Goal: Task Accomplishment & Management: Manage account settings

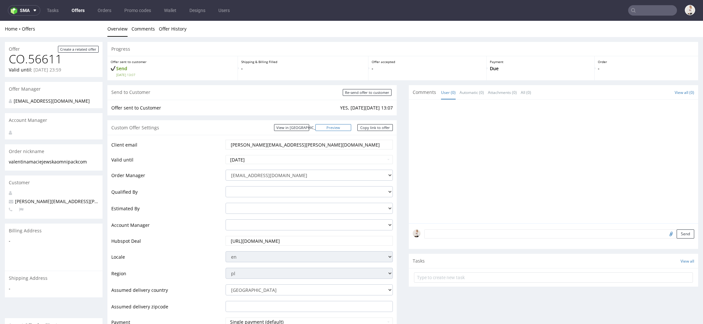
click at [339, 126] on link "Preview" at bounding box center [333, 127] width 36 height 7
click at [75, 11] on link "Offers" at bounding box center [78, 10] width 21 height 10
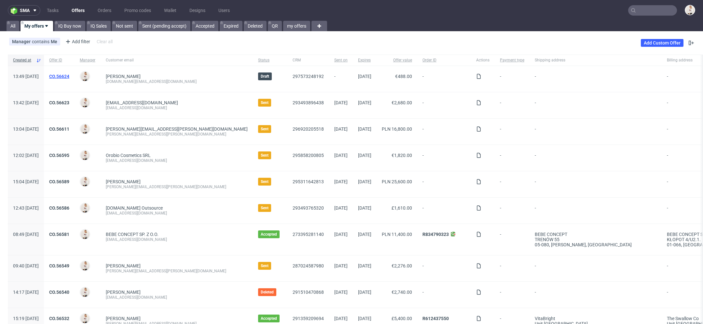
click at [69, 75] on link "CO.56624" at bounding box center [59, 76] width 20 height 5
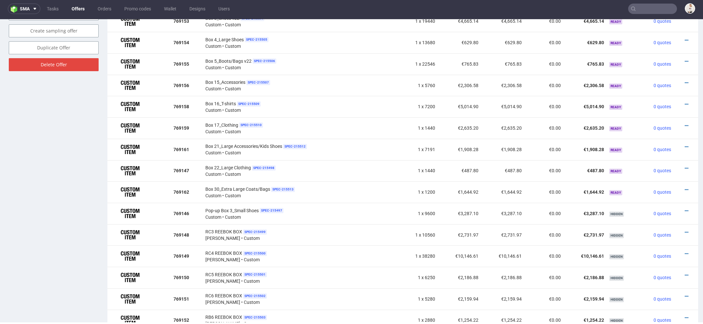
scroll to position [421, 0]
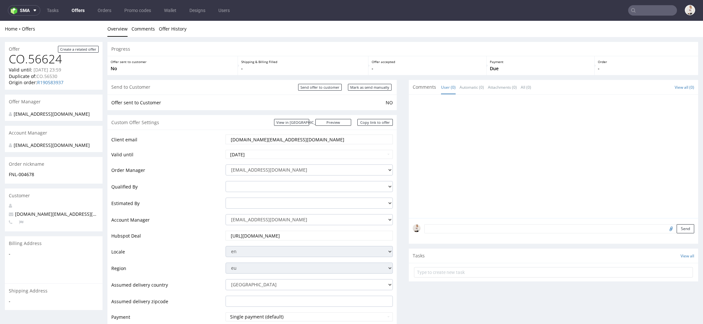
click at [81, 9] on link "Offers" at bounding box center [78, 10] width 21 height 10
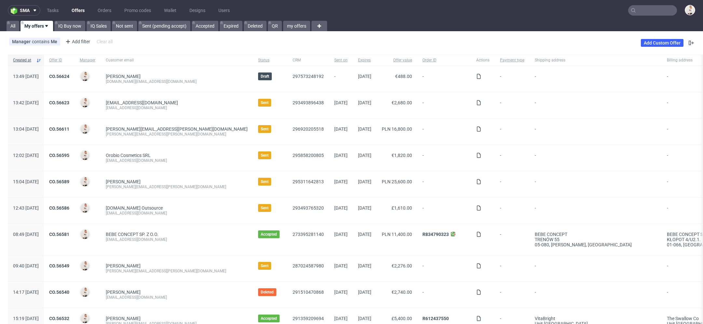
click at [74, 99] on div "CO.56623" at bounding box center [59, 105] width 31 height 26
click at [69, 103] on link "CO.56623" at bounding box center [59, 102] width 20 height 5
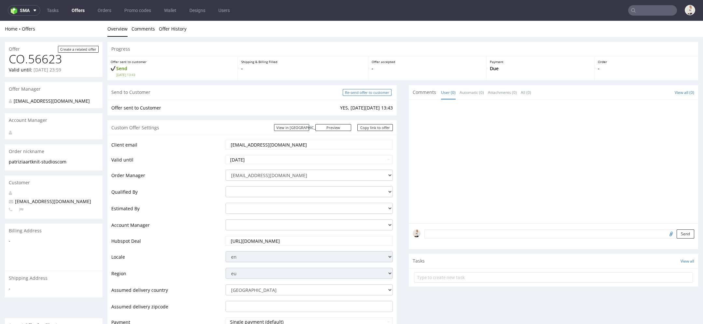
click at [364, 91] on input "Re-send offer to customer" at bounding box center [366, 92] width 49 height 7
type input "In progress..."
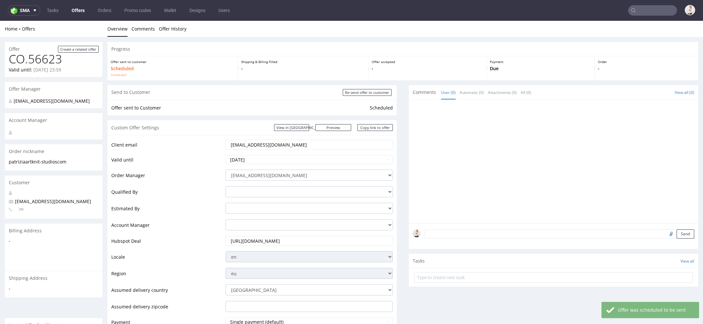
click at [82, 10] on link "Offers" at bounding box center [78, 10] width 21 height 10
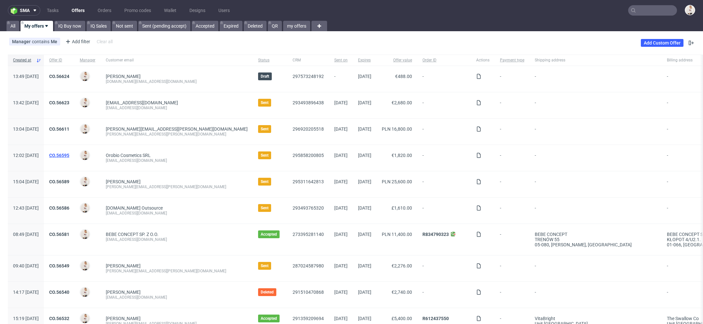
click at [69, 155] on link "CO.56595" at bounding box center [59, 155] width 20 height 5
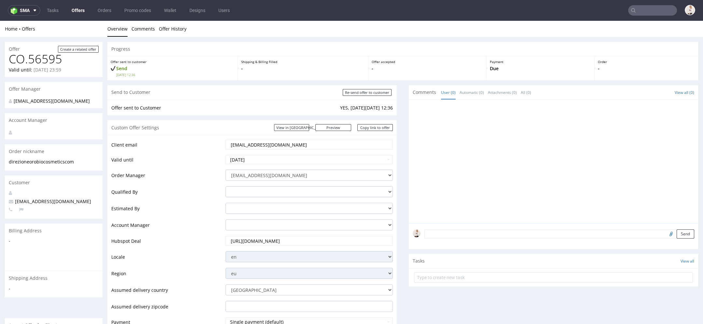
click at [357, 98] on div "Send to Customer Re-send offer to customer" at bounding box center [251, 92] width 289 height 15
click at [356, 94] on input "Re-send offer to customer" at bounding box center [366, 92] width 49 height 7
type input "In progress..."
click at [77, 12] on link "Offers" at bounding box center [78, 10] width 21 height 10
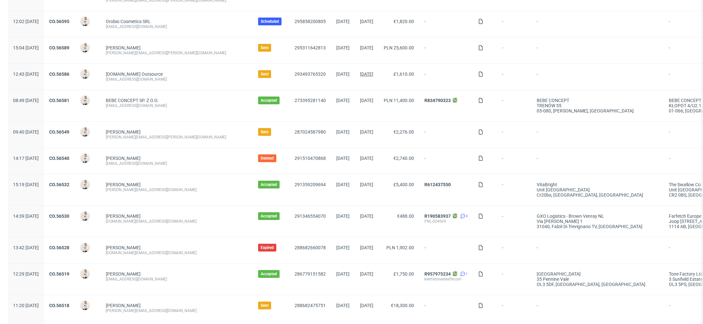
scroll to position [136, 0]
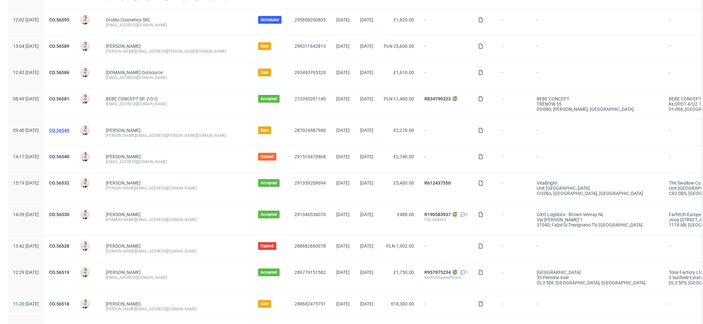
click at [69, 129] on link "CO.56549" at bounding box center [59, 130] width 20 height 5
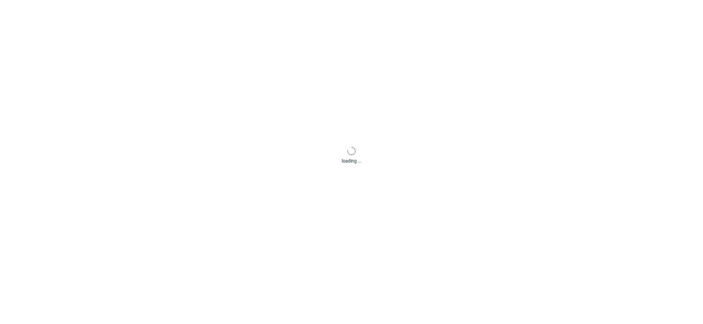
scroll to position [2, 0]
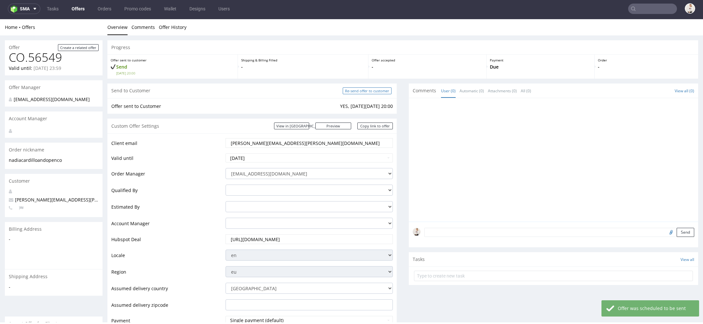
click at [356, 88] on input "Re-send offer to customer" at bounding box center [366, 90] width 49 height 7
type input "In progress..."
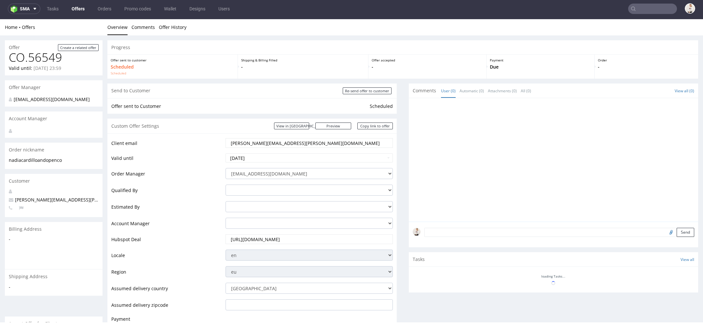
scroll to position [0, 0]
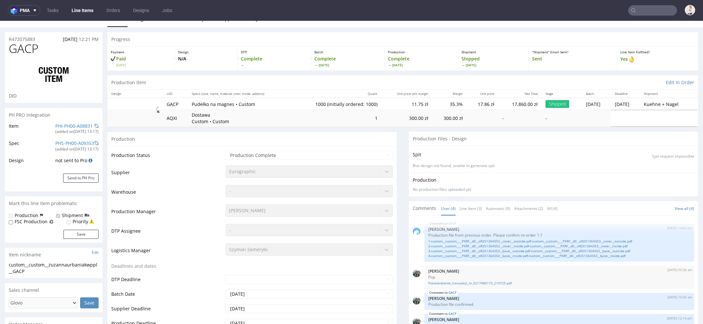
scroll to position [11, 0]
select select "in_progress"
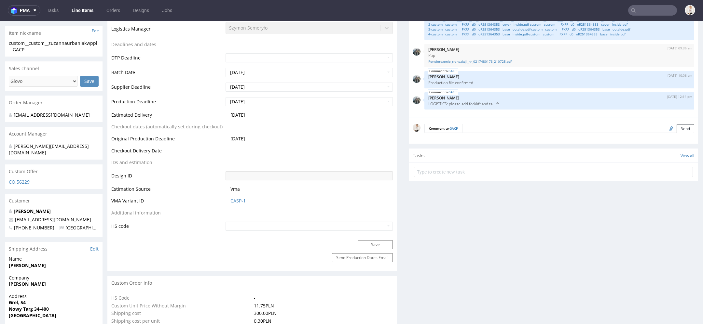
scroll to position [0, 0]
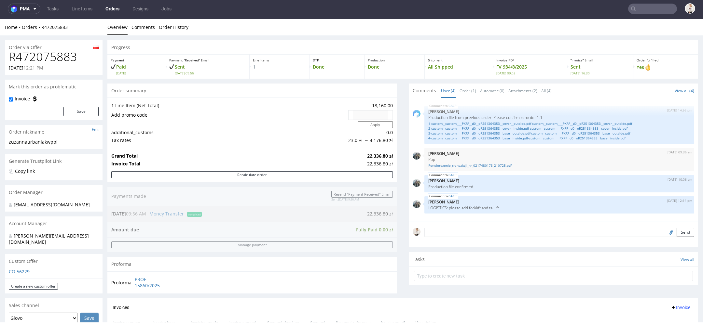
click at [59, 30] on div "Home Orders R472075883" at bounding box center [54, 27] width 98 height 7
click at [58, 25] on link "R472075883" at bounding box center [54, 27] width 26 height 6
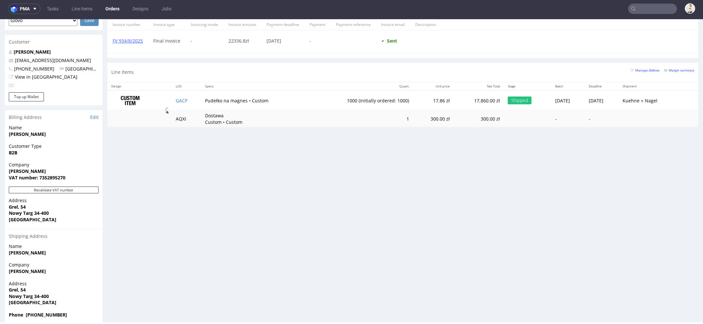
scroll to position [301, 0]
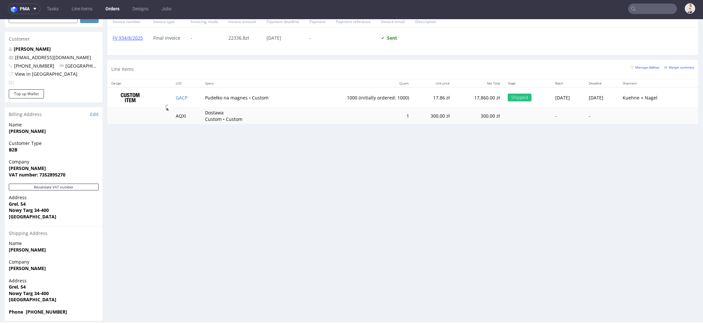
click at [196, 166] on div "Progress Payment Paid Mon 21 Jul Payment “Received” Email Sent Mon 21 Jul 09:56…" at bounding box center [402, 30] width 590 height 582
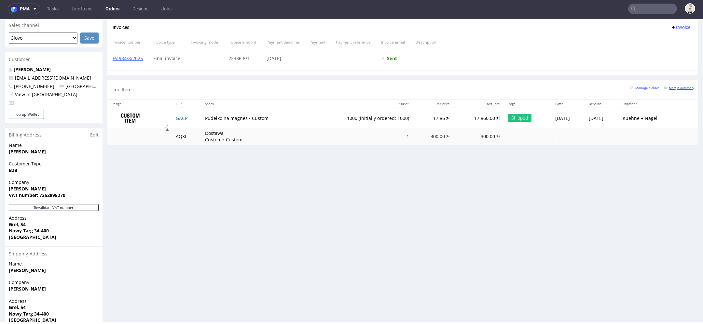
click at [670, 86] on small "Margin summary" at bounding box center [679, 88] width 30 height 4
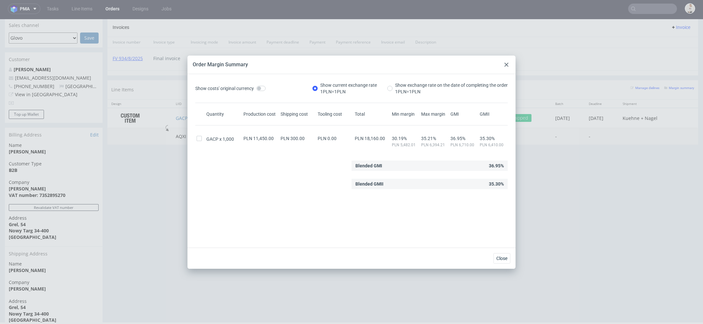
click at [507, 64] on icon at bounding box center [506, 65] width 4 height 4
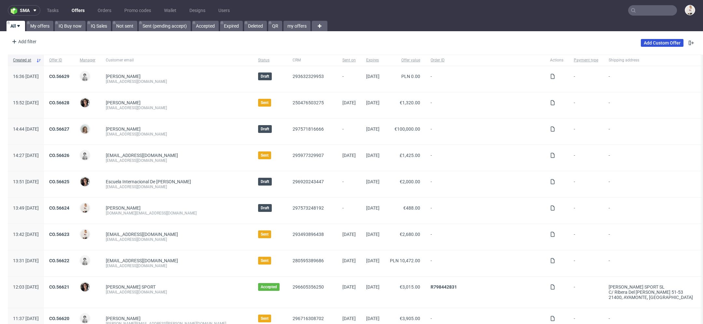
click at [655, 44] on link "Add Custom Offer" at bounding box center [661, 43] width 43 height 8
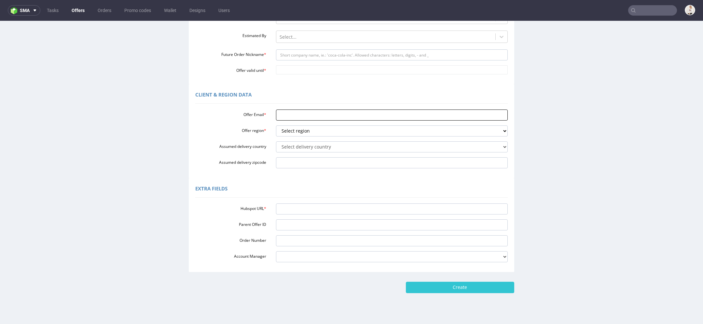
scroll to position [119, 0]
click at [339, 207] on input "Hubspot URL *" at bounding box center [392, 209] width 232 height 11
paste input "[URL][DOMAIN_NAME]"
type input "[URL][DOMAIN_NAME]"
click at [308, 184] on div "Extra Fields" at bounding box center [351, 191] width 312 height 16
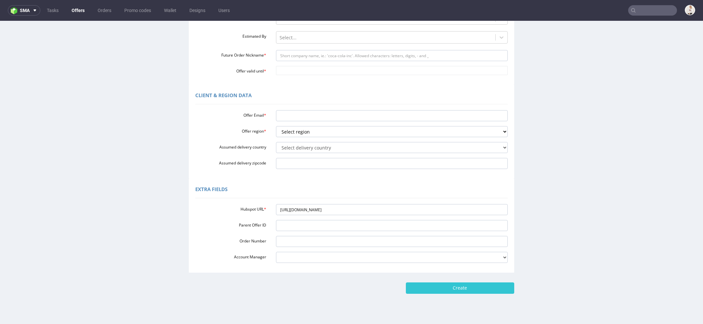
scroll to position [0, 0]
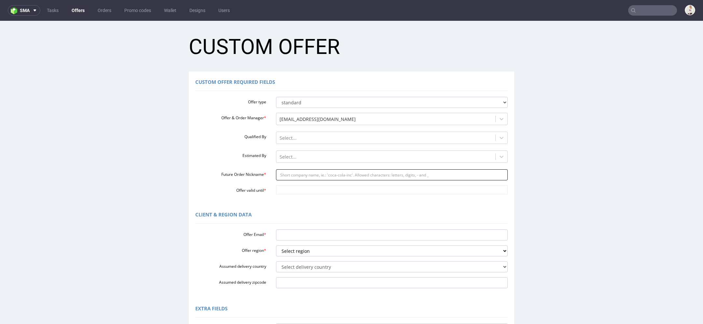
click at [313, 171] on input "Future Order Nickname *" at bounding box center [392, 174] width 232 height 11
paste input "zuzannaurbaniakwppl"
type input "zuzannaurbaniakwppl"
click at [299, 189] on input "Offer valid until *" at bounding box center [392, 189] width 232 height 9
click at [277, 183] on td "31" at bounding box center [279, 181] width 10 height 10
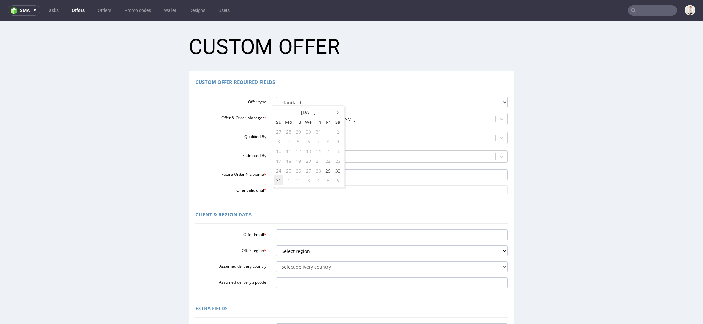
type input "[DATE]"
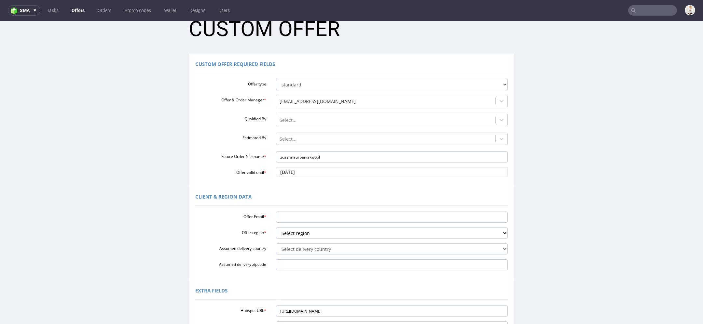
scroll to position [19, 0]
click at [295, 213] on input "Offer Email *" at bounding box center [392, 216] width 232 height 11
paste input "[EMAIL_ADDRESS][DOMAIN_NAME]"
type input "[EMAIL_ADDRESS][DOMAIN_NAME]"
click at [294, 232] on select "Select region eu gb de pl fr it es" at bounding box center [392, 232] width 232 height 11
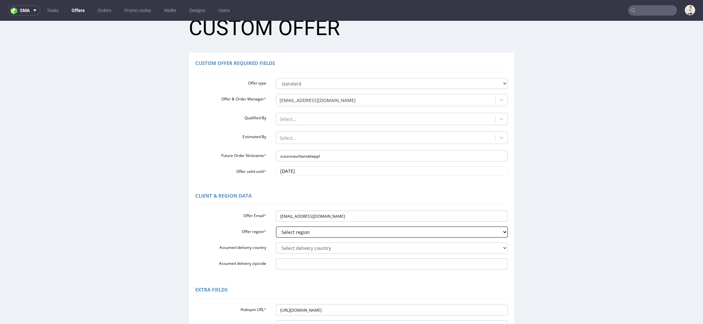
select select "pl"
click at [276, 227] on select "Select region eu gb de pl fr it es" at bounding box center [392, 232] width 232 height 11
click at [293, 248] on select "Select delivery country Andorra Afghanistan Anguilla Albania Armenia Antarctica…" at bounding box center [392, 248] width 232 height 11
select select "179"
click at [276, 243] on select "Select delivery country Andorra Afghanistan Anguilla Albania Armenia Antarctica…" at bounding box center [392, 248] width 232 height 11
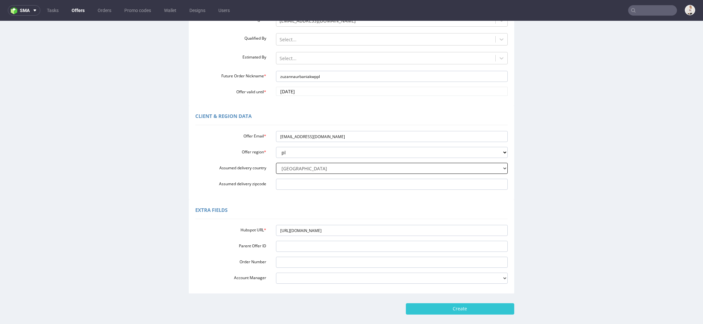
scroll to position [131, 0]
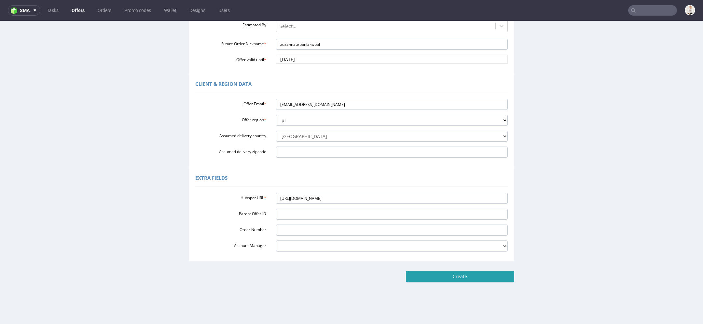
click at [489, 277] on input "Create" at bounding box center [460, 276] width 108 height 11
type input "Please wait..."
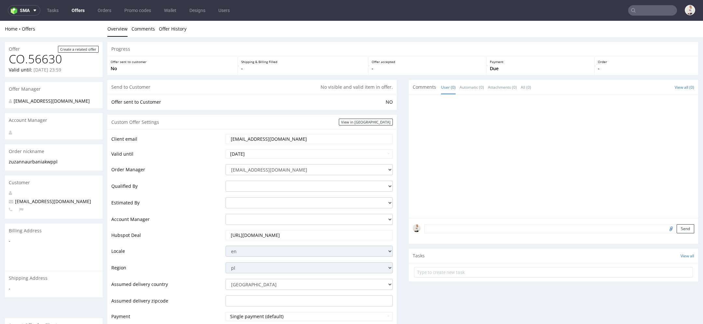
scroll to position [277, 0]
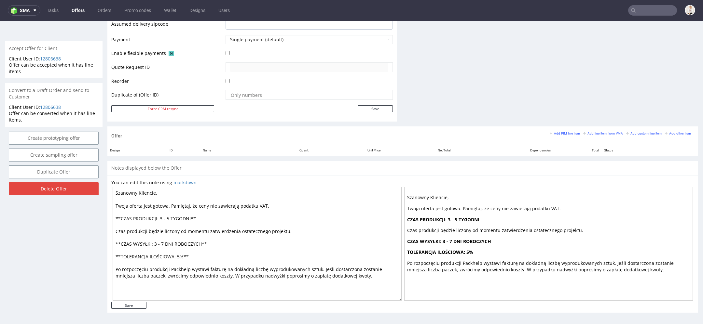
click at [590, 136] on div "Add PIM line item Add line item from VMA Add custom line item Add other item" at bounding box center [621, 135] width 144 height 11
click at [586, 132] on small "Add line item from VMA" at bounding box center [603, 134] width 40 height 4
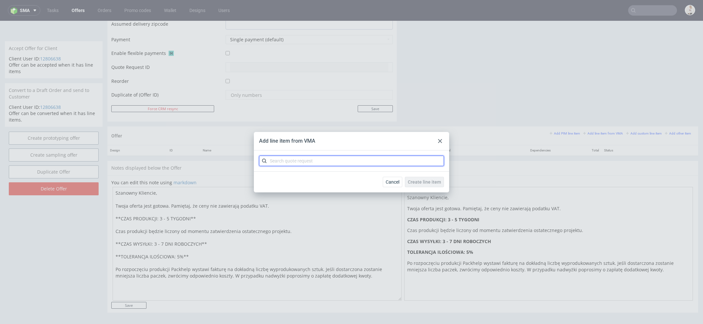
click at [381, 161] on input "text" at bounding box center [351, 161] width 185 height 10
paste input "CBEO"
type input "CBEO"
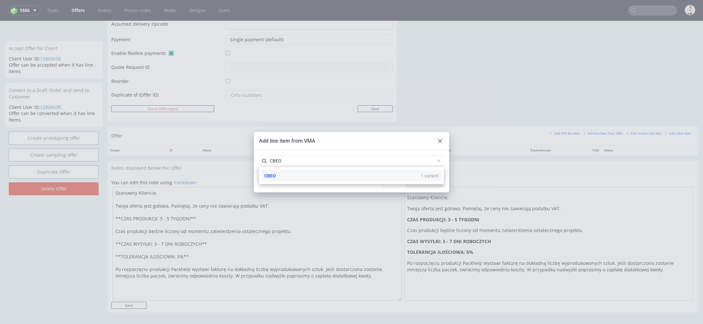
click at [329, 177] on div "CBEO 1 variant" at bounding box center [351, 176] width 180 height 12
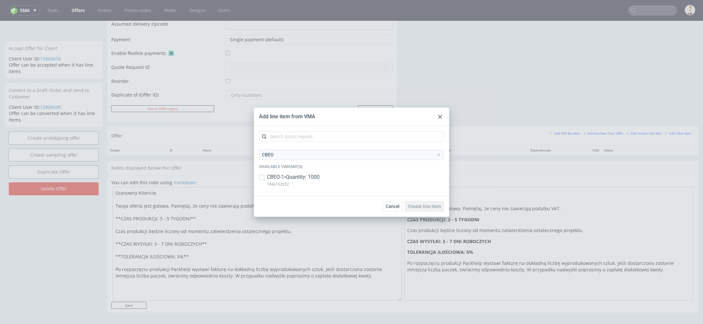
click at [329, 177] on div "CBEO-1 • Quantity: 1000 184x162x52" at bounding box center [351, 182] width 185 height 17
checkbox input "true"
click at [430, 206] on span "Create line item" at bounding box center [424, 206] width 33 height 5
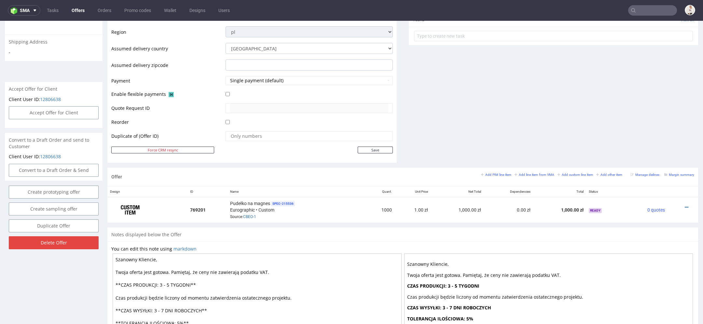
scroll to position [303, 0]
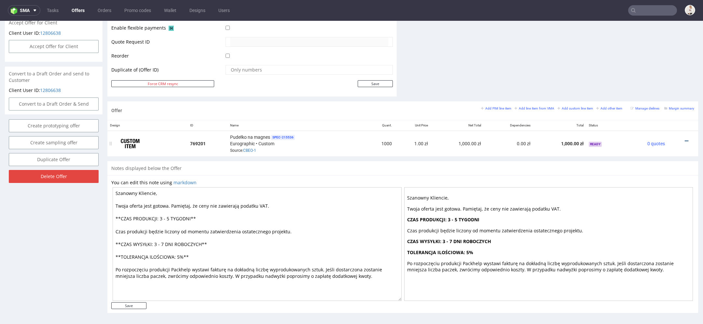
click at [684, 140] on icon at bounding box center [686, 141] width 4 height 5
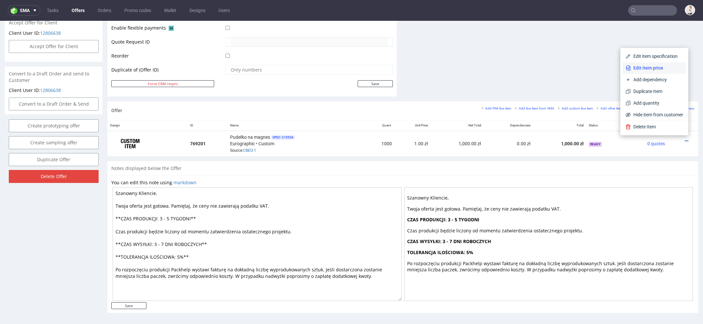
click at [648, 66] on span "Edit item price" at bounding box center [656, 68] width 52 height 7
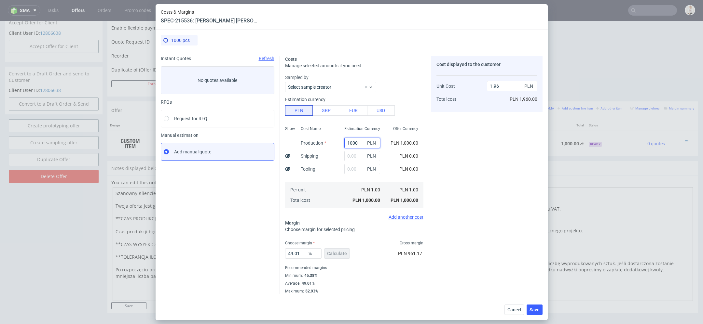
click at [350, 145] on input "1000" at bounding box center [362, 143] width 36 height 10
paste input "145"
type input "11450"
type input "22.46"
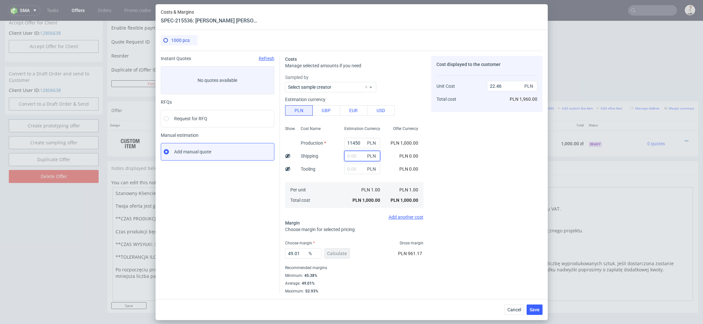
click at [351, 155] on input "text" at bounding box center [362, 156] width 36 height 10
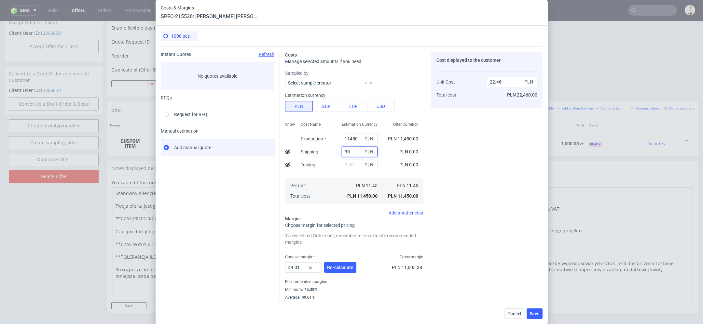
type input "300"
type input "23.04"
type input "300"
click at [457, 143] on div "Cost displayed to the customer Unit Cost Total cost 23.04 PLN PLN 23,040.00" at bounding box center [486, 180] width 111 height 256
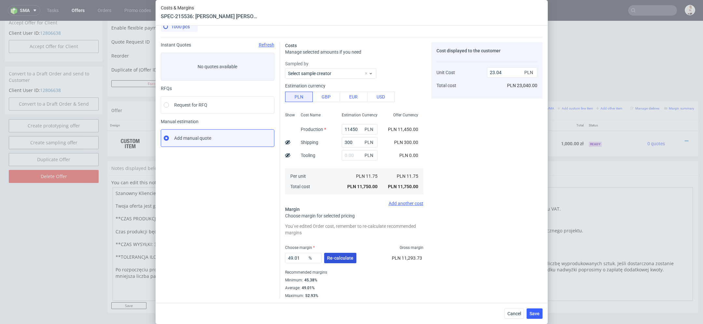
click at [334, 260] on span "Re-calculate" at bounding box center [340, 258] width 26 height 5
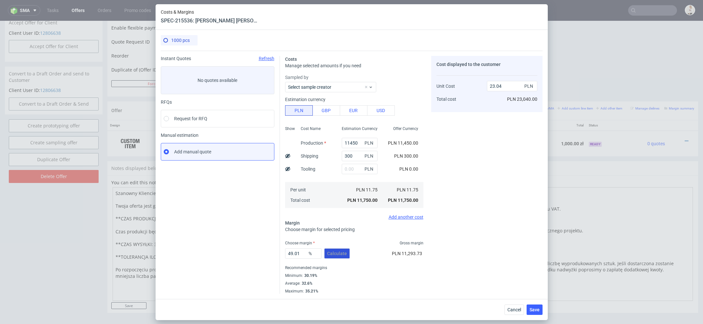
scroll to position [0, 0]
drag, startPoint x: 300, startPoint y: 257, endPoint x: 259, endPoint y: 254, distance: 41.4
click at [259, 254] on div "Instant Quotes Refresh No quotes available RFQs Request for RFQ Manual estimati…" at bounding box center [352, 172] width 382 height 243
type input "35"
type input "18.08"
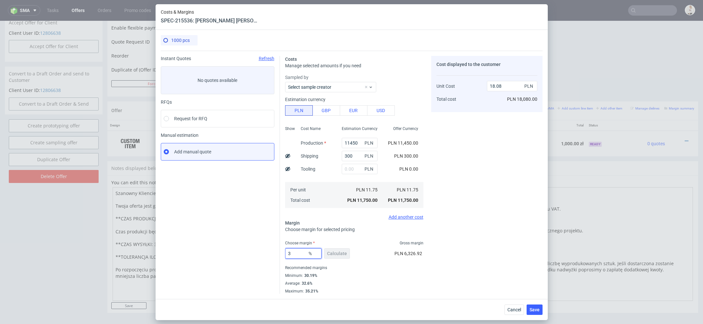
type input "34"
type input "17.8"
type input "34.2"
type input "17.86"
type input "34.2"
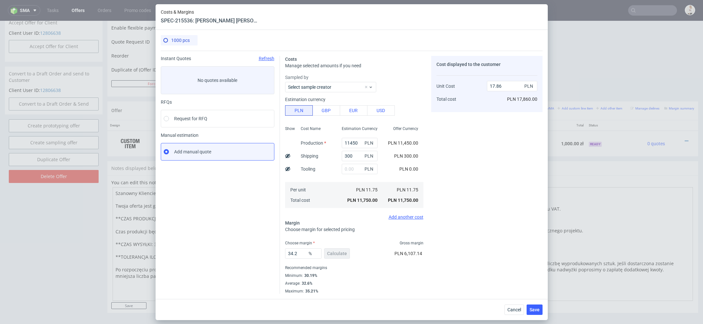
click at [421, 265] on div "Recommended margins" at bounding box center [354, 268] width 138 height 8
click at [535, 305] on button "Save" at bounding box center [534, 310] width 16 height 10
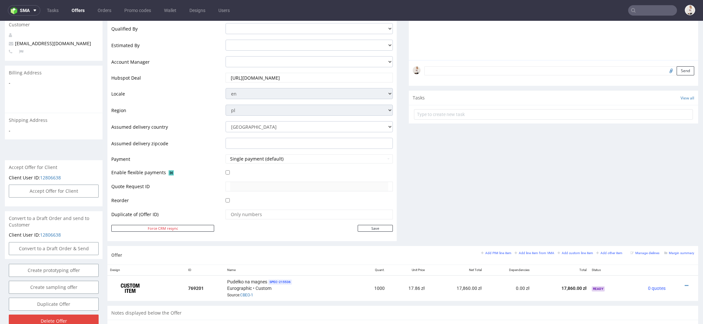
scroll to position [303, 0]
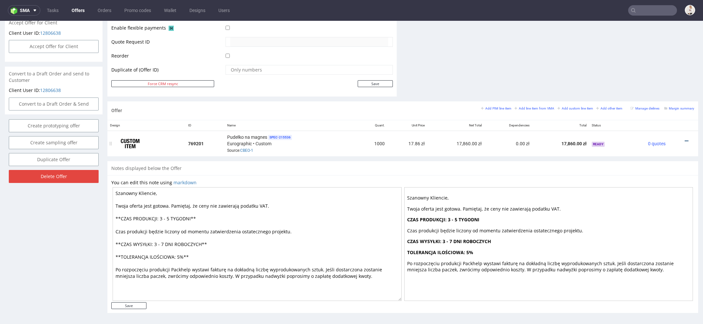
click at [684, 139] on icon at bounding box center [686, 141] width 4 height 5
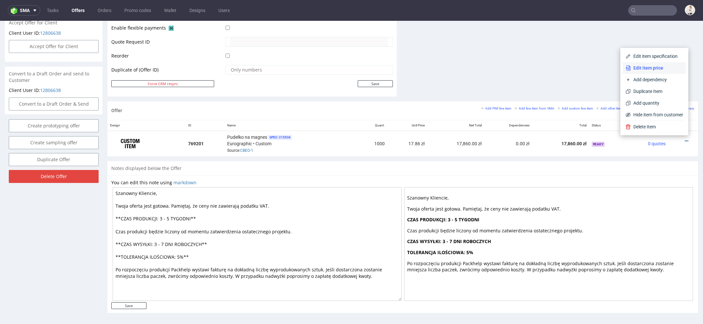
click at [650, 67] on span "Edit item price" at bounding box center [656, 68] width 52 height 7
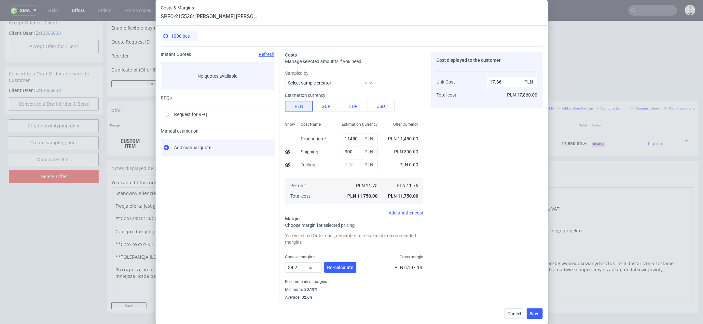
click at [286, 151] on icon at bounding box center [287, 151] width 5 height 5
type input "17.56"
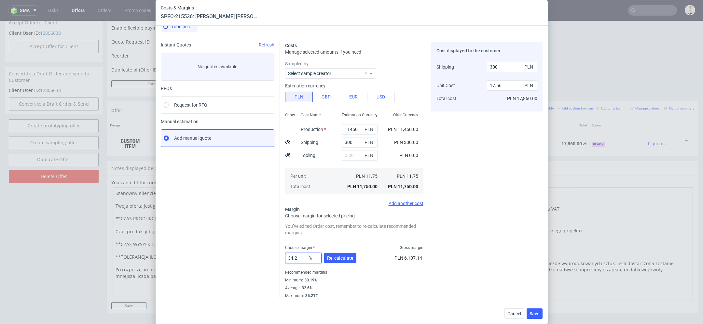
drag, startPoint x: 300, startPoint y: 259, endPoint x: 224, endPoint y: 259, distance: 76.4
click at [224, 259] on div "Instant Quotes Refresh No quotes available RFQs Request for RFQ Manual estimati…" at bounding box center [352, 167] width 382 height 261
type input "38"
type input "18.65"
type input "37"
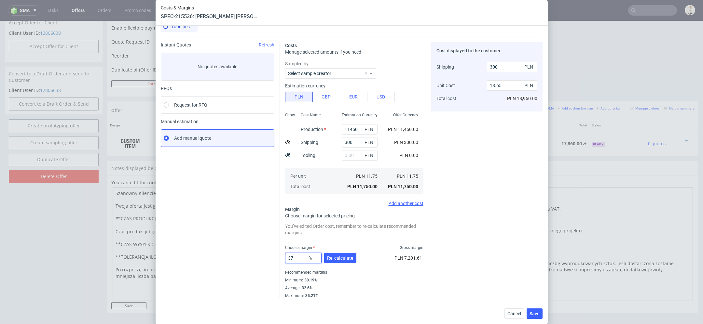
type input "18.35"
type input "35"
type input "17.78"
type input "35.3"
type input "17.86"
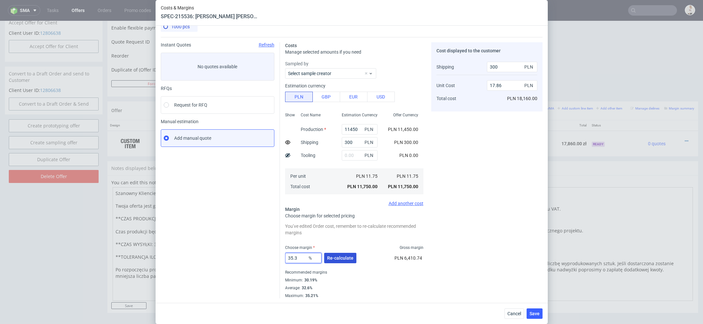
type input "35.3"
click at [342, 259] on span "Re-calculate" at bounding box center [340, 258] width 26 height 5
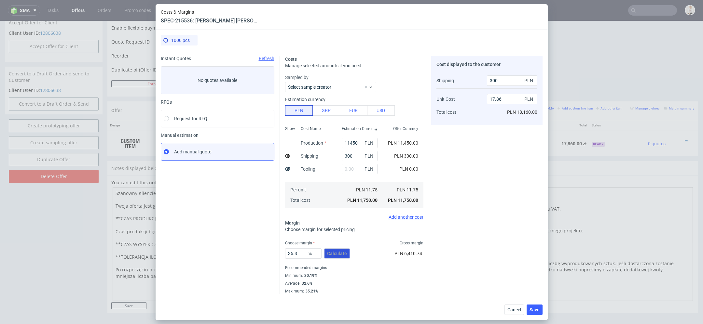
scroll to position [0, 0]
click at [535, 312] on button "Save" at bounding box center [534, 310] width 16 height 10
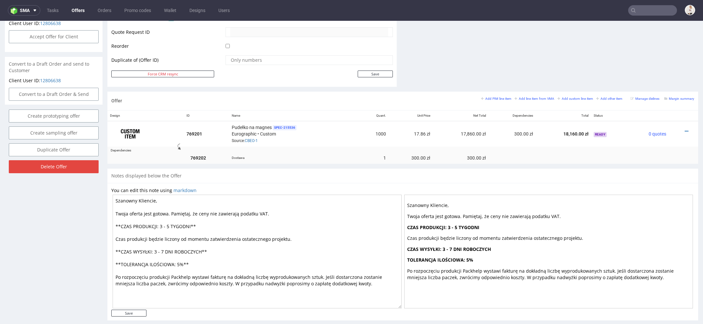
scroll to position [320, 0]
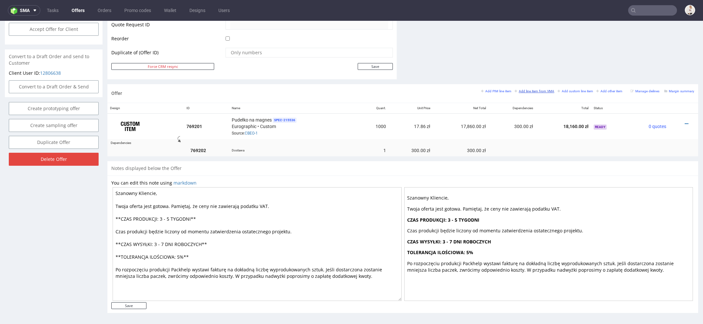
click at [531, 90] on small "Add line item from VMA" at bounding box center [534, 91] width 40 height 4
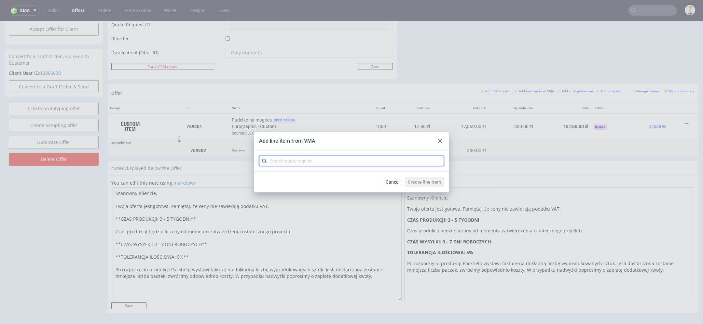
click at [307, 162] on input "text" at bounding box center [351, 161] width 185 height 10
paste input "CBEQ"
type input "CBEQ"
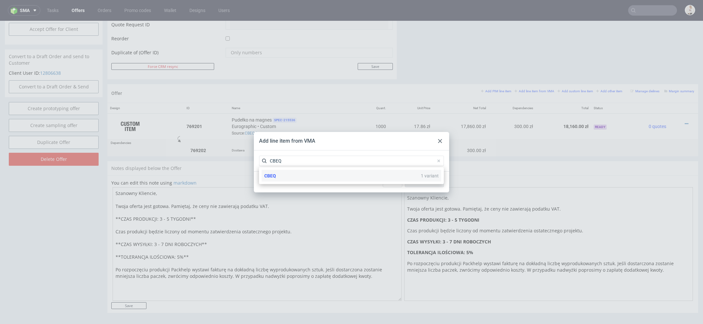
click at [312, 175] on div "CBEQ 1 variant" at bounding box center [351, 176] width 180 height 12
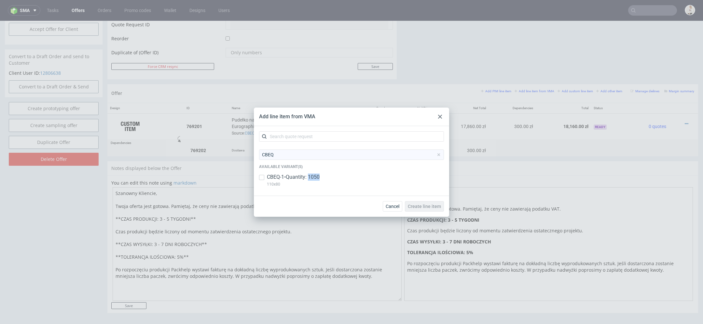
click at [312, 175] on p "CBEQ-1 • Quantity: 1050" at bounding box center [293, 177] width 53 height 7
checkbox input "true"
click at [431, 205] on span "Create line item" at bounding box center [424, 206] width 33 height 5
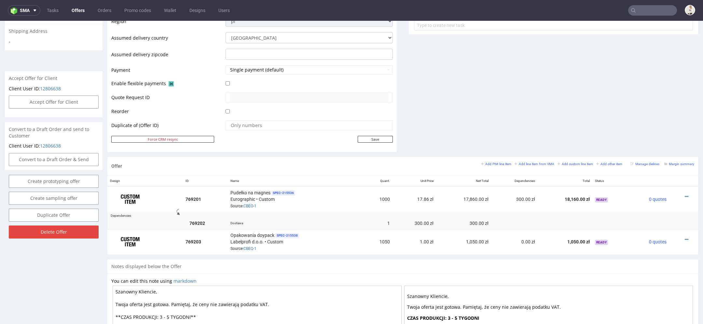
scroll to position [310, 0]
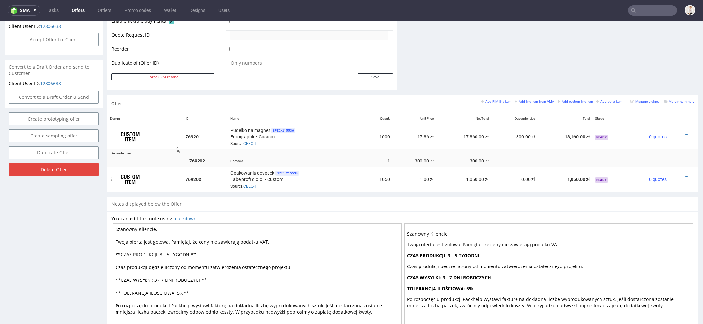
click at [678, 174] on div at bounding box center [681, 177] width 20 height 7
click at [684, 176] on icon at bounding box center [686, 177] width 4 height 5
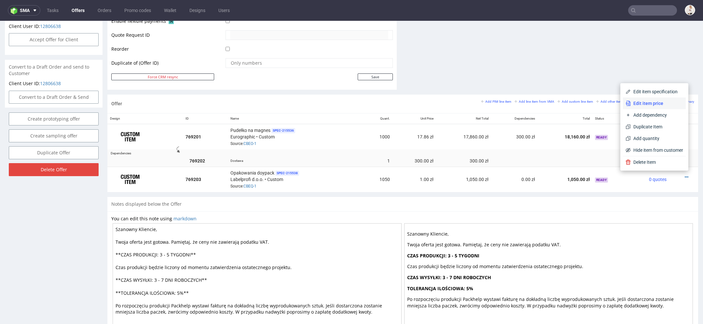
click at [656, 100] on span "Edit item price" at bounding box center [656, 103] width 52 height 7
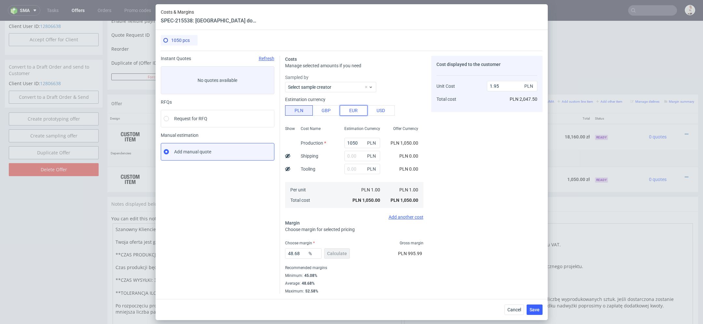
click at [356, 109] on button "EUR" at bounding box center [354, 110] width 28 height 10
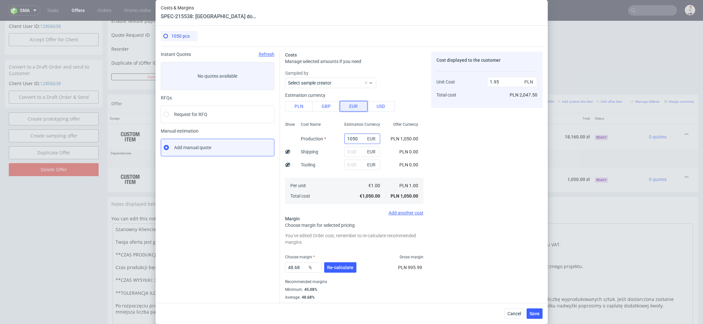
type input "8.32"
click at [354, 139] on input "1050" at bounding box center [362, 139] width 36 height 10
paste input "728.44"
type input "728.44"
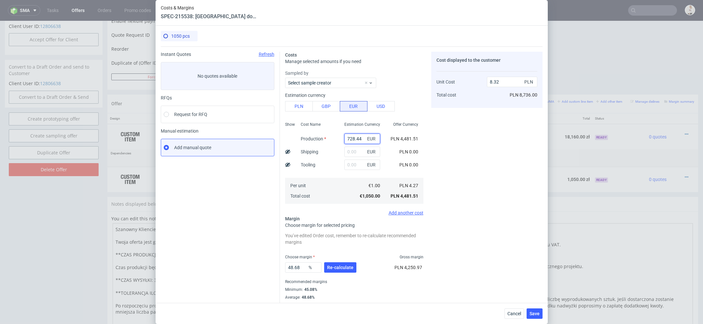
type input "5.77"
type input "728.44"
click at [432, 163] on div "Cost displayed to the customer Unit Cost Total cost 5.77 PLN PLN 6,058.50" at bounding box center [486, 180] width 111 height 256
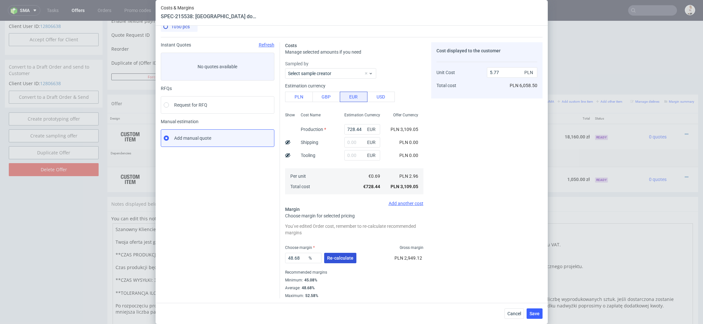
click at [345, 260] on span "Re-calculate" at bounding box center [340, 258] width 26 height 5
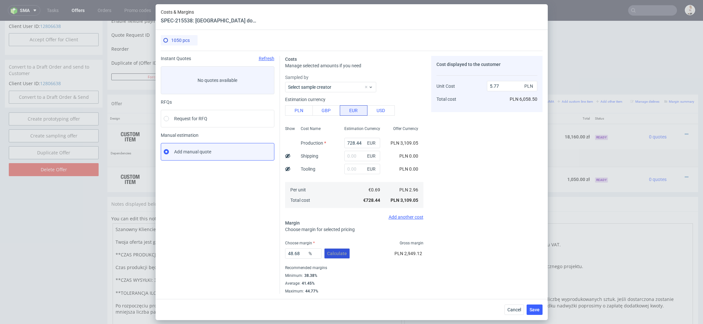
scroll to position [0, 0]
drag, startPoint x: 303, startPoint y: 252, endPoint x: 272, endPoint y: 252, distance: 31.5
click at [273, 252] on div "Instant Quotes Refresh No quotes available RFQs Request for RFQ Manual estimati…" at bounding box center [352, 172] width 382 height 243
type input "45"
type input "5.38"
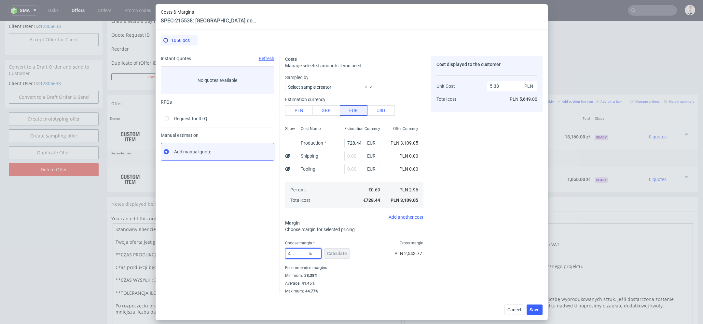
type input "47"
type input "5.59"
type input "46.5"
type input "5.53"
type input "46.7"
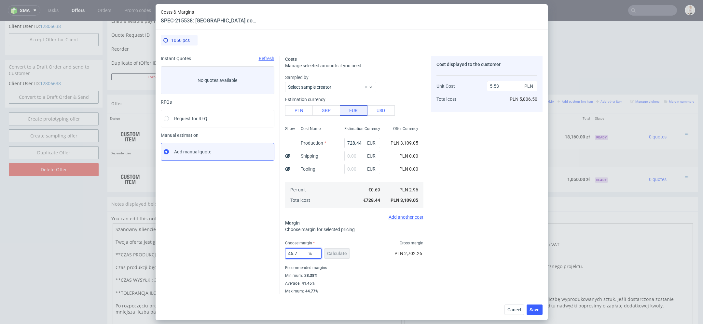
type input "5.56"
type input "46.6"
type input "5.54"
type input "46.6"
click at [485, 252] on div "Cost displayed to the customer Unit Cost Total cost 5.54 PLN PLN 5,817.00" at bounding box center [486, 175] width 111 height 238
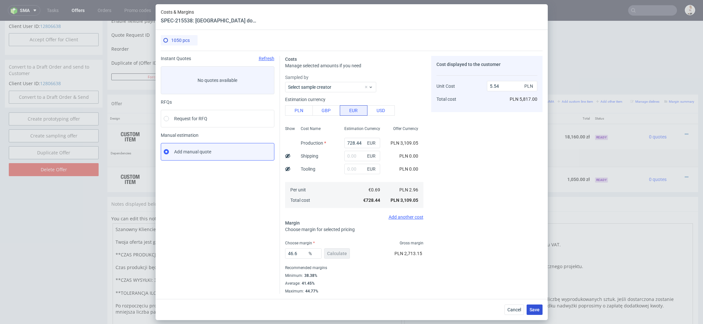
click at [534, 309] on span "Save" at bounding box center [534, 310] width 10 height 5
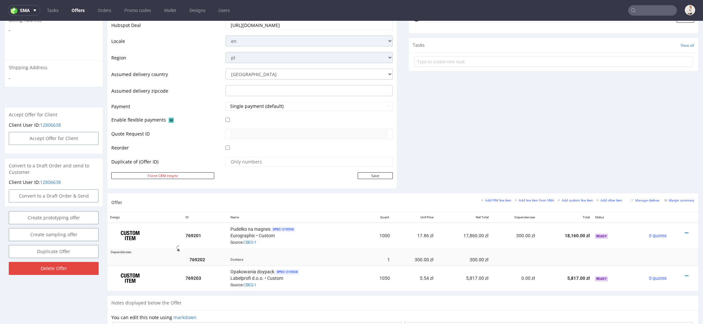
scroll to position [345, 0]
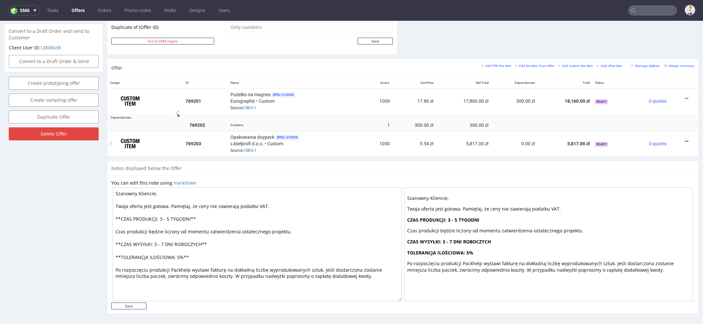
click at [684, 139] on icon at bounding box center [686, 141] width 4 height 5
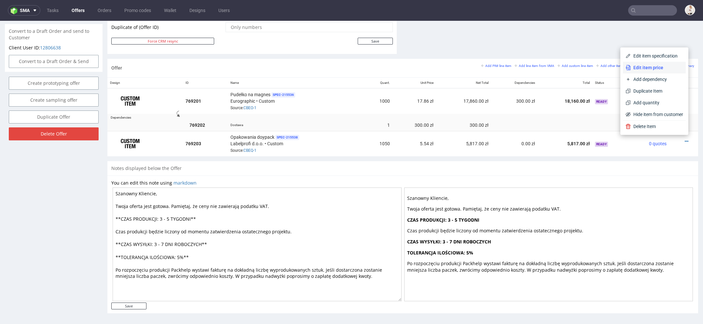
click at [660, 64] on span "Edit item price" at bounding box center [656, 67] width 52 height 7
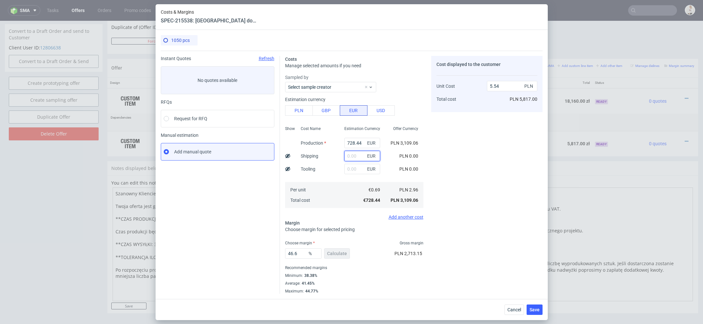
click at [356, 153] on input "text" at bounding box center [362, 156] width 36 height 10
type input "1"
type input "5.55"
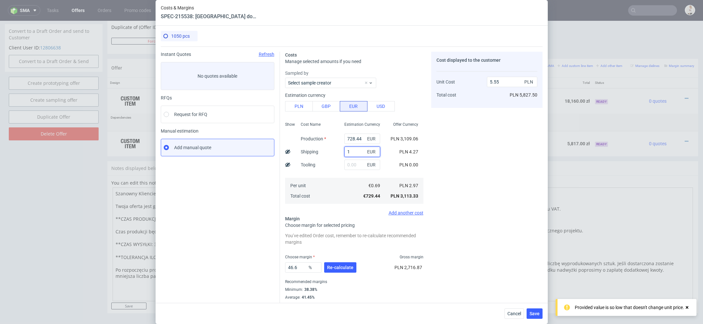
type input "16"
type input "5.67"
type input "19"
type input "5.69"
type input "19"
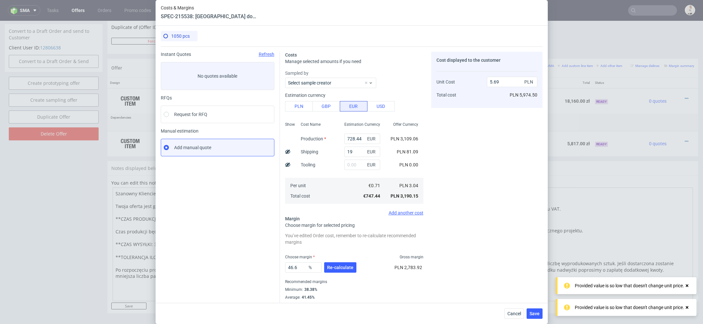
click at [385, 152] on div "Offer Currency PLN 3,109.06 PLN 81.09 PLN 0.00 PLN 3.04 PLN 3,190.15" at bounding box center [404, 162] width 38 height 86
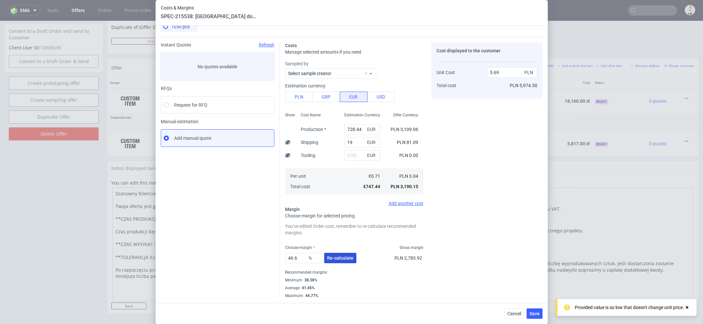
click at [346, 260] on span "Re-calculate" at bounding box center [340, 258] width 26 height 5
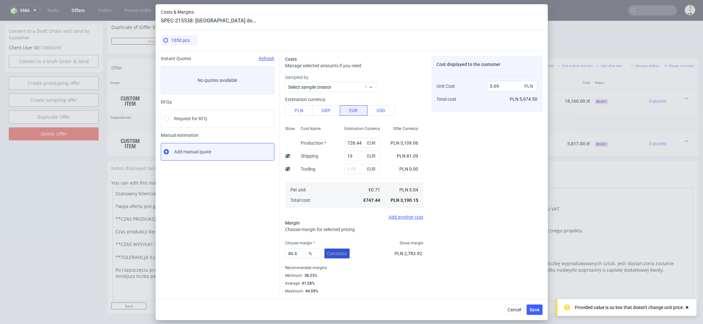
scroll to position [0, 0]
drag, startPoint x: 304, startPoint y: 256, endPoint x: 254, endPoint y: 256, distance: 50.4
click at [254, 256] on div "Instant Quotes Refresh No quotes available RFQs Request for RFQ Manual estimati…" at bounding box center [352, 172] width 382 height 243
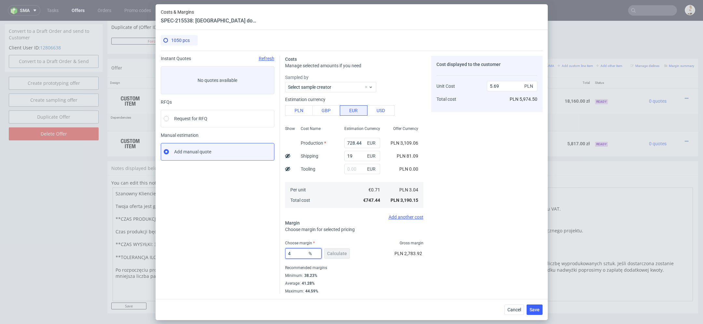
type input "45"
type input "5.53"
type input "45.1"
type input "5.54"
type input "45.19"
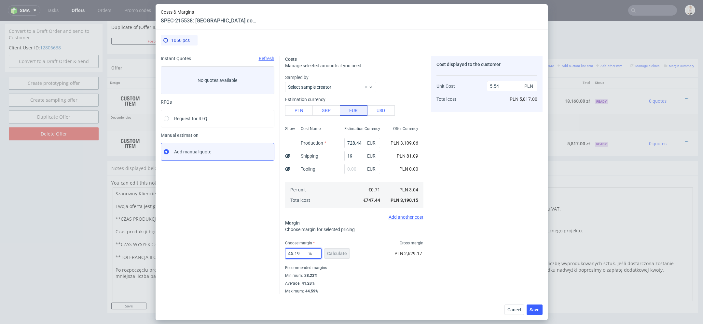
type input "5.55"
type input "45"
type input "5.53"
type input "452"
type input "-0.86"
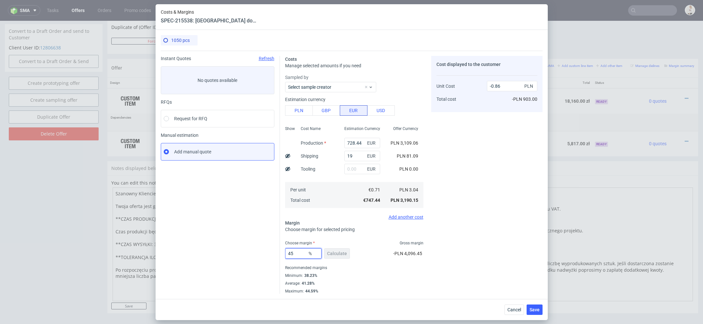
type input "45."
type input "5.53"
type input "45.2"
type input "5.55"
type input "45.2"
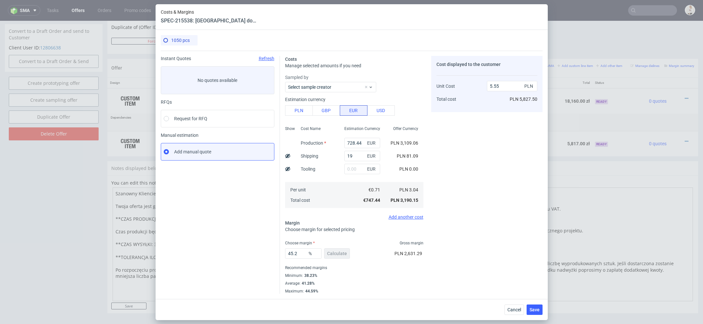
click at [524, 270] on div "Cost displayed to the customer Unit Cost Total cost 5.55 PLN PLN 5,827.50" at bounding box center [486, 175] width 111 height 238
click at [537, 311] on span "Save" at bounding box center [534, 310] width 10 height 5
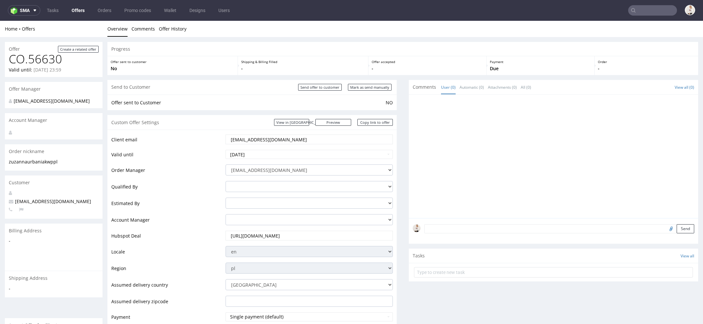
click at [366, 95] on div "Offer sent to Customer NO" at bounding box center [251, 103] width 289 height 16
click at [365, 93] on div "Send to Customer Send offer to customer Mark as send manually" at bounding box center [251, 87] width 289 height 15
click at [366, 90] on input "Mark as send manually" at bounding box center [370, 87] width 44 height 7
type input "In progress..."
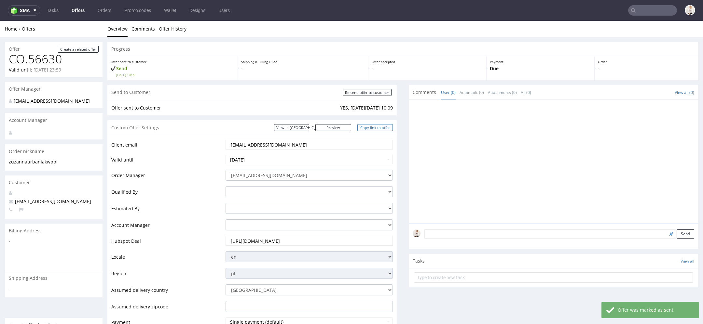
click at [377, 126] on link "Copy link to offer" at bounding box center [375, 127] width 36 height 7
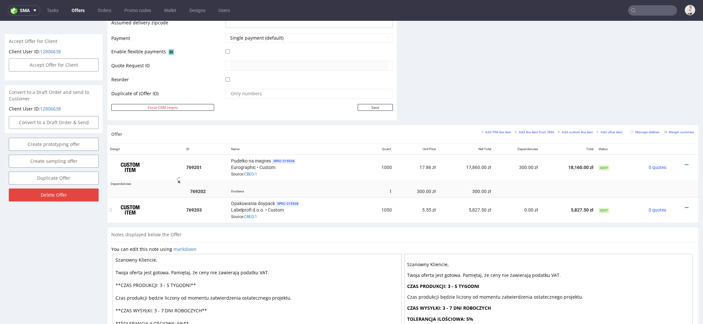
scroll to position [289, 0]
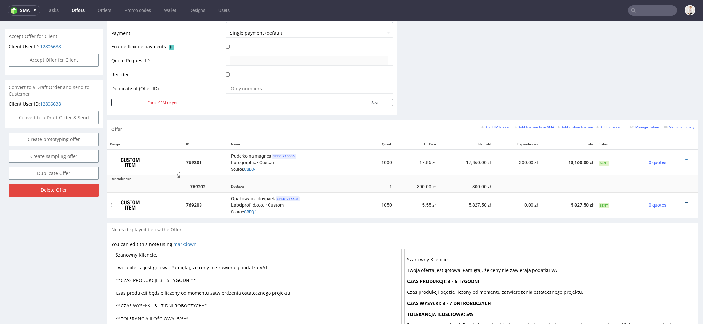
click at [684, 201] on icon at bounding box center [686, 203] width 4 height 5
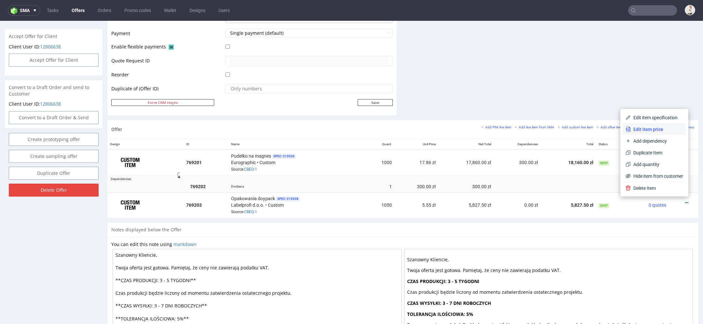
click at [658, 132] on span "Edit item price" at bounding box center [656, 129] width 52 height 7
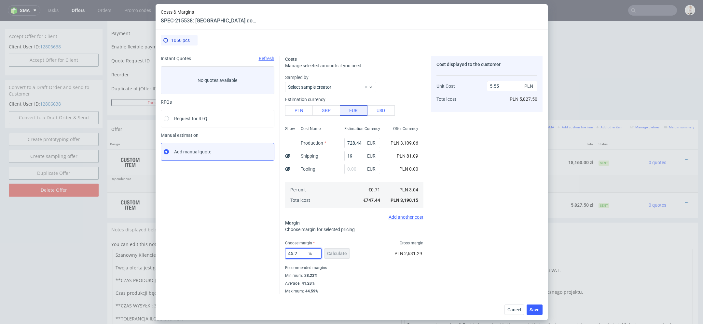
drag, startPoint x: 300, startPoint y: 255, endPoint x: 247, endPoint y: 255, distance: 53.0
click at [276, 255] on div "Instant Quotes Refresh No quotes available RFQs Request for RFQ Manual estimati…" at bounding box center [352, 172] width 382 height 243
type input "50"
type input "6.08"
type input "50"
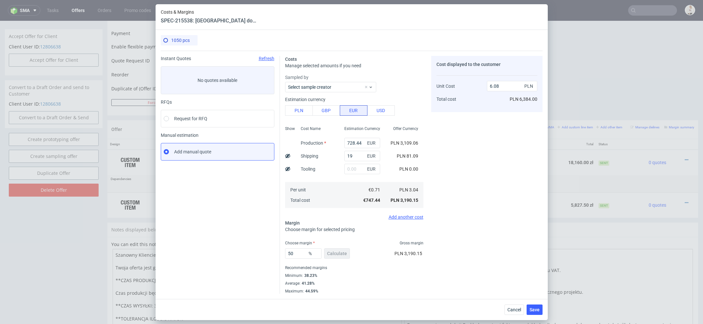
click at [503, 273] on div "Cost displayed to the customer Unit Cost Total cost 6.08 PLN PLN 6,384.00" at bounding box center [486, 175] width 111 height 238
click at [537, 312] on button "Save" at bounding box center [534, 310] width 16 height 10
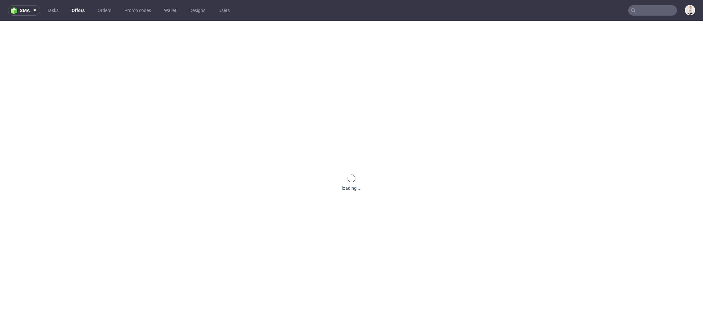
scroll to position [0, 0]
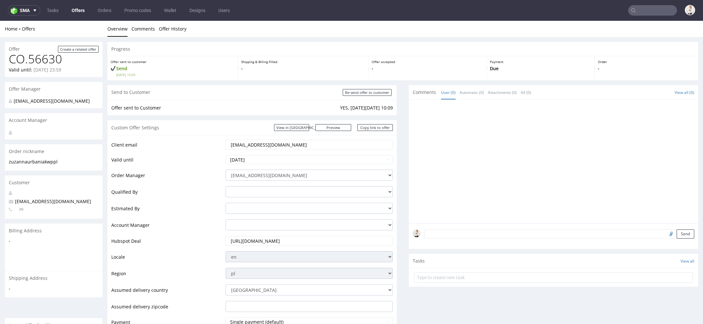
click at [78, 10] on link "Offers" at bounding box center [78, 10] width 21 height 10
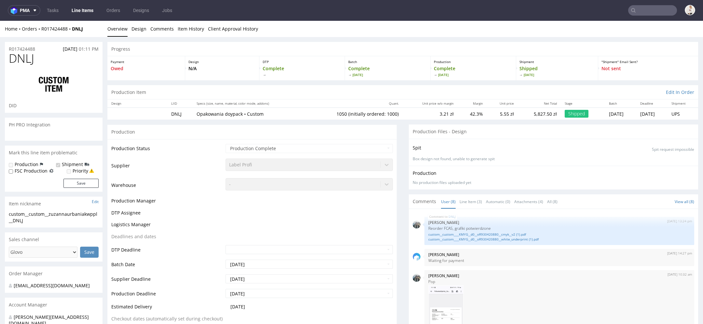
scroll to position [168, 0]
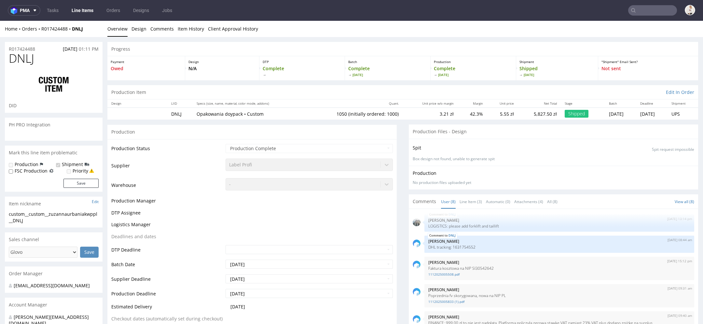
select select "in_progress"
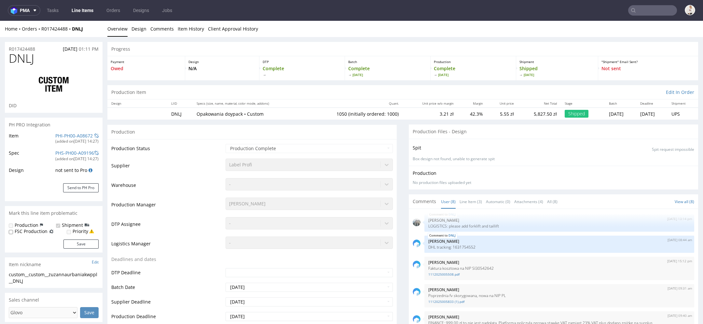
type input "1050"
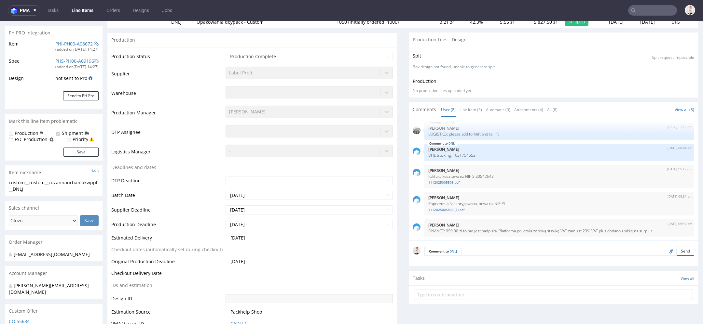
scroll to position [0, 0]
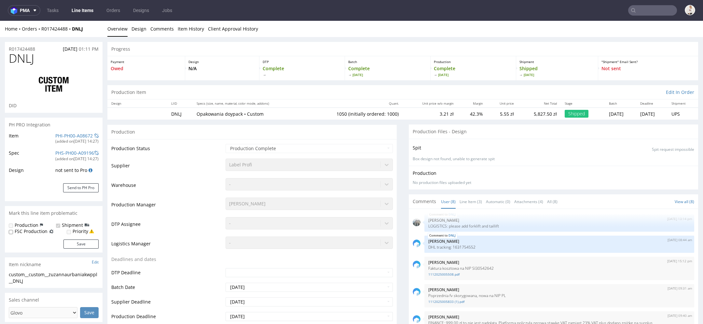
click at [51, 24] on div "Home Orders R017424488 DNLJ Overview Design Comments Item History Client Approv…" at bounding box center [351, 29] width 703 height 16
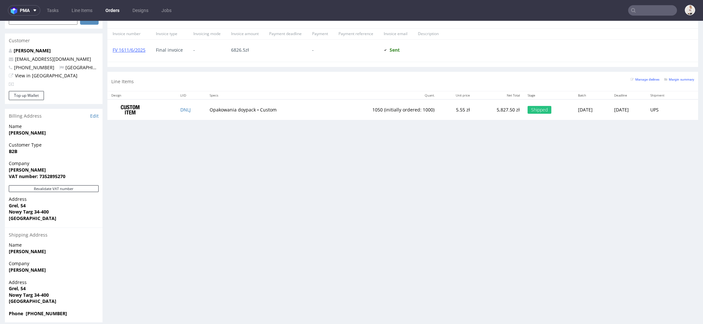
scroll to position [297, 0]
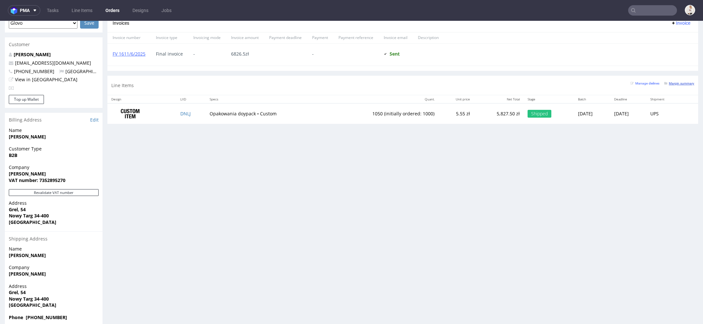
click at [670, 85] on link "Margin summary" at bounding box center [679, 83] width 30 height 5
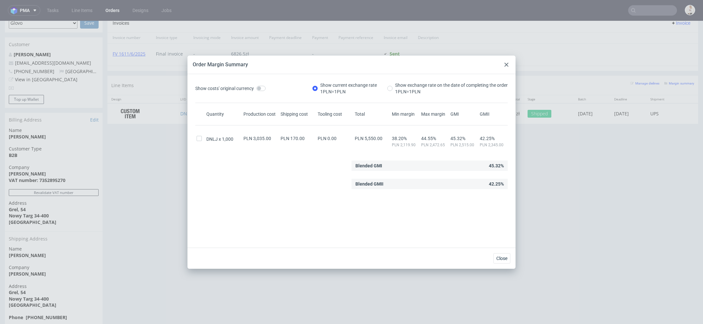
click at [506, 65] on use at bounding box center [506, 65] width 4 height 4
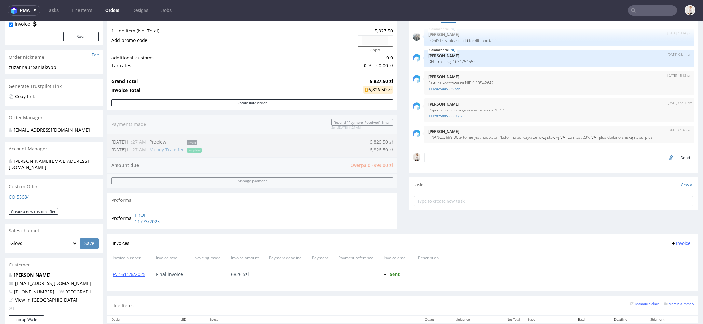
scroll to position [76, 0]
click at [649, 9] on input "text" at bounding box center [652, 10] width 49 height 10
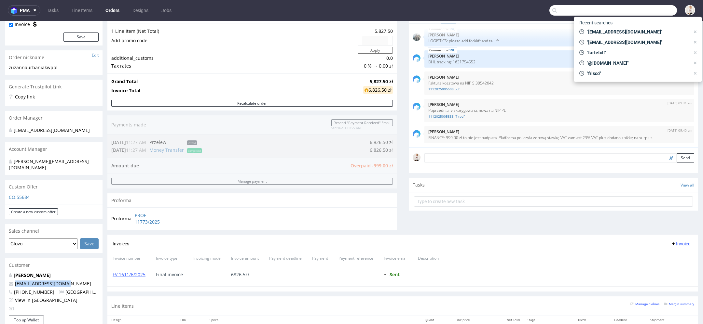
drag, startPoint x: 78, startPoint y: 278, endPoint x: 0, endPoint y: 278, distance: 77.7
click at [0, 278] on div "Order via Offer R017424488 28.05.2025 01:11 PM Mark this order as problematic I…" at bounding box center [351, 257] width 703 height 592
copy span "[EMAIL_ADDRESS][DOMAIN_NAME]"
click at [551, 10] on input "text" at bounding box center [612, 10] width 127 height 10
paste input "[EMAIL_ADDRESS][DOMAIN_NAME]"
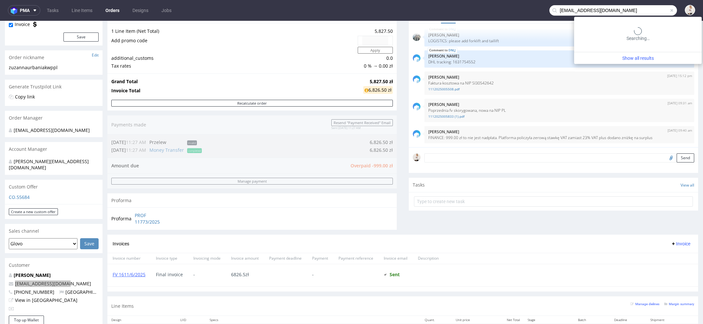
type input "[EMAIL_ADDRESS][DOMAIN_NAME]"
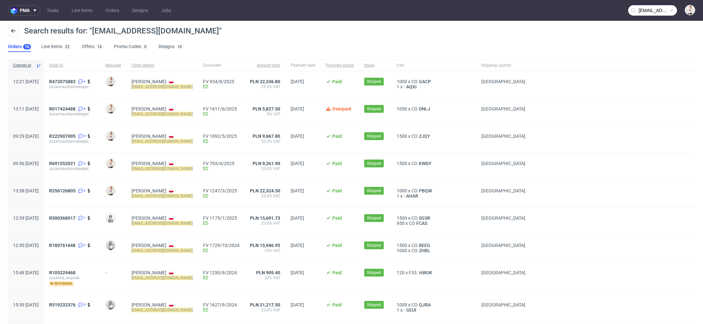
click at [91, 40] on div "Search results for: "zuzannaurbaniak@wp.pl"" at bounding box center [351, 34] width 687 height 16
click at [91, 43] on link "Offers 16" at bounding box center [93, 47] width 22 height 10
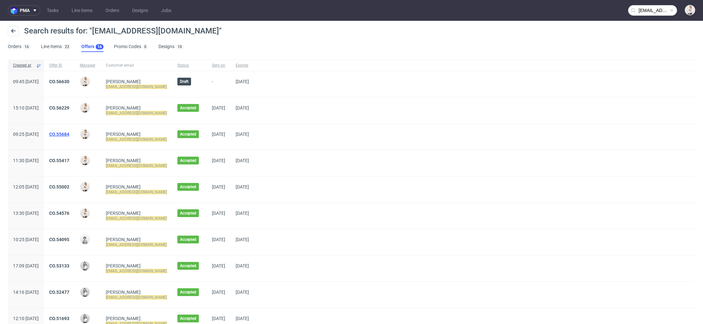
click at [69, 134] on link "CO.55684" at bounding box center [59, 134] width 20 height 5
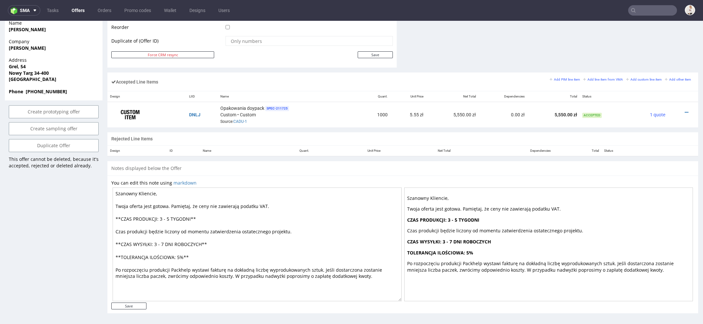
scroll to position [2, 0]
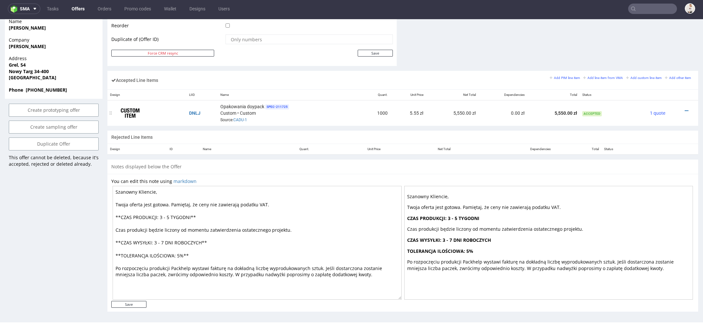
click at [676, 109] on div at bounding box center [680, 111] width 21 height 7
click at [684, 109] on icon at bounding box center [686, 111] width 4 height 5
click at [659, 51] on span "Edit item price" at bounding box center [659, 49] width 47 height 7
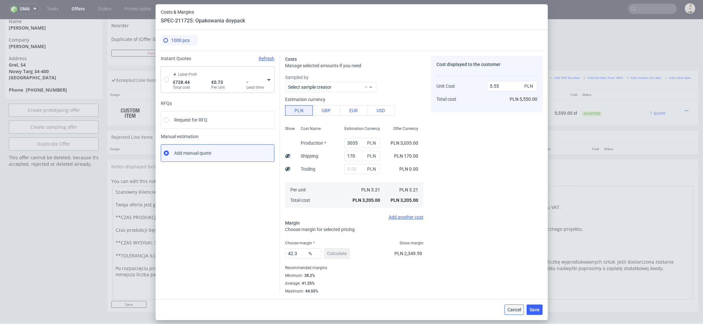
click at [516, 308] on span "Cancel" at bounding box center [514, 310] width 14 height 5
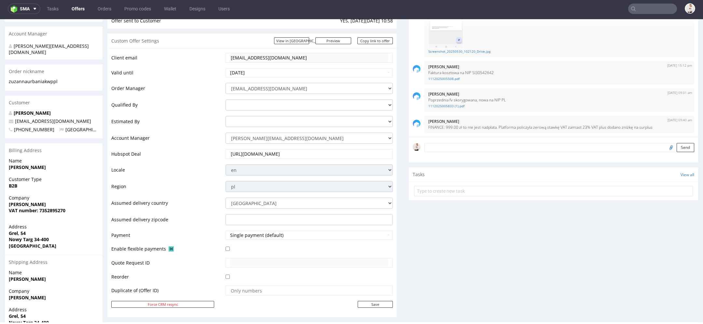
scroll to position [0, 0]
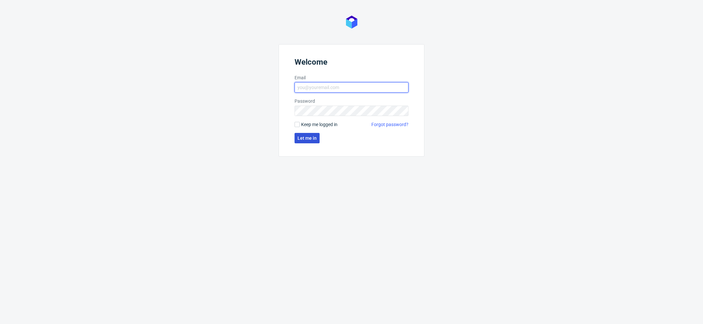
type input "[EMAIL_ADDRESS][DOMAIN_NAME]"
click at [304, 138] on span "Let me in" at bounding box center [306, 138] width 19 height 5
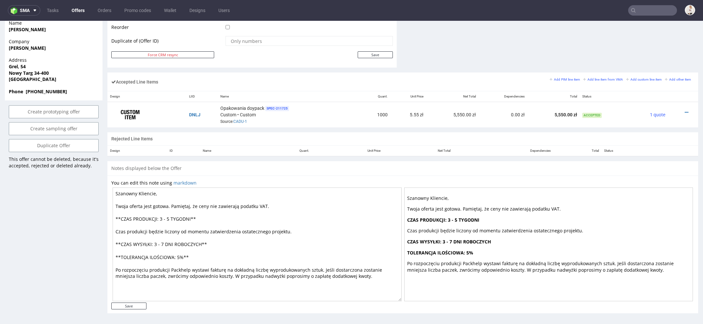
scroll to position [2, 0]
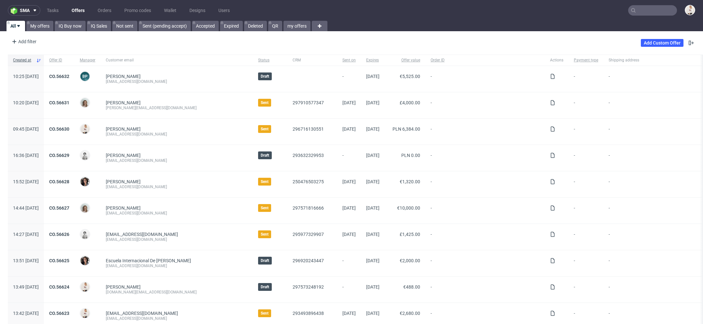
click at [640, 47] on div "Add Custom Offer" at bounding box center [667, 43] width 54 height 10
click at [640, 43] on link "Add Custom Offer" at bounding box center [661, 43] width 43 height 8
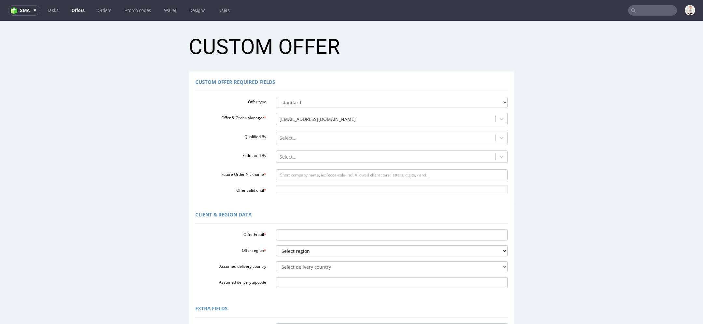
click at [322, 168] on div "Offer type standard prototyping sampling Offer & Order Manager * mari.fok@packh…" at bounding box center [351, 144] width 312 height 100
click at [322, 174] on input "Future Order Nickname *" at bounding box center [392, 174] width 232 height 11
paste input "mgibuslela-beautycom"
type input "mgibuslela-beautycom"
click at [297, 188] on input "Offer valid until *" at bounding box center [392, 189] width 232 height 9
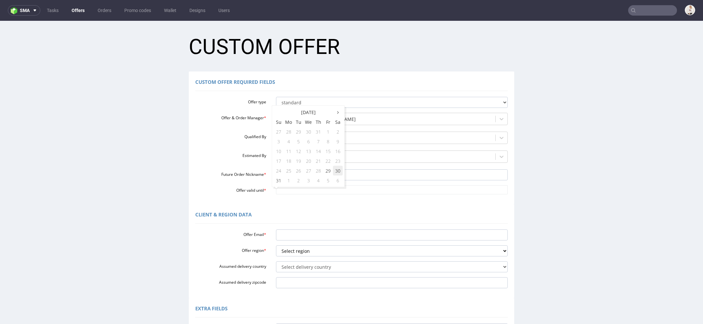
click at [339, 169] on td "30" at bounding box center [338, 171] width 10 height 10
type input "[DATE]"
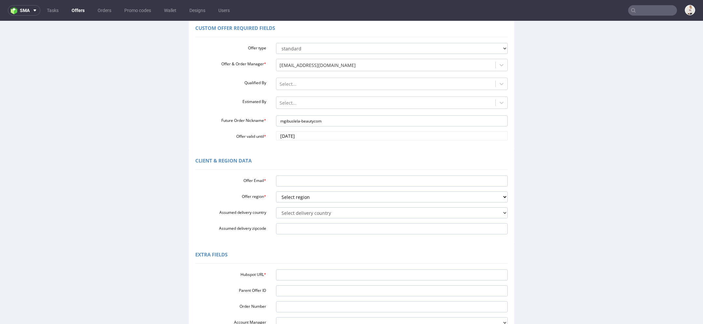
scroll to position [72, 0]
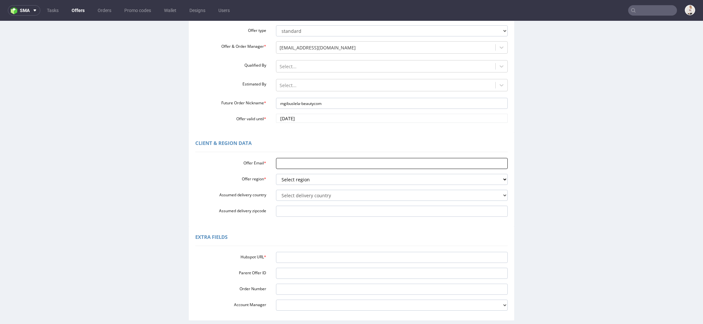
click at [306, 164] on input "Offer Email *" at bounding box center [392, 163] width 232 height 11
paste input "[EMAIL_ADDRESS][PERSON_NAME][DOMAIN_NAME]"
type input "[EMAIL_ADDRESS][PERSON_NAME][DOMAIN_NAME]"
click at [304, 176] on select "Select region eu gb de pl fr it es" at bounding box center [392, 179] width 232 height 11
select select "pl"
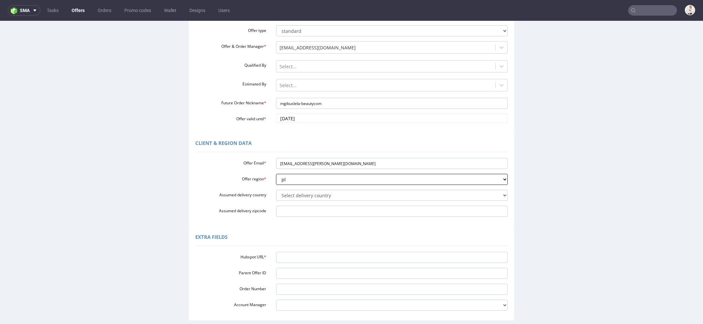
click at [276, 174] on select "Select region eu gb de pl fr it es" at bounding box center [392, 179] width 232 height 11
click at [300, 199] on select "Select delivery country Andorra Afghanistan Anguilla Albania Armenia Antarctica…" at bounding box center [392, 195] width 232 height 11
select select "179"
click at [276, 190] on select "Select delivery country Andorra Afghanistan Anguilla Albania Armenia Antarctica…" at bounding box center [392, 195] width 232 height 11
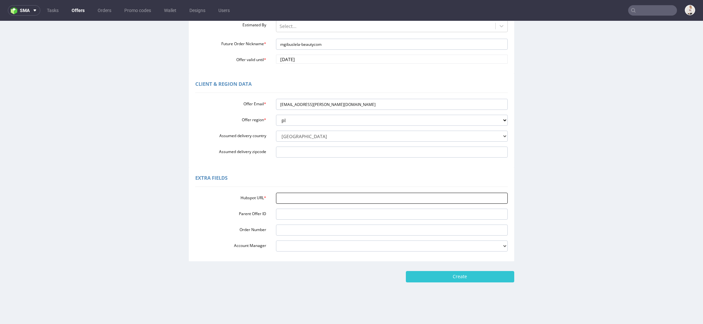
click at [339, 197] on input "Hubspot URL *" at bounding box center [392, 198] width 232 height 11
paste input "[URL][DOMAIN_NAME]"
type input "[URL][DOMAIN_NAME]"
click at [462, 264] on form "Custom Offer Custom Offer Required Fields Offer type standard prototyping sampl…" at bounding box center [352, 91] width 690 height 384
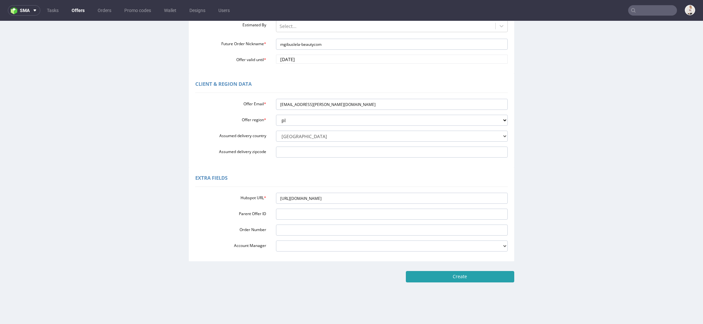
click at [463, 278] on input "Create" at bounding box center [460, 276] width 108 height 11
type input "Please wait..."
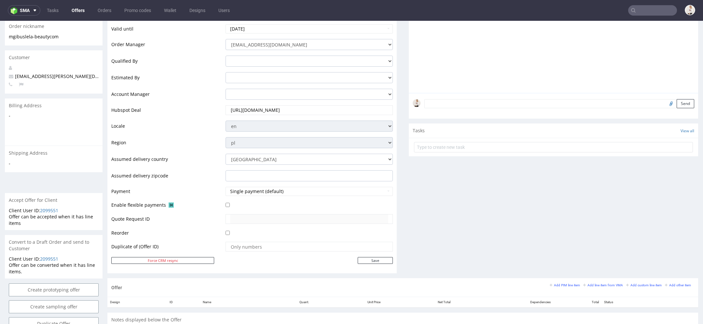
scroll to position [277, 0]
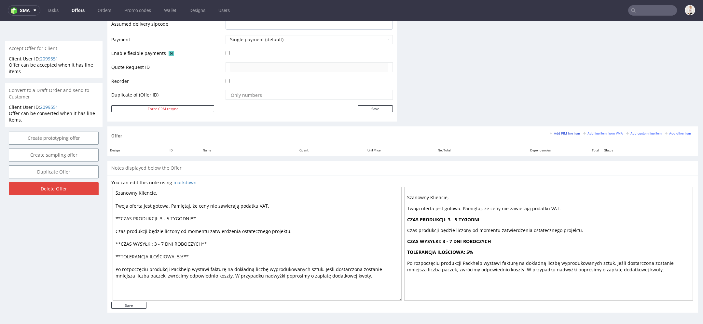
click at [565, 132] on small "Add PIM line item" at bounding box center [564, 134] width 30 height 4
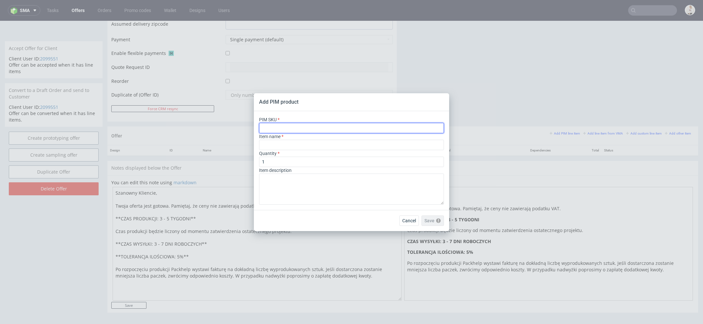
click at [344, 130] on input "text" at bounding box center [351, 128] width 185 height 10
paste input "box--mailer-box--45--cardboard-natural--print-monochrome--foil-none"
type input "box--mailer-box--45--cardboard-natural--print-monochrome--foil-none"
type input "Versandschachtel"
type input "box--mailer-box--45--cardboard-natural--print-monochrome--foil-none"
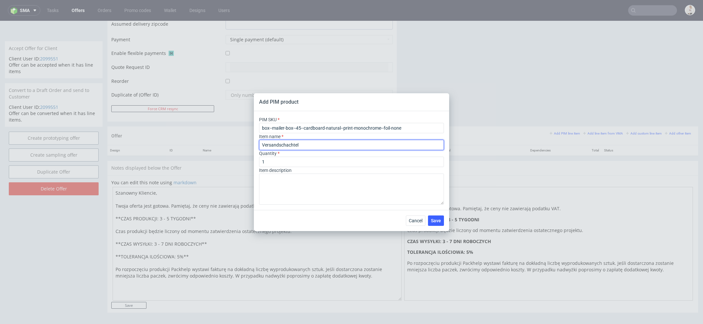
drag, startPoint x: 309, startPoint y: 147, endPoint x: 160, endPoint y: 142, distance: 148.7
click at [160, 142] on div "Add PIM product PIM SKU box--mailer-box--45--cardboard-natural--print-monochrom…" at bounding box center [351, 162] width 703 height 324
paste input "Personalizowane Pudełko Fasonowe Eco"
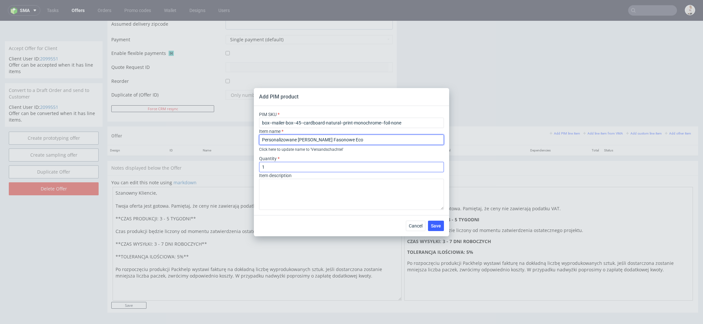
type input "Personalizowane Pudełko Fasonowe Eco"
click at [303, 168] on input "1" at bounding box center [351, 167] width 185 height 10
type input "2500"
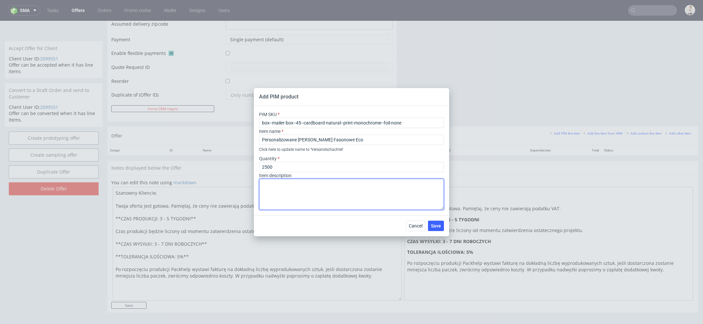
click at [342, 208] on textarea at bounding box center [351, 194] width 185 height 31
click at [438, 225] on span "Save" at bounding box center [436, 226] width 10 height 5
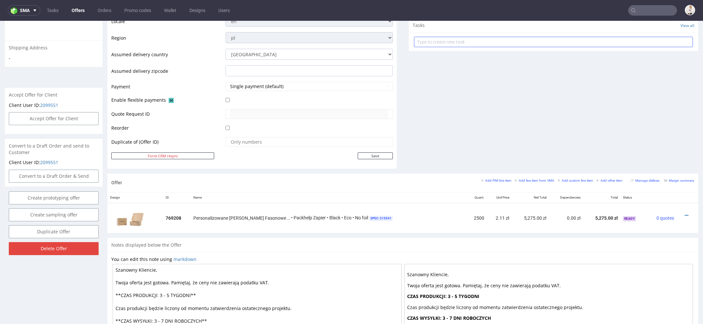
scroll to position [233, 0]
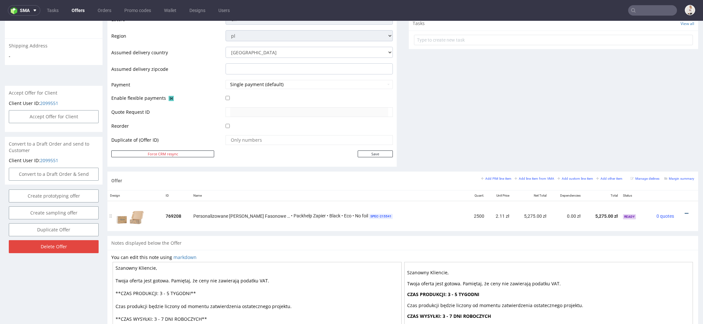
click at [684, 211] on icon at bounding box center [686, 213] width 4 height 5
click at [566, 137] on div "Comments User (0) Automatic (0) Attachments (0) All (0) View all (0) Send Tasks…" at bounding box center [553, 9] width 289 height 324
click at [684, 211] on icon at bounding box center [686, 213] width 4 height 5
click at [664, 177] on span "Duplicate Item" at bounding box center [656, 176] width 52 height 7
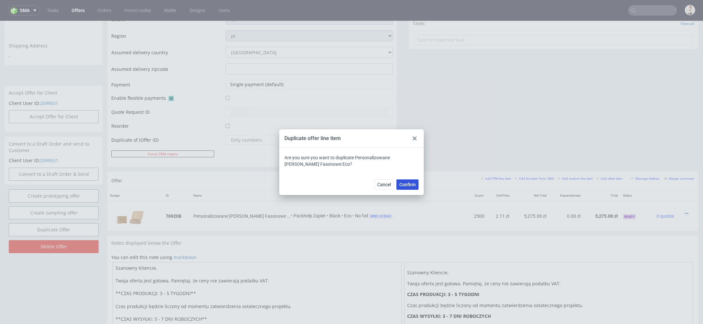
click at [404, 185] on span "Confirm" at bounding box center [407, 184] width 16 height 5
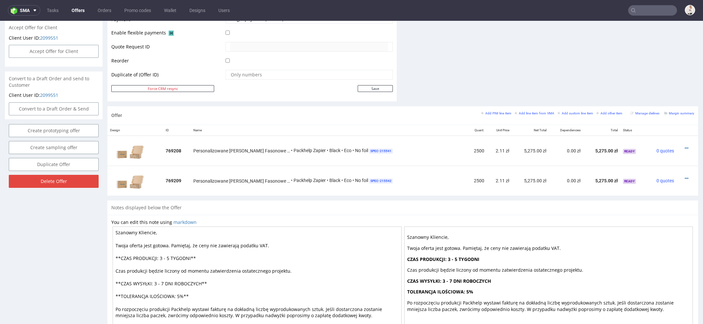
scroll to position [302, 0]
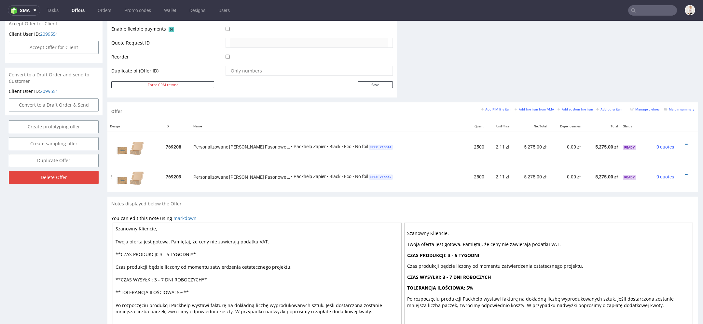
click at [679, 172] on div at bounding box center [685, 174] width 12 height 7
click at [684, 172] on icon at bounding box center [686, 174] width 4 height 5
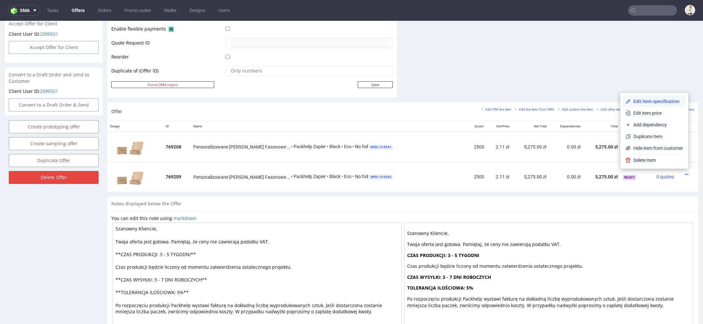
click at [659, 102] on span "Edit item specification" at bounding box center [656, 101] width 52 height 7
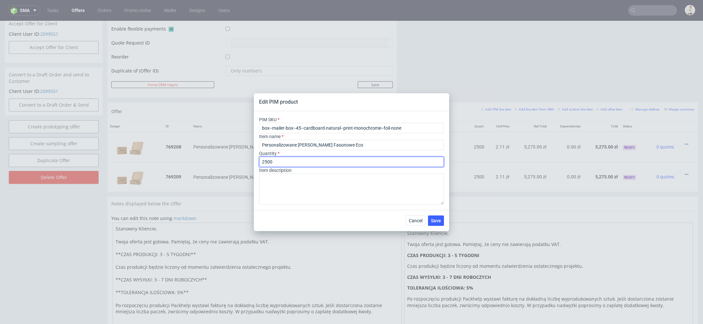
drag, startPoint x: 266, startPoint y: 162, endPoint x: 248, endPoint y: 161, distance: 17.9
click at [250, 161] on div "Edit PIM product PIM SKU box--mailer-box--45--cardboard-natural--print-monochro…" at bounding box center [351, 162] width 703 height 324
type input "3000"
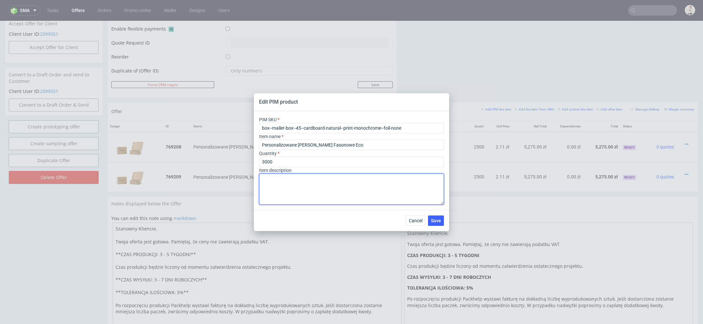
click at [322, 185] on textarea at bounding box center [351, 189] width 185 height 31
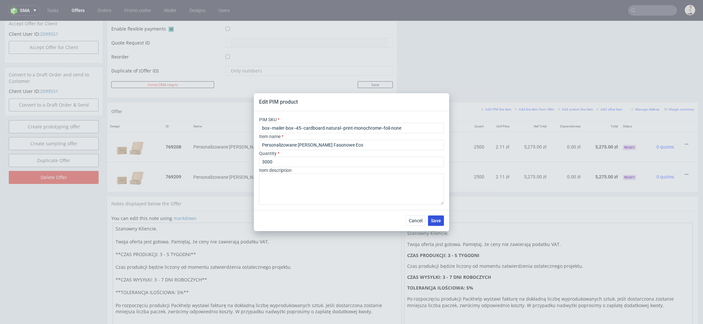
click at [434, 221] on span "Save" at bounding box center [436, 221] width 10 height 5
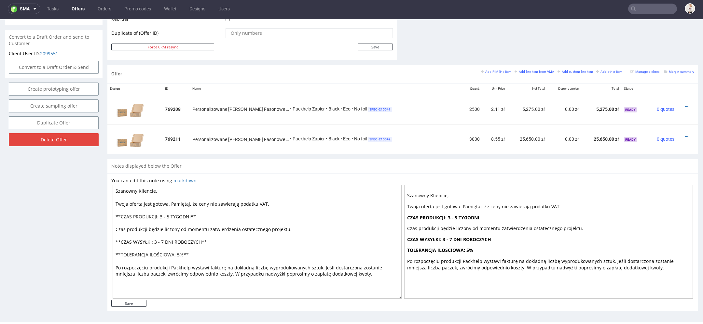
scroll to position [1, 0]
click at [494, 71] on small "Add PIM line item" at bounding box center [496, 72] width 30 height 4
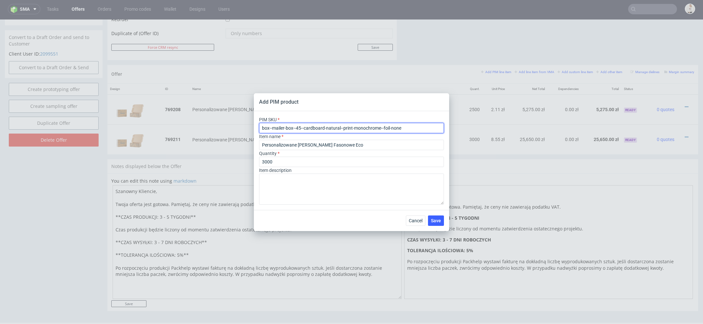
click at [355, 123] on input "box--mailer-box--45--cardboard-natural--print-monochrome--foil-none" at bounding box center [351, 128] width 185 height 10
paste input "62"
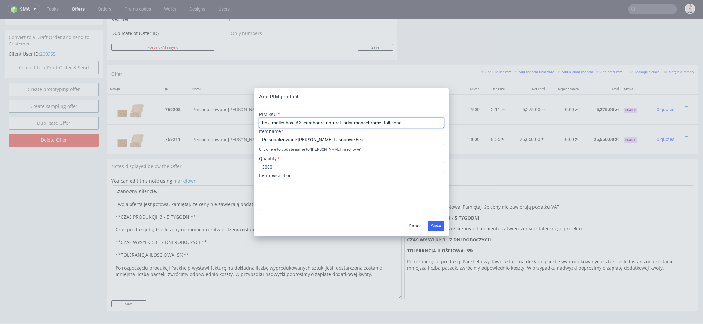
type input "box--mailer-box--62--cardboard-natural--print-monochrome--foil-none"
drag, startPoint x: 292, startPoint y: 166, endPoint x: 165, endPoint y: 158, distance: 127.8
click at [165, 158] on div "Add PIM product PIM SKU box--mailer-box--62--cardboard-natural--print-monochrom…" at bounding box center [351, 162] width 703 height 324
type input "50"
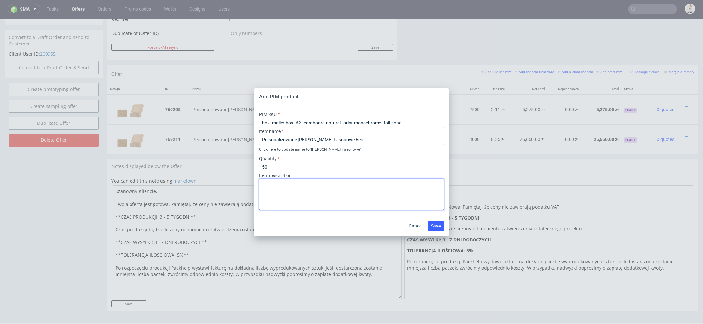
click at [382, 186] on textarea at bounding box center [351, 194] width 185 height 31
click at [437, 225] on span "Save" at bounding box center [436, 226] width 10 height 5
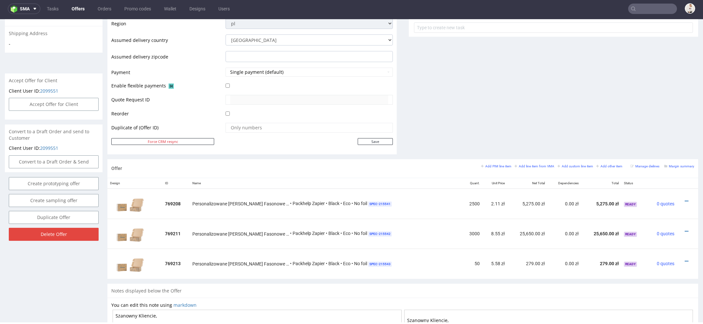
scroll to position [368, 0]
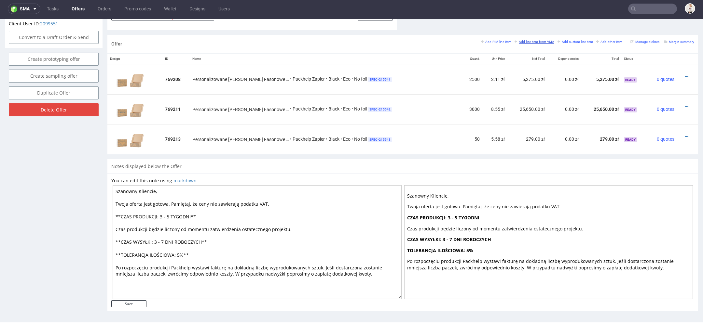
click at [525, 39] on link "Add line item from VMA" at bounding box center [534, 41] width 40 height 5
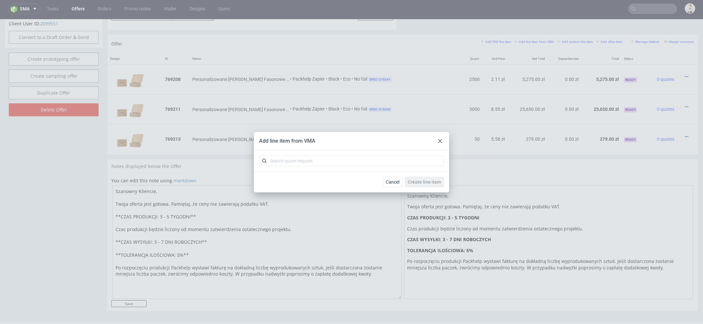
click at [440, 140] on use at bounding box center [440, 141] width 4 height 4
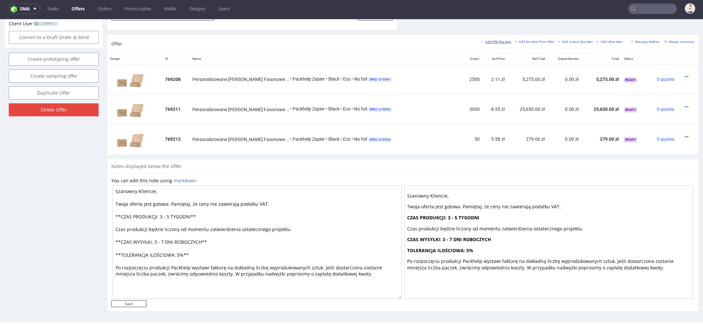
click at [488, 40] on small "Add PIM line item" at bounding box center [496, 42] width 30 height 4
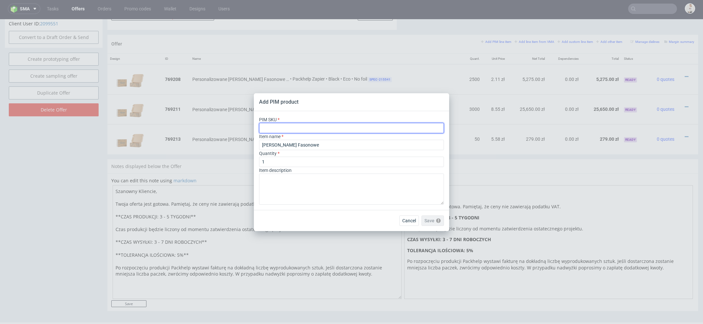
click at [318, 125] on input "text" at bounding box center [351, 128] width 185 height 10
paste input "box--mailer-box-plain--62--cardboard-white-one-side--no-print--foil-none"
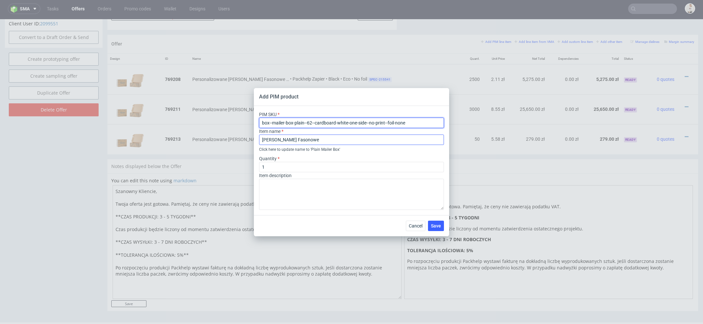
type input "box--mailer-box-plain--62--cardboard-white-one-side--no-print--foil-none"
click at [311, 144] on input "Pudełko Fasonowe" at bounding box center [351, 140] width 185 height 10
type input "Pudełko fasonowe bez nadruku"
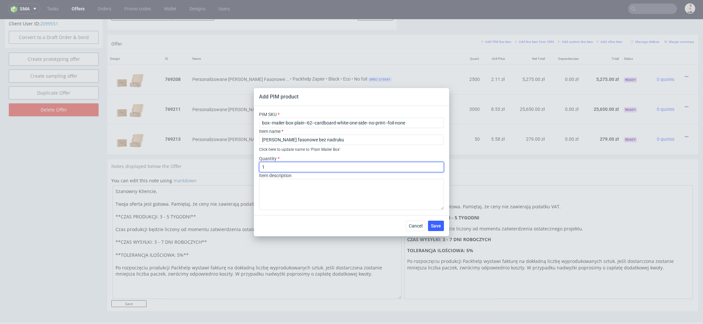
click at [292, 164] on input "1" at bounding box center [351, 167] width 185 height 10
drag, startPoint x: 291, startPoint y: 171, endPoint x: 200, endPoint y: 167, distance: 91.2
click at [200, 167] on div "Add PIM product PIM SKU box--mailer-box-plain--62--cardboard-white-one-side--no…" at bounding box center [351, 162] width 703 height 324
type input "250"
click at [438, 223] on button "Save" at bounding box center [436, 226] width 16 height 10
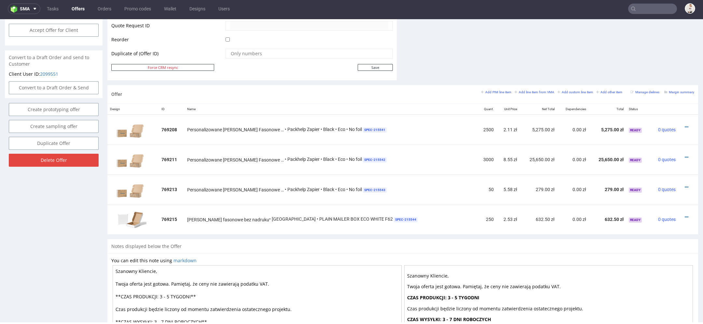
scroll to position [318, 0]
click at [684, 124] on icon at bounding box center [686, 126] width 4 height 5
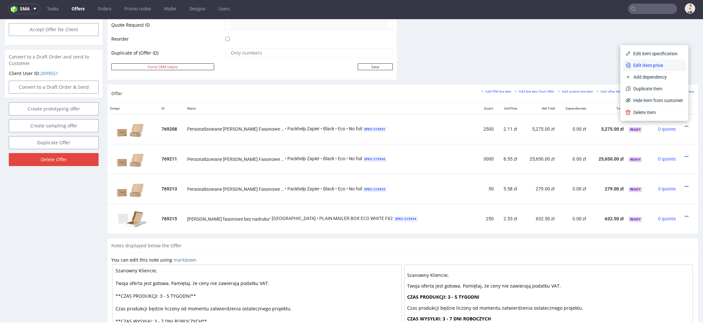
click at [640, 64] on span "Edit item price" at bounding box center [656, 65] width 52 height 7
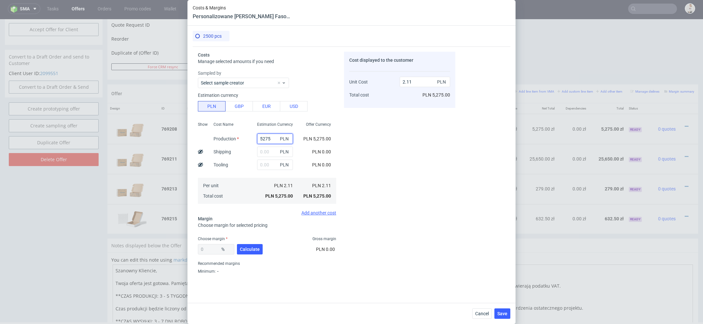
click at [268, 141] on input "5275" at bounding box center [275, 139] width 36 height 10
type input "2"
type input "0"
type input "2700"
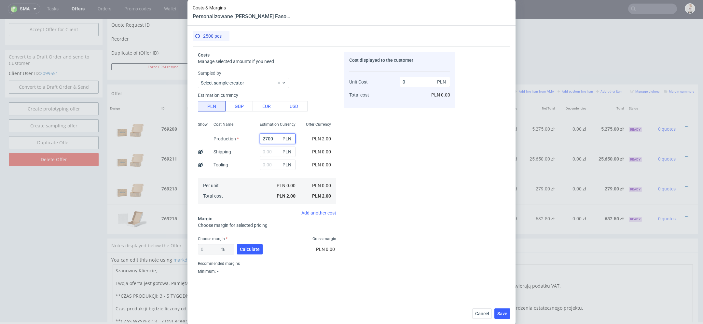
type input "1.08"
type input "2700"
click at [417, 156] on div "Cost displayed to the customer Unit Cost Total cost 1.08 PLN PLN 2,700.00" at bounding box center [399, 164] width 111 height 225
click at [248, 253] on button "Calculate" at bounding box center [250, 249] width 26 height 10
type input "42.39"
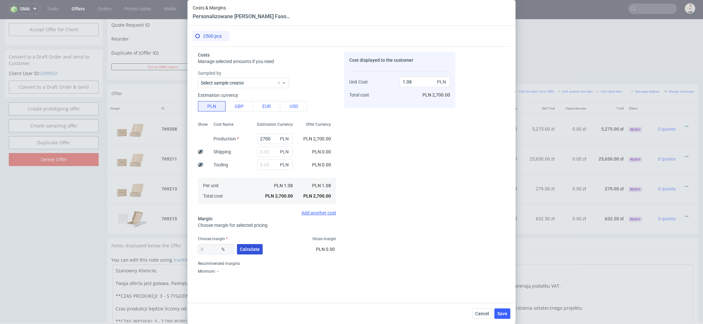
type input "1.87"
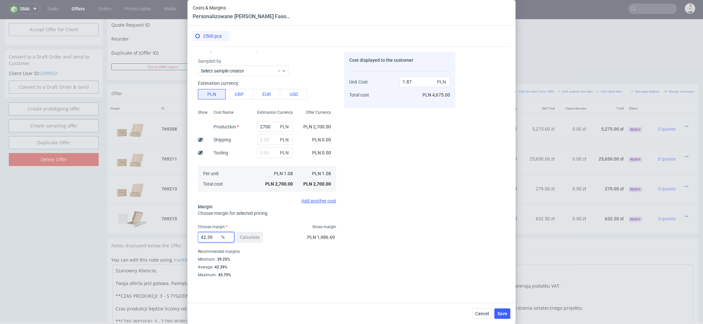
drag, startPoint x: 216, startPoint y: 239, endPoint x: 150, endPoint y: 231, distance: 66.5
click at [150, 231] on div "Costs & Margins Personalizowane Pudełko Fasonowe Eco 2500 pcs Costs Manage sele…" at bounding box center [351, 162] width 703 height 324
type input "37"
type input "1.71"
type input "3"
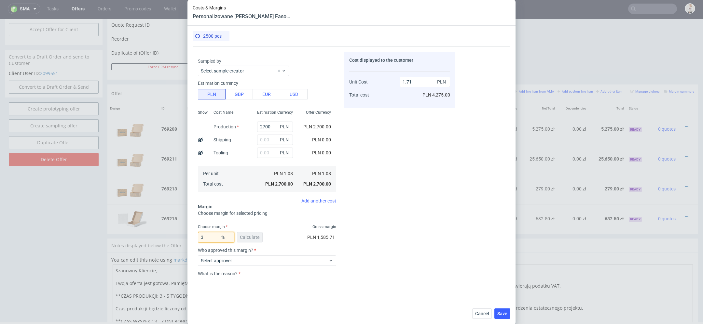
type input "1.11"
type input "36"
type input "1.69"
type input "36"
click at [440, 239] on div "Cost displayed to the customer Unit Cost Total cost 1.69 PLN PLN 4,225.00" at bounding box center [399, 164] width 111 height 225
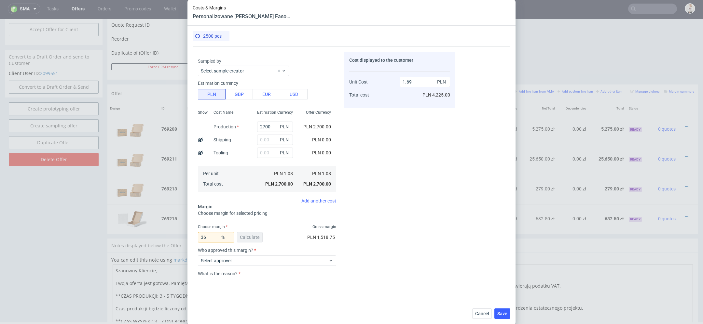
scroll to position [59, 0]
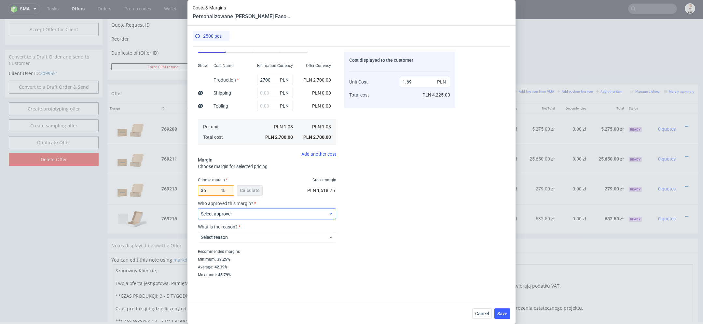
click at [266, 214] on span "Select approver" at bounding box center [264, 214] width 127 height 7
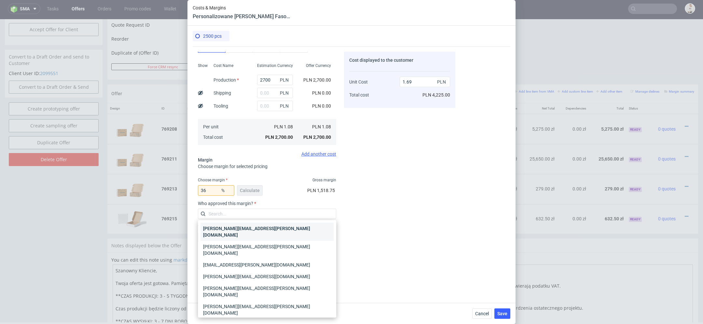
click at [254, 229] on div "[PERSON_NAME][EMAIL_ADDRESS][PERSON_NAME][DOMAIN_NAME]" at bounding box center [266, 232] width 133 height 18
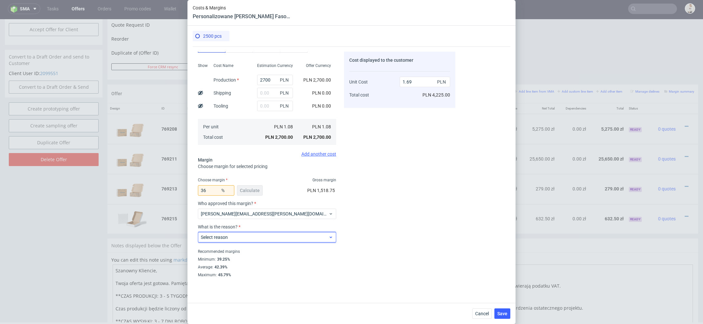
click at [252, 239] on span "Select reason" at bounding box center [264, 237] width 127 height 7
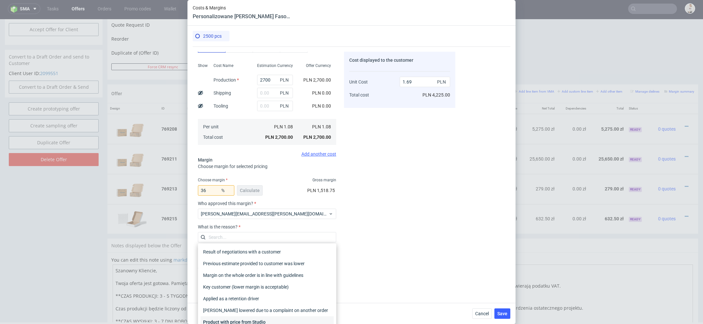
click at [274, 318] on div "Product with price from Studio" at bounding box center [266, 322] width 133 height 12
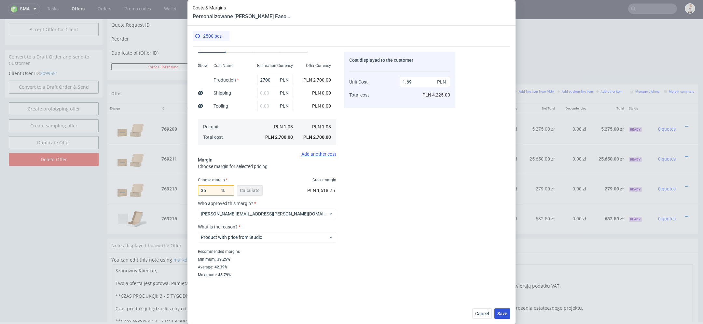
click at [495, 313] on button "Save" at bounding box center [502, 314] width 16 height 10
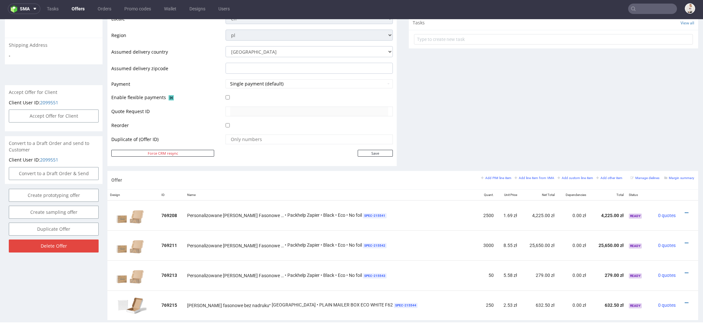
scroll to position [239, 0]
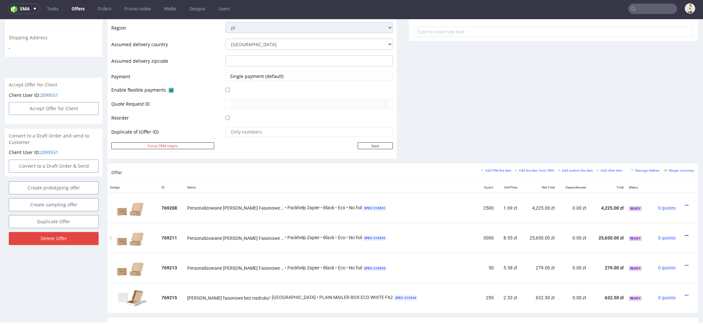
click at [684, 234] on icon at bounding box center [686, 236] width 4 height 5
click at [656, 173] on span "Edit item price" at bounding box center [656, 174] width 52 height 7
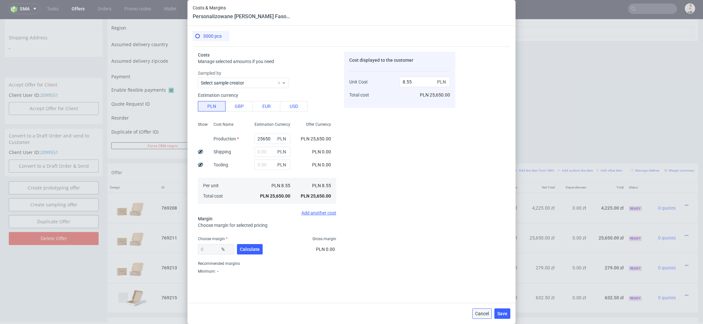
click at [487, 314] on span "Cancel" at bounding box center [482, 314] width 14 height 5
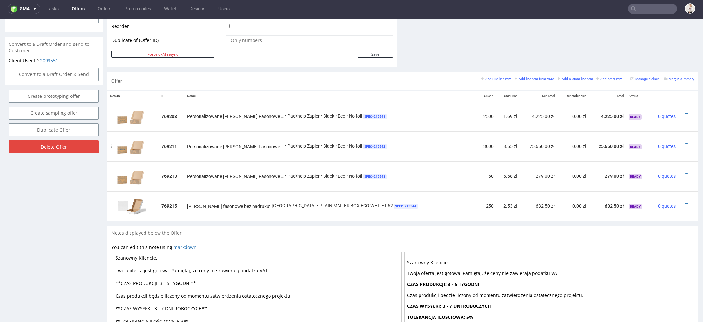
scroll to position [333, 0]
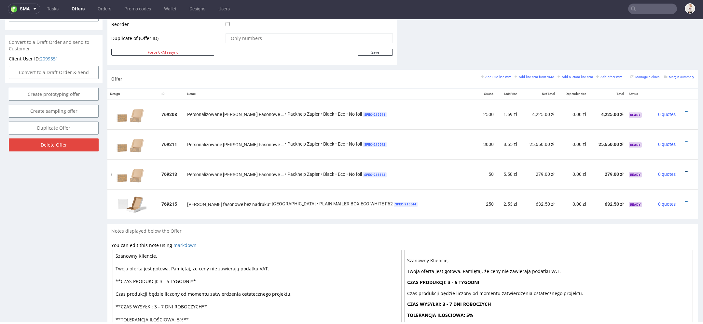
click at [684, 170] on icon at bounding box center [686, 172] width 4 height 5
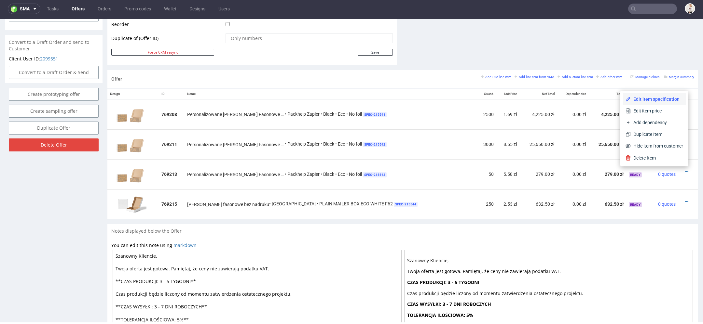
click at [655, 98] on span "Edit item specification" at bounding box center [656, 99] width 52 height 7
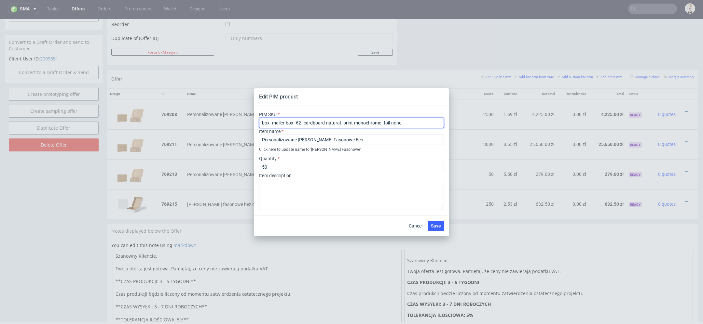
click at [302, 123] on input "box--mailer-box--62--cardboard-natural--print-monochrome--foil-none" at bounding box center [351, 123] width 185 height 10
click at [416, 225] on span "Cancel" at bounding box center [416, 226] width 14 height 5
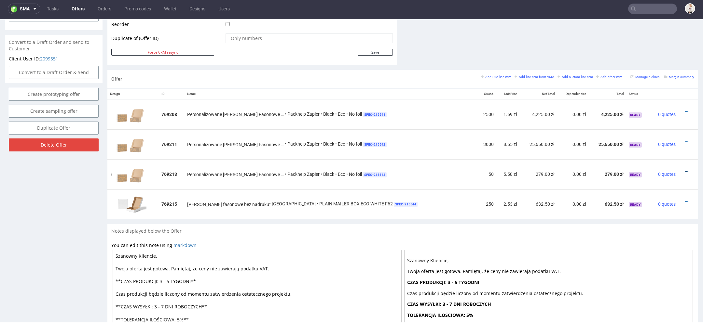
click at [684, 170] on icon at bounding box center [686, 172] width 4 height 5
click at [658, 112] on span "Edit item price" at bounding box center [656, 111] width 52 height 7
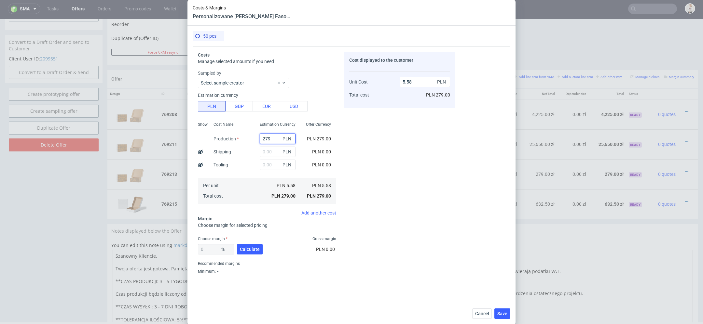
drag, startPoint x: 275, startPoint y: 139, endPoint x: 213, endPoint y: 136, distance: 62.5
click at [213, 136] on div "Show Cost Name Production Shipping Tooling Per unit Total cost Estimation Curre…" at bounding box center [267, 162] width 138 height 86
type input "120"
type input "2.4"
type input "120"
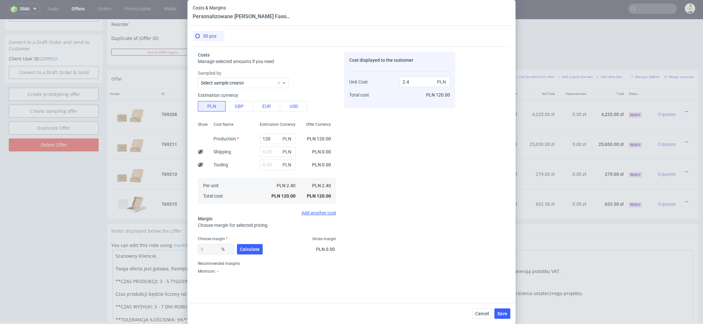
click at [395, 177] on div "Cost displayed to the customer Unit Cost Total cost 2.4 PLN PLN 120.00" at bounding box center [399, 164] width 111 height 225
click at [249, 250] on span "Calculate" at bounding box center [250, 249] width 20 height 5
type input "63.12"
type input "6.51"
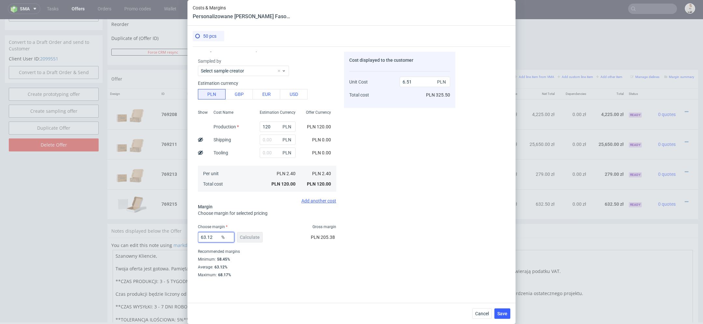
drag, startPoint x: 214, startPoint y: 239, endPoint x: 136, endPoint y: 231, distance: 78.8
click at [136, 231] on div "Costs & Margins Personalizowane Pudełko Fasonowe Eco 50 pcs Costs Manage select…" at bounding box center [351, 162] width 703 height 324
type input "30"
type input "3.43"
type input "35"
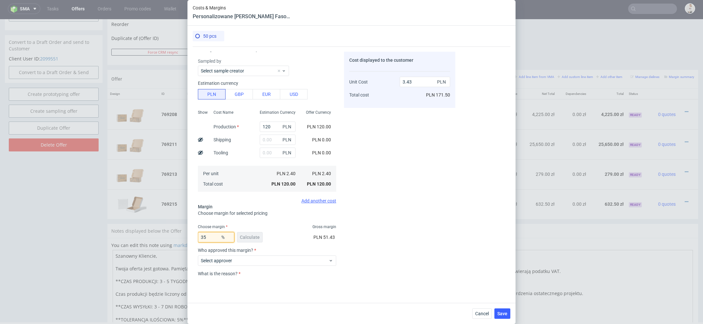
type input "3.69"
type input "3"
type input "04"
type input "2.4"
type input "40"
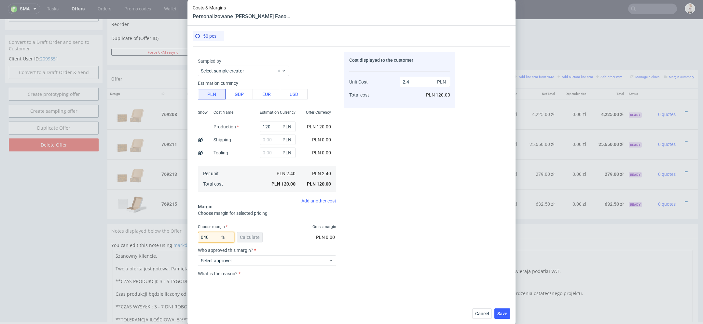
type input "4"
type input "43"
type input "4.21"
type input "43"
click at [435, 211] on div "Cost displayed to the customer Unit Cost Total cost 4.21 PLN PLN 210.50" at bounding box center [399, 164] width 111 height 225
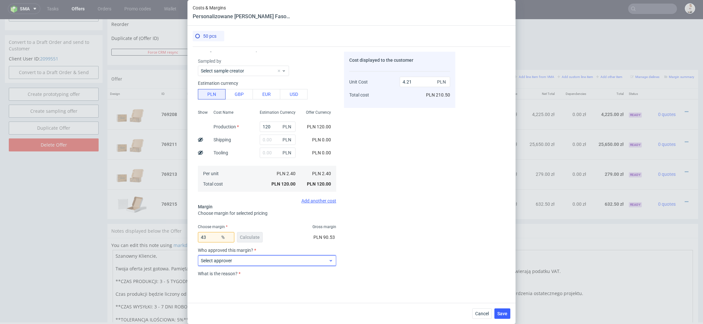
click at [308, 258] on span "Select approver" at bounding box center [264, 261] width 127 height 7
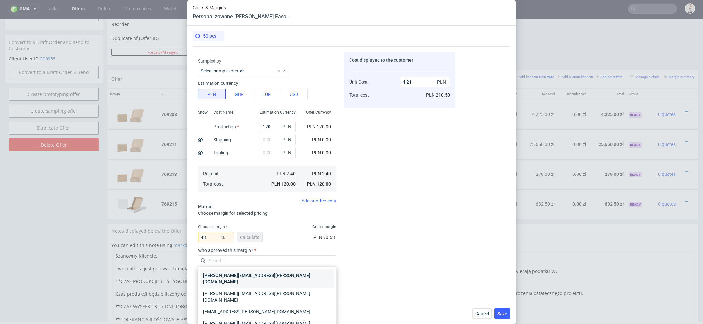
click at [278, 271] on div "[PERSON_NAME][EMAIL_ADDRESS][PERSON_NAME][DOMAIN_NAME]" at bounding box center [266, 279] width 133 height 18
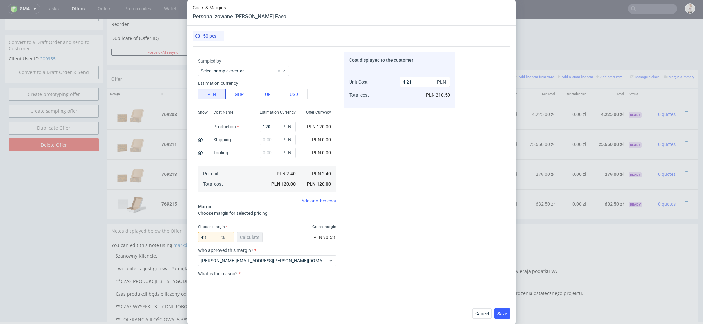
scroll to position [59, 0]
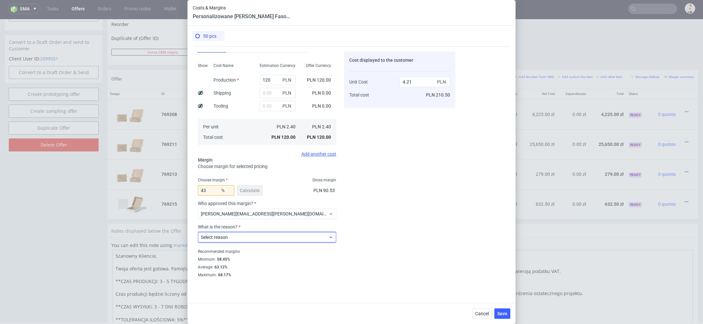
click at [262, 233] on div "Select reason" at bounding box center [267, 237] width 138 height 10
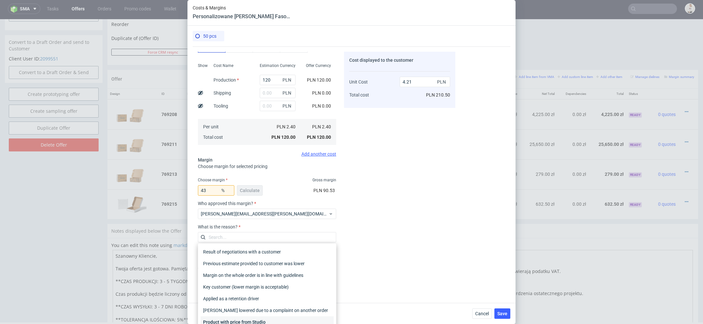
click at [270, 319] on div "Product with price from Studio" at bounding box center [266, 322] width 133 height 12
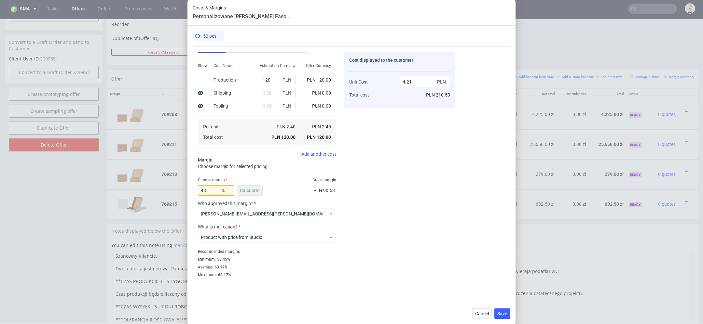
click at [434, 290] on div "Costs Manage selected amounts if you need Sampled by Select sample creator Esti…" at bounding box center [351, 172] width 317 height 251
click at [502, 314] on span "Save" at bounding box center [502, 314] width 10 height 5
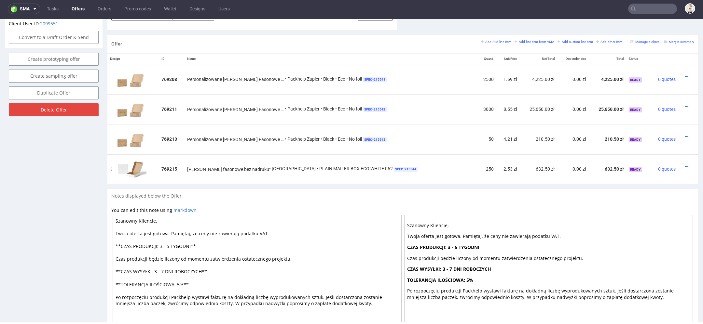
scroll to position [364, 0]
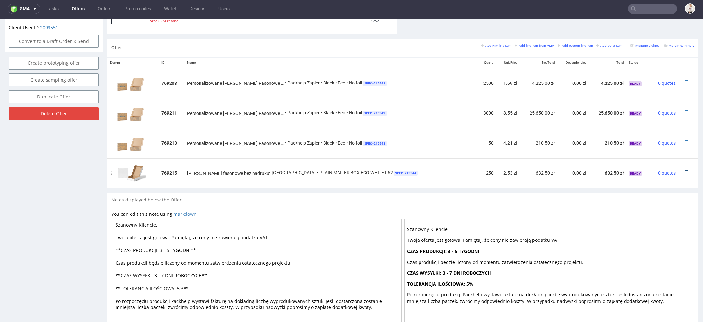
click at [684, 168] on icon at bounding box center [686, 170] width 4 height 5
click at [664, 108] on span "Edit item price" at bounding box center [656, 109] width 52 height 7
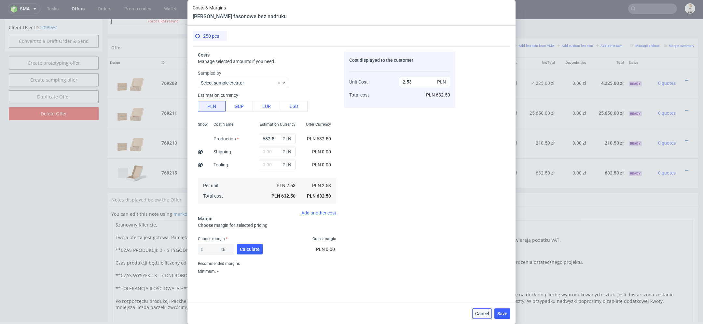
click at [482, 315] on span "Cancel" at bounding box center [482, 314] width 14 height 5
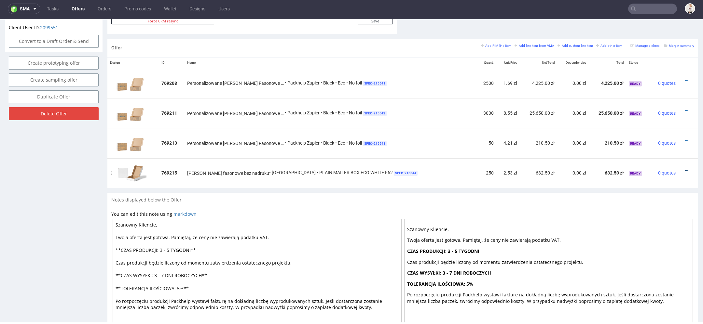
click at [684, 168] on icon at bounding box center [686, 170] width 4 height 5
click at [662, 108] on span "Edit item price" at bounding box center [656, 109] width 52 height 7
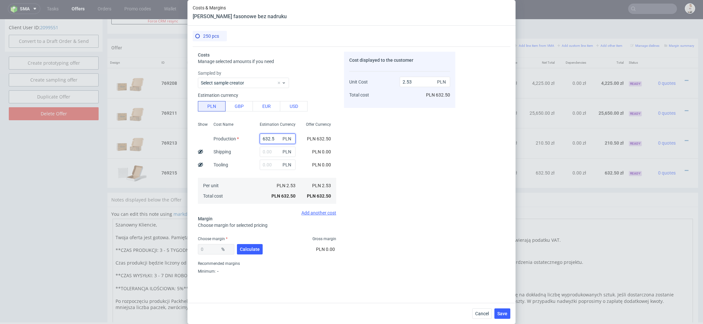
click at [273, 140] on input "632.5" at bounding box center [278, 139] width 36 height 10
type input "208"
type input "0.83"
type input "208"
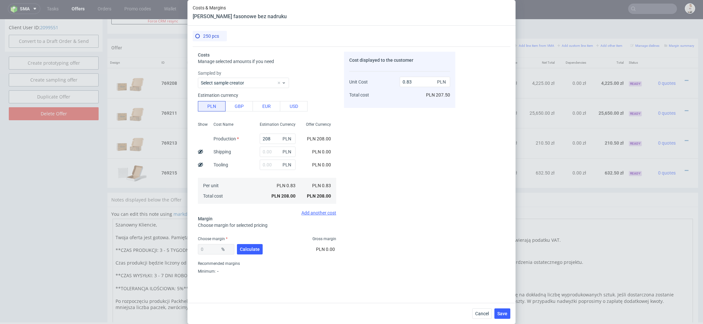
click at [422, 192] on div "Cost displayed to the customer Unit Cost Total cost 0.83 PLN PLN 207.50" at bounding box center [399, 164] width 111 height 225
click at [241, 251] on span "Calculate" at bounding box center [250, 249] width 20 height 5
type input "59.46"
type input "2.05"
drag, startPoint x: 216, startPoint y: 250, endPoint x: 113, endPoint y: 237, distance: 104.6
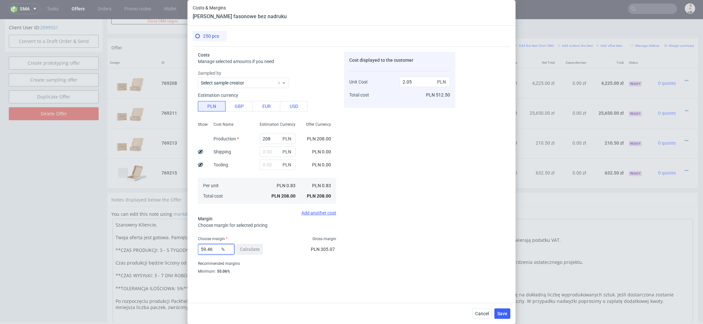
click at [113, 237] on div "Costs & Margins Pudełko fasonowe bez nadruku 250 pcs Costs Manage selected amou…" at bounding box center [351, 162] width 703 height 324
type input "35"
type input "1.28"
type input "35"
click at [385, 243] on div "Cost displayed to the customer Unit Cost Total cost 1.28 PLN PLN 320.00" at bounding box center [399, 164] width 111 height 225
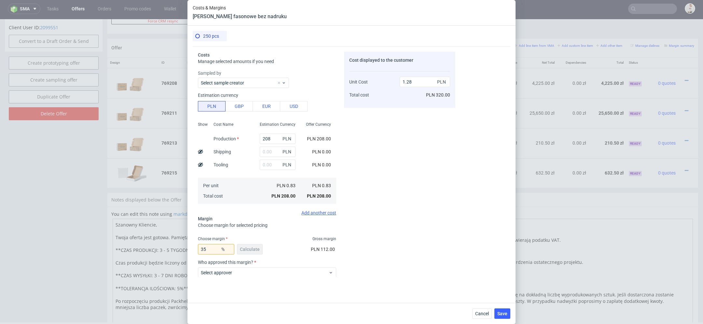
scroll to position [59, 0]
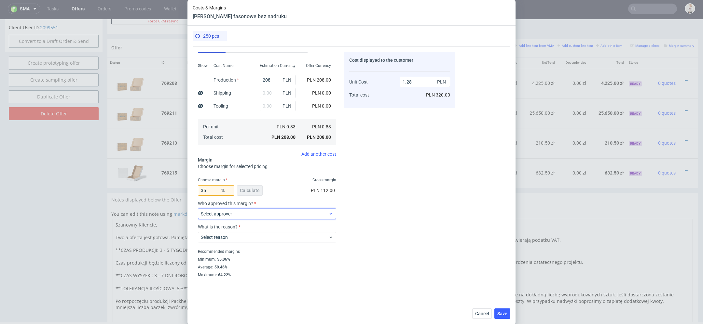
click at [254, 217] on span "Select approver" at bounding box center [264, 214] width 127 height 7
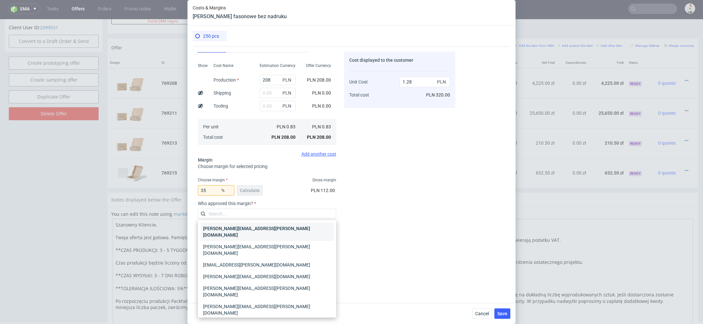
click at [260, 227] on div "[PERSON_NAME][EMAIL_ADDRESS][PERSON_NAME][DOMAIN_NAME]" at bounding box center [266, 232] width 133 height 18
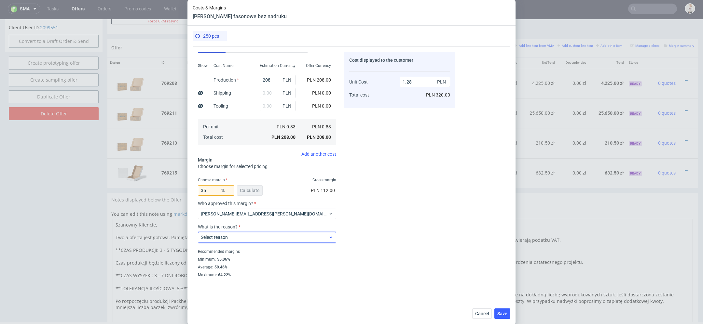
click at [261, 239] on span "Select reason" at bounding box center [264, 237] width 127 height 7
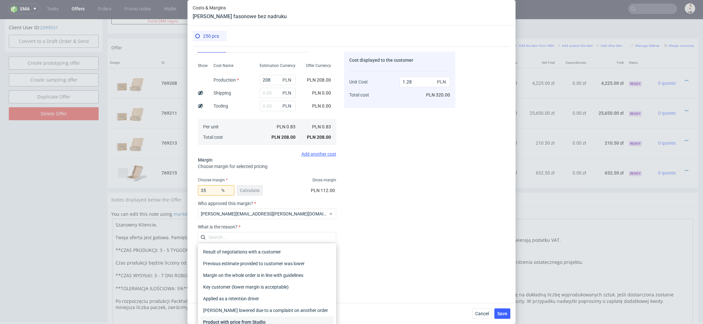
click at [276, 320] on div "Product with price from Studio" at bounding box center [266, 322] width 133 height 12
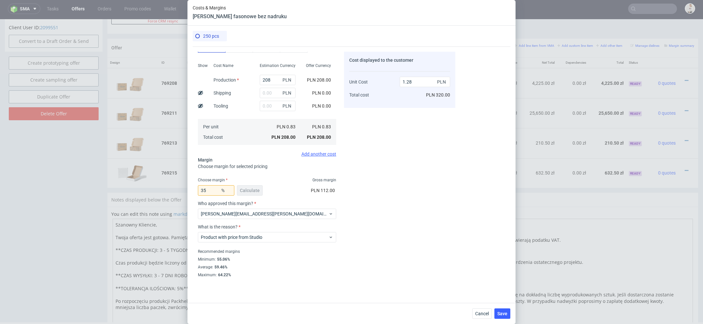
click at [468, 265] on div "Costs Manage selected amounts if you need Sampled by Select sample creator Esti…" at bounding box center [351, 172] width 317 height 251
click at [499, 315] on span "Save" at bounding box center [502, 314] width 10 height 5
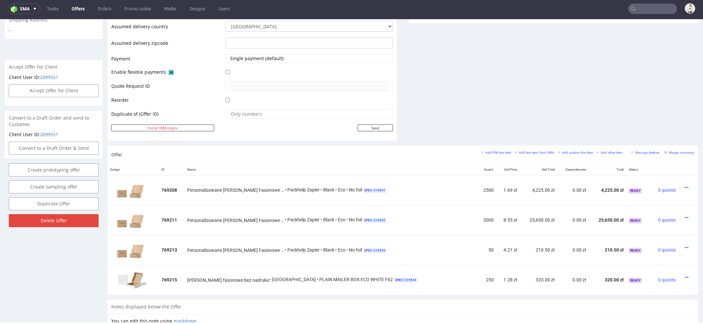
scroll to position [397, 0]
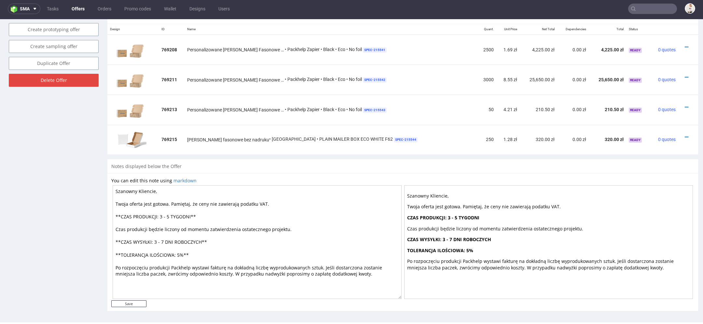
click at [206, 216] on textarea "Szanowny Kliencie, Twoja oferta jest gotowa. Pamiętaj, że ceny nie zawierają po…" at bounding box center [257, 242] width 289 height 114
drag, startPoint x: 172, startPoint y: 218, endPoint x: 162, endPoint y: 215, distance: 9.9
click at [162, 215] on textarea "Szanowny Kliencie, Twoja oferta jest gotowa. Pamiętaj, że ceny nie zawierają po…" at bounding box center [257, 242] width 289 height 114
drag, startPoint x: 164, startPoint y: 241, endPoint x: 158, endPoint y: 240, distance: 6.6
click at [158, 240] on textarea "Szanowny Kliencie, Twoja oferta jest gotowa. Pamiętaj, że ceny nie zawierają po…" at bounding box center [257, 242] width 289 height 114
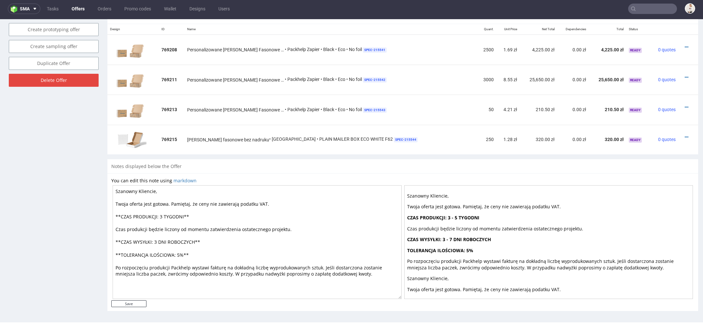
type textarea "Szanowny Kliencie, Twoja oferta jest gotowa. Pamiętaj, że ceny nie zawierają po…"
click at [132, 306] on div "You can edit this note using markdown Szanowny Kliencie, Twoja oferta jest goto…" at bounding box center [402, 242] width 590 height 138
click at [131, 305] on input "Save" at bounding box center [128, 304] width 35 height 7
type input "In progress..."
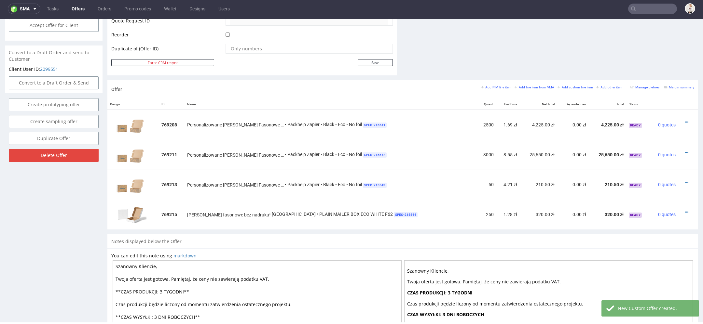
scroll to position [333, 0]
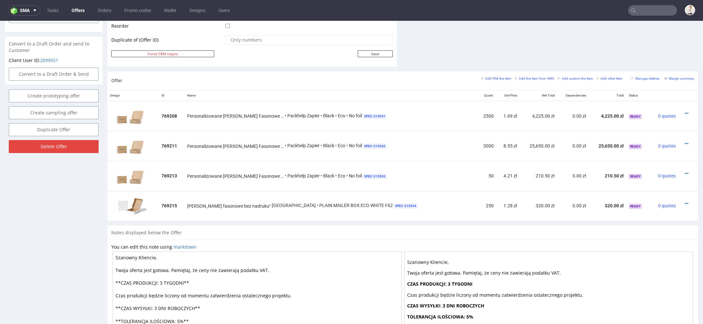
scroll to position [2, 0]
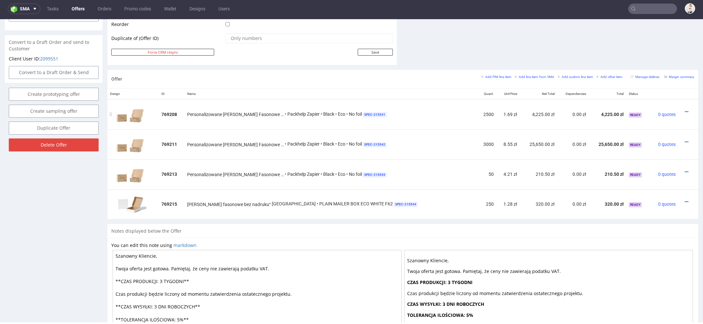
click at [680, 109] on div at bounding box center [685, 112] width 11 height 7
click at [684, 110] on icon at bounding box center [686, 112] width 4 height 5
click at [645, 52] on span "Edit item price" at bounding box center [656, 50] width 52 height 7
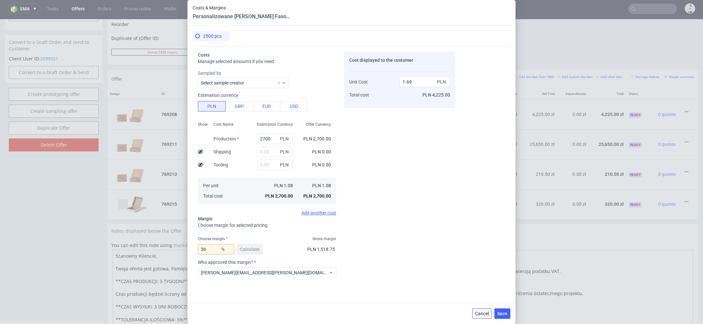
click at [482, 313] on span "Cancel" at bounding box center [482, 314] width 14 height 5
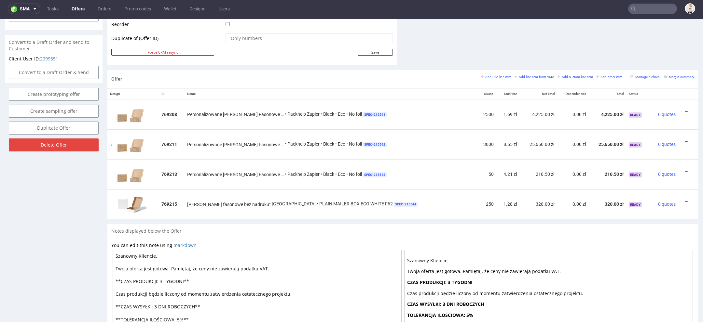
click at [684, 140] on icon at bounding box center [686, 142] width 4 height 5
click at [648, 82] on span "Edit item price" at bounding box center [656, 80] width 52 height 7
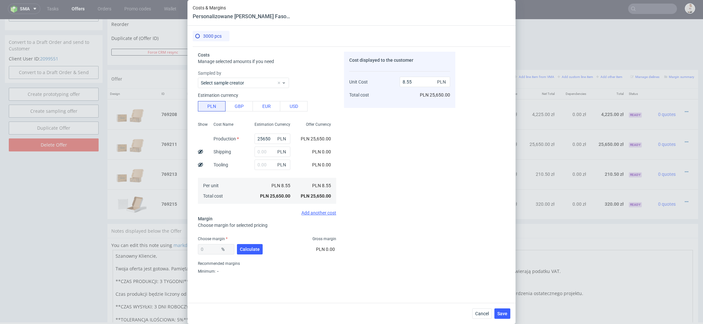
click at [420, 150] on div "Cost displayed to the customer Unit Cost Total cost 8.55 PLN PLN 25,650.00" at bounding box center [399, 164] width 111 height 225
click at [392, 188] on div "Cost displayed to the customer Unit Cost Total cost 8.55 PLN PLN 25,650.00" at bounding box center [399, 164] width 111 height 225
click at [262, 142] on input "25650" at bounding box center [272, 139] width 36 height 10
paste input "3440.24"
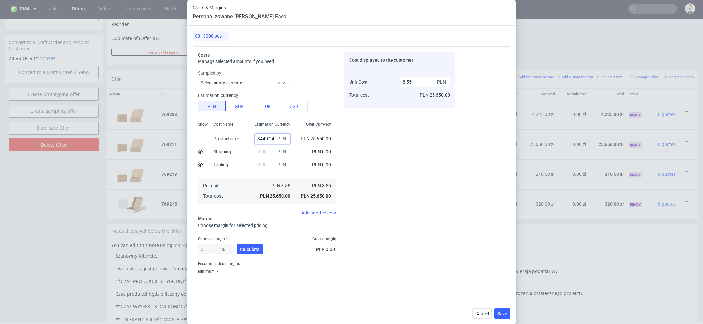
type input "3440.24"
type input "1.15"
click at [358, 157] on div "Cost displayed to the customer Unit Cost Total cost 1.15 PLN PLN 3,450.00" at bounding box center [399, 164] width 111 height 225
click at [268, 153] on input "text" at bounding box center [275, 152] width 36 height 10
type input "300"
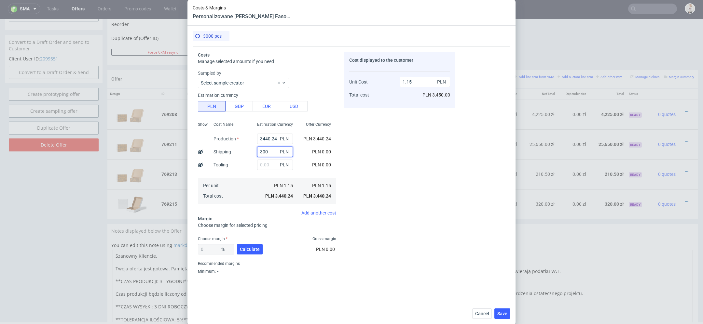
type input "1.25"
type input "300"
click at [439, 146] on div "Cost displayed to the customer Unit Cost Total cost 1.25 PLN PLN 3,750.00" at bounding box center [399, 164] width 111 height 225
click at [249, 251] on span "Calculate" at bounding box center [250, 249] width 20 height 5
type input "40.22"
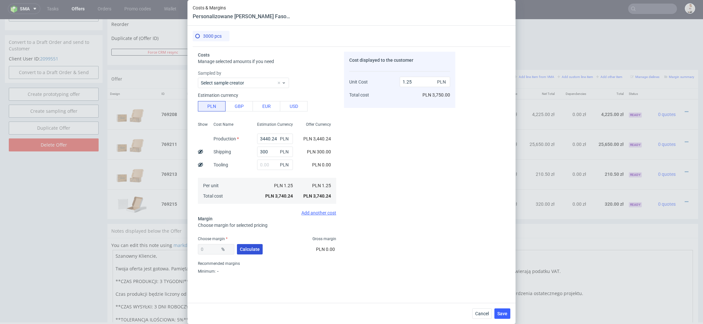
type input "2.09"
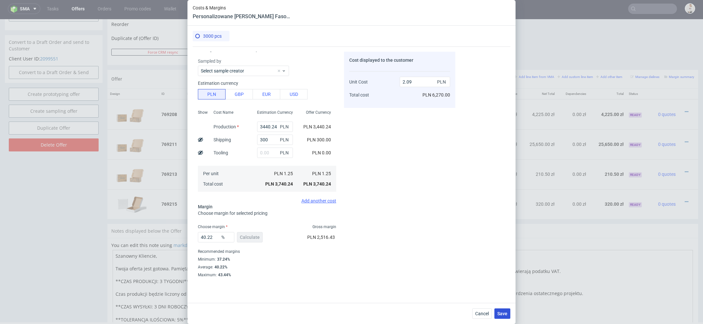
click at [503, 312] on span "Save" at bounding box center [502, 314] width 10 height 5
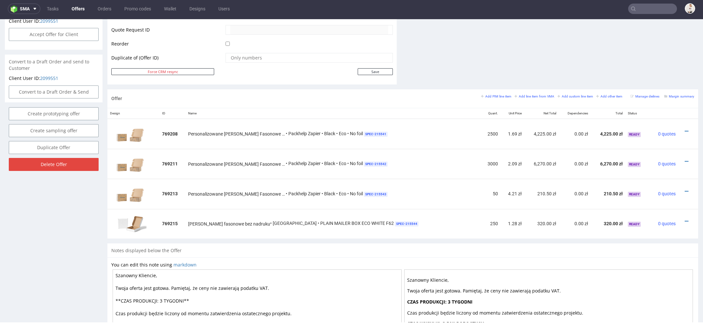
scroll to position [321, 0]
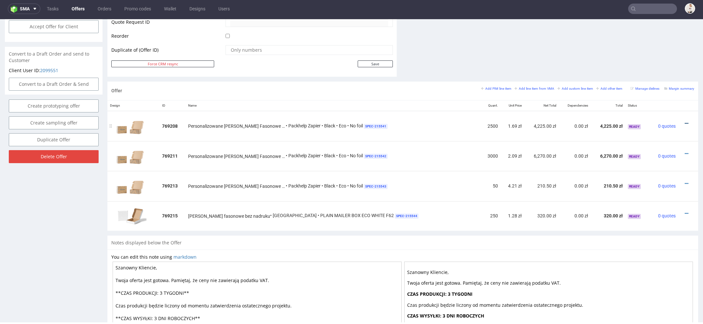
click at [684, 121] on icon at bounding box center [686, 123] width 4 height 5
click at [630, 51] on span "Edit item specification" at bounding box center [656, 50] width 52 height 7
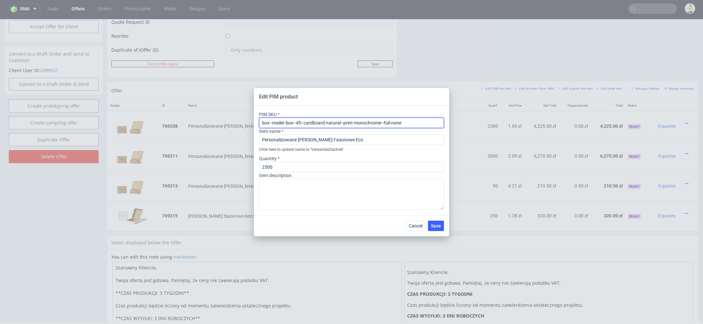
click at [329, 124] on input "box--mailer-box--45--cardboard-natural--print-monochrome--foil-none" at bounding box center [351, 123] width 185 height 10
click at [413, 224] on span "Cancel" at bounding box center [416, 226] width 14 height 5
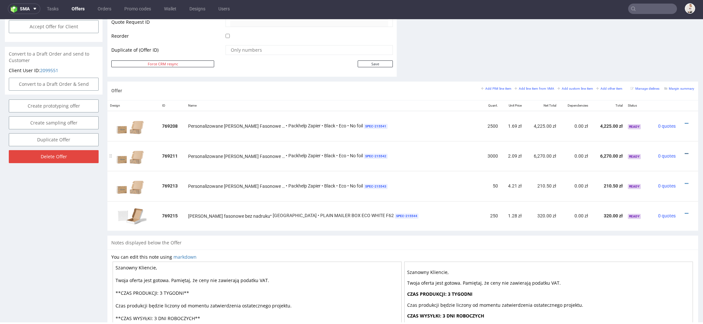
click at [684, 152] on icon at bounding box center [686, 154] width 4 height 5
click at [663, 90] on span "Edit item price" at bounding box center [656, 92] width 52 height 7
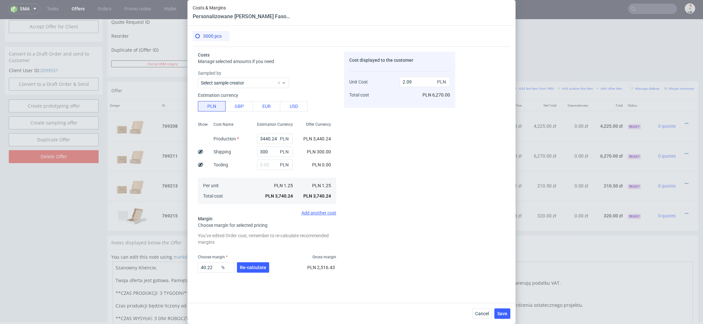
click at [431, 228] on div "Cost displayed to the customer Unit Cost Total cost 2.09 PLN PLN 6,270.00" at bounding box center [399, 164] width 111 height 225
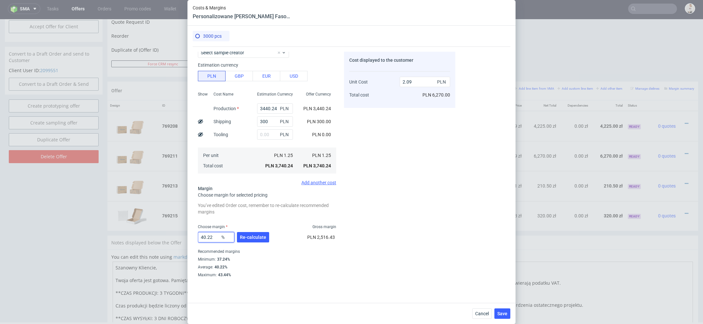
drag, startPoint x: 217, startPoint y: 240, endPoint x: 141, endPoint y: 232, distance: 76.8
click at [141, 232] on div "Costs & Margins Personalizowane Pudełko Fasonowe Eco 3000 pcs Costs Manage sele…" at bounding box center [351, 162] width 703 height 324
type input "35"
type input "1.92"
type input "32"
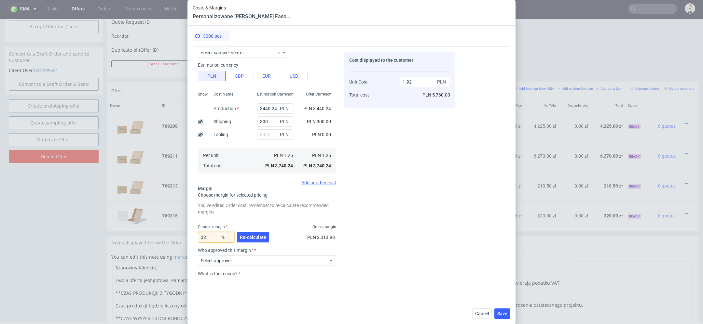
type input "1.83"
click at [376, 240] on div "Cost displayed to the customer Unit Cost Total cost 1.83 PLN PLN 5,490.00" at bounding box center [399, 164] width 111 height 225
click at [219, 236] on input "32" at bounding box center [216, 237] width 36 height 10
type input "3"
type input "02"
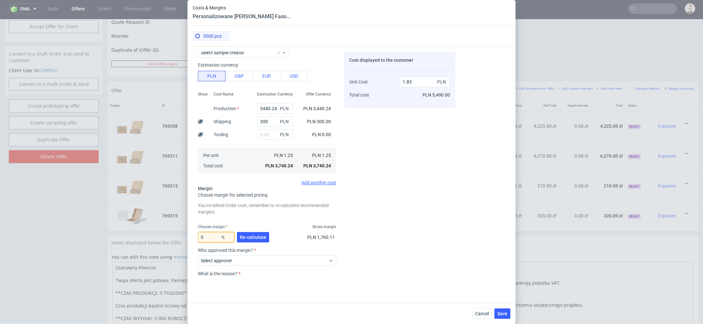
type input "1.25"
type input "29"
type input "1.76"
type input "25"
type input "1.66"
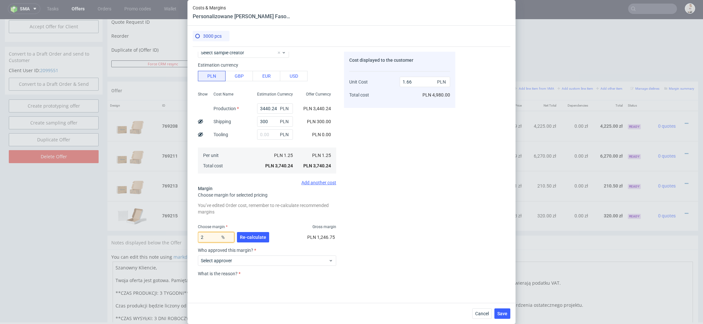
type input "27"
type input "1.71"
type input "27"
click at [446, 241] on div "Cost displayed to the customer Unit Cost Total cost 1.71 PLN PLN 5,130.00" at bounding box center [399, 164] width 111 height 225
click at [312, 261] on span "Select approver" at bounding box center [264, 261] width 127 height 7
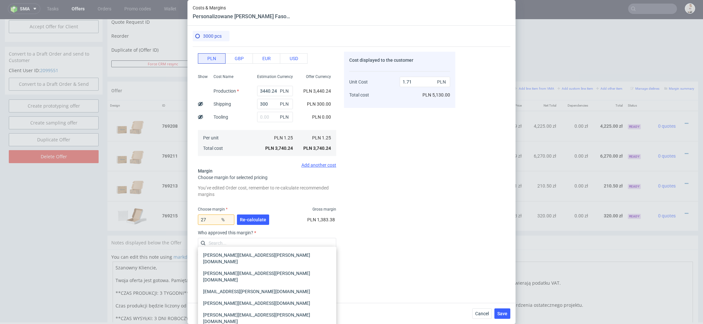
scroll to position [50, 0]
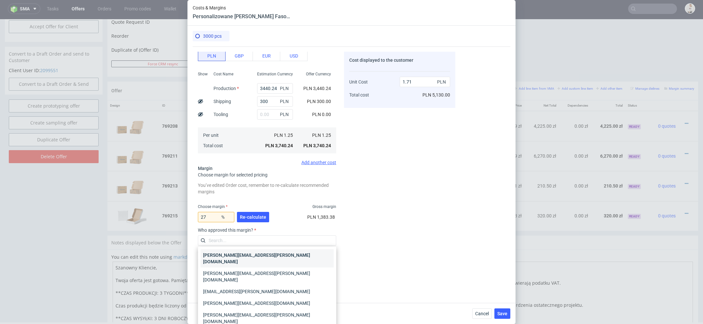
click at [305, 255] on div "[PERSON_NAME][EMAIL_ADDRESS][PERSON_NAME][DOMAIN_NAME]" at bounding box center [266, 258] width 133 height 18
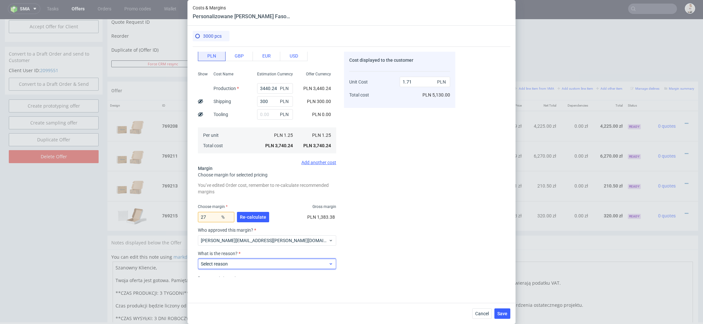
click at [304, 267] on div "Select reason" at bounding box center [267, 264] width 138 height 10
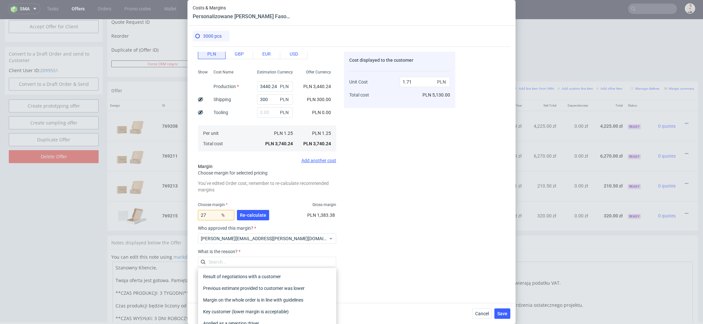
scroll to position [77, 0]
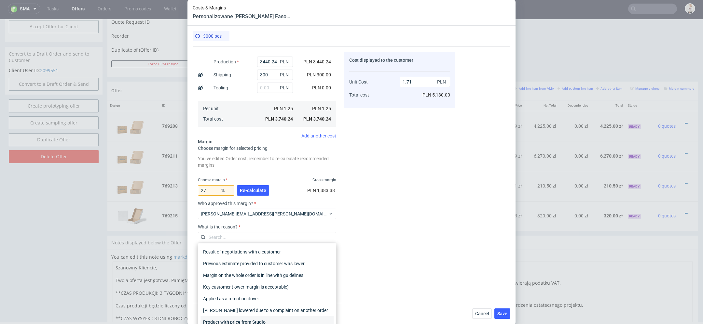
click at [282, 318] on div "Product with price from Studio" at bounding box center [266, 322] width 133 height 12
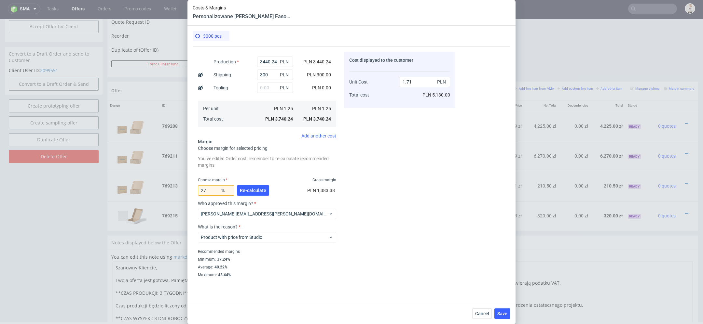
click at [423, 269] on div "Cost displayed to the customer Unit Cost Total cost 1.71 PLN PLN 5,130.00" at bounding box center [399, 164] width 111 height 225
click at [501, 313] on span "Save" at bounding box center [502, 314] width 10 height 5
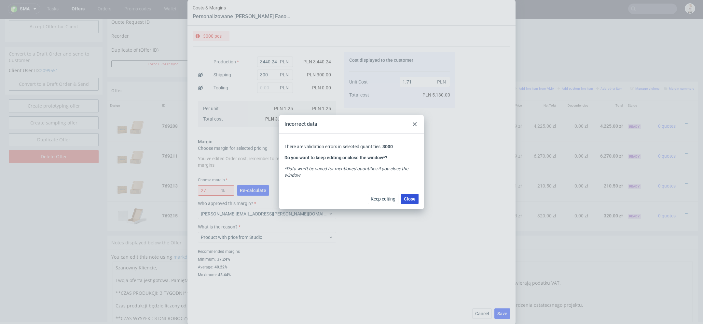
click at [408, 199] on span "Close" at bounding box center [410, 199] width 12 height 5
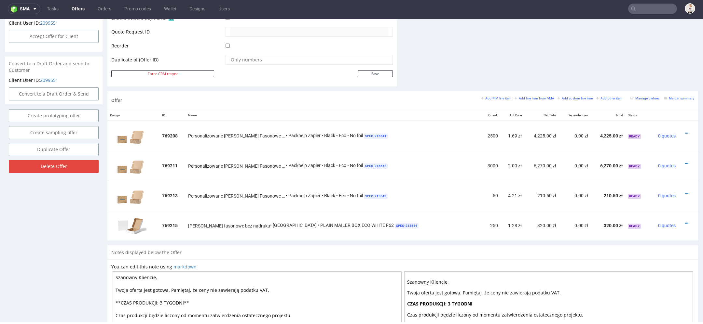
scroll to position [312, 0]
click at [684, 160] on icon at bounding box center [686, 162] width 4 height 5
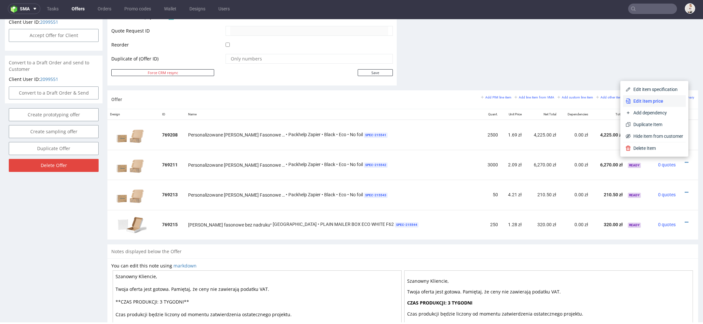
click at [655, 100] on span "Edit item price" at bounding box center [656, 101] width 52 height 7
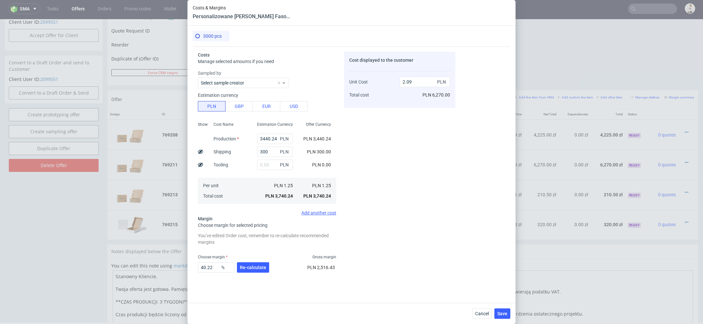
scroll to position [30, 0]
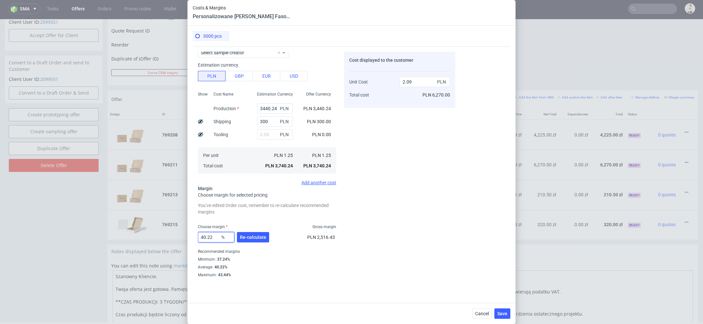
drag, startPoint x: 215, startPoint y: 237, endPoint x: 118, endPoint y: 226, distance: 97.9
click at [118, 226] on div "Costs & Margins Personalizowane Pudełko Fasonowe Eco 3000 pcs Costs Manage sele…" at bounding box center [351, 162] width 703 height 324
type input "27"
type input "1.71"
type input "27"
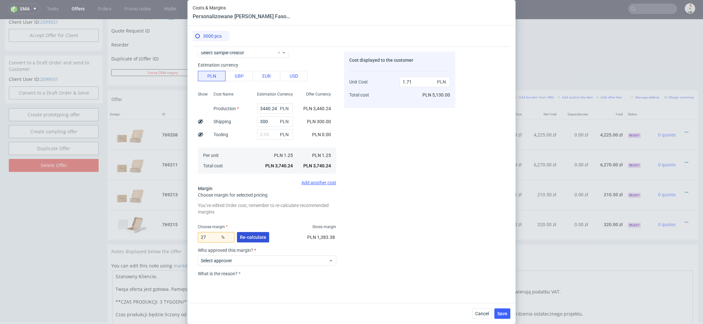
click at [265, 237] on button "Re-calculate" at bounding box center [253, 237] width 32 height 10
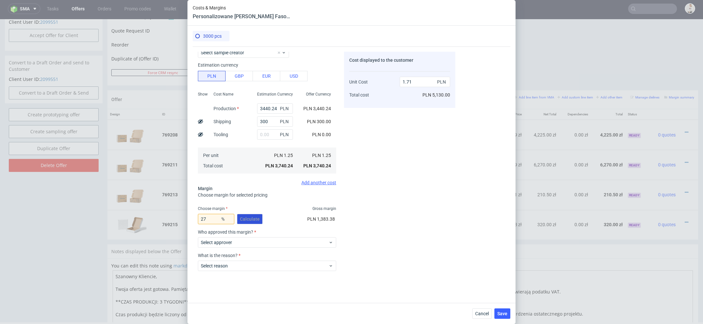
scroll to position [59, 0]
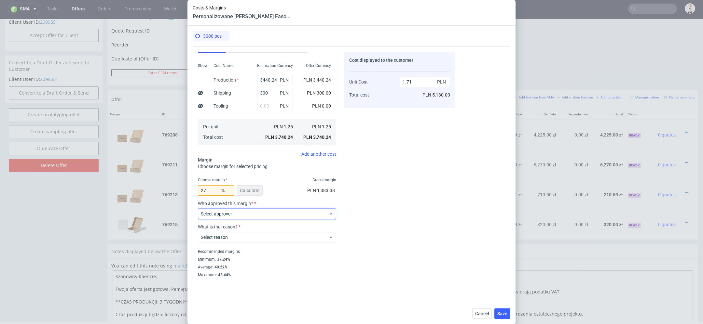
click at [235, 216] on span "Select approver" at bounding box center [264, 214] width 127 height 7
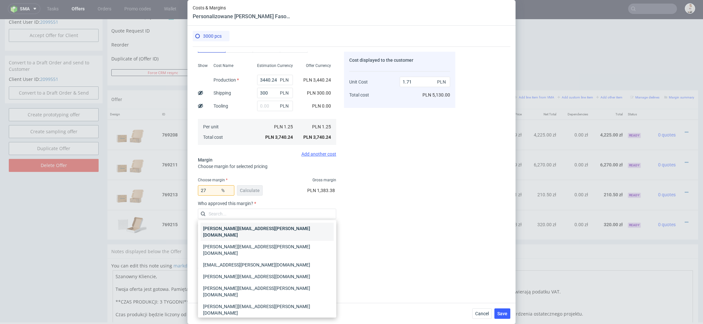
click at [238, 226] on div "anna.lopatowska@packhelp.com" at bounding box center [266, 232] width 133 height 18
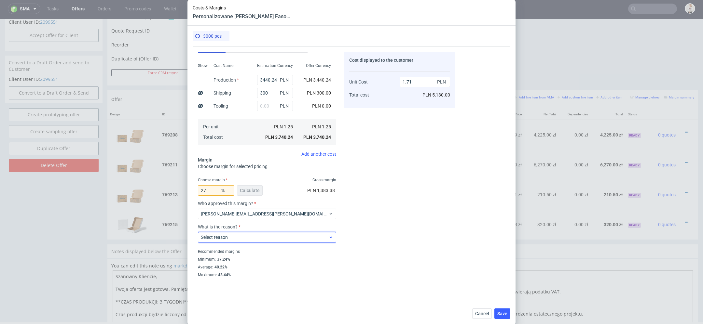
click at [237, 239] on span "Select reason" at bounding box center [264, 237] width 127 height 7
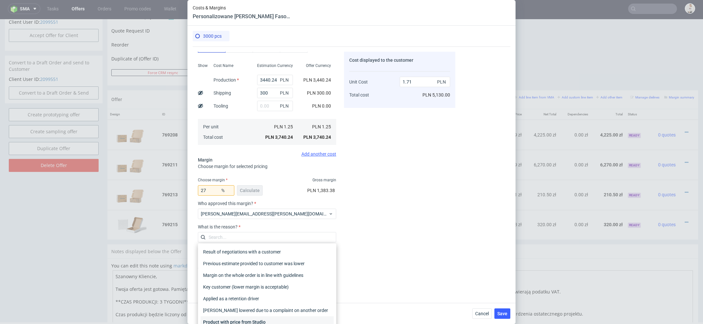
click at [244, 321] on div "Product with price from Studio" at bounding box center [266, 322] width 133 height 12
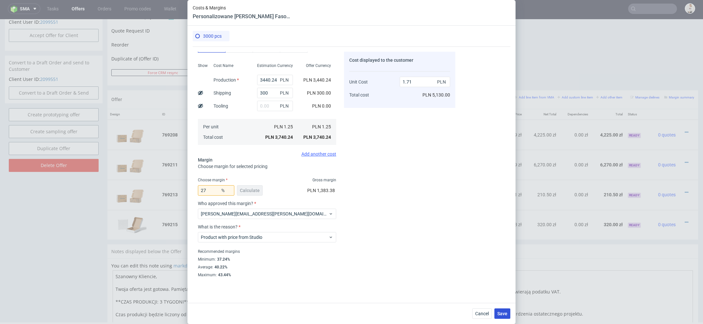
click at [503, 313] on span "Save" at bounding box center [502, 314] width 10 height 5
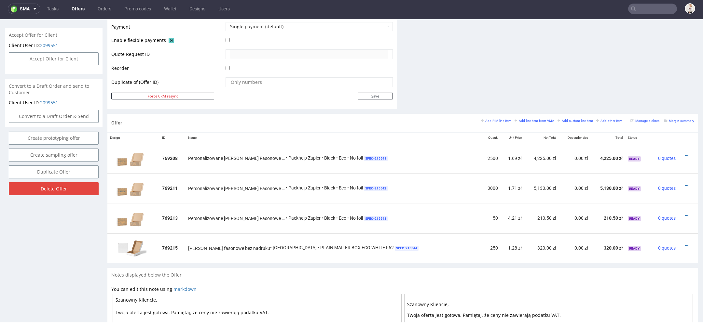
scroll to position [302, 0]
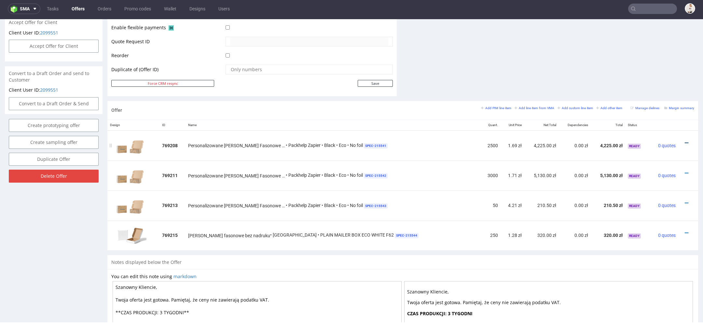
click at [684, 141] on icon at bounding box center [686, 143] width 4 height 5
click at [652, 79] on span "Edit item price" at bounding box center [656, 82] width 52 height 7
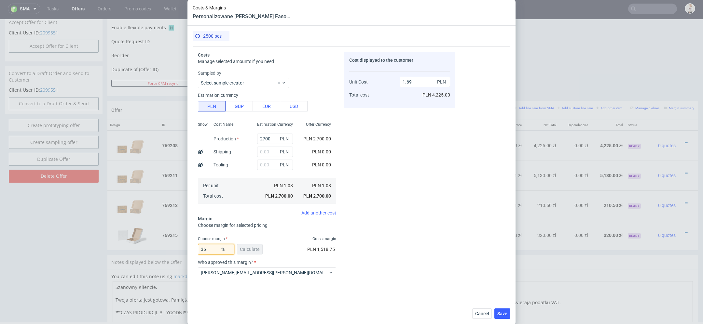
click at [208, 253] on input "36" at bounding box center [216, 249] width 36 height 10
type input "36.5"
type input "1.7"
type input "36.8"
type input "1.71"
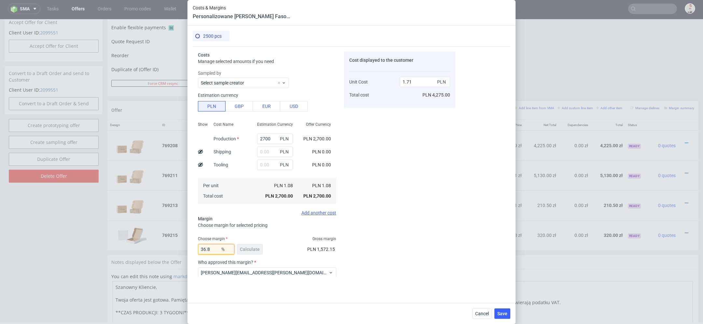
type input "36.8"
click at [386, 253] on div "Cost displayed to the customer Unit Cost Total cost 1.71 PLN PLN 4,275.00" at bounding box center [399, 164] width 111 height 225
click at [498, 316] on span "Save" at bounding box center [502, 314] width 10 height 5
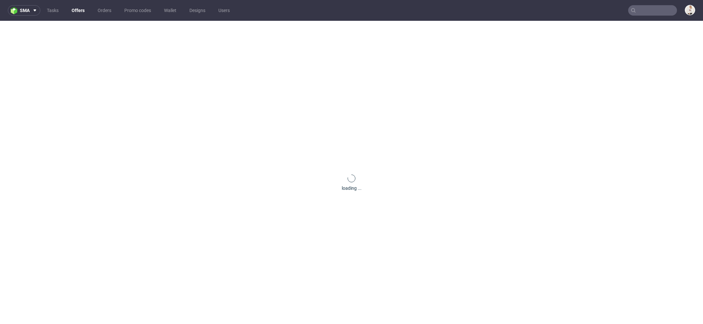
scroll to position [0, 0]
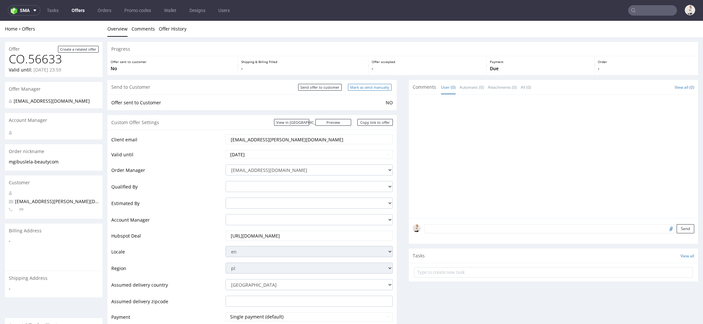
click at [364, 84] on input "Mark as send manually" at bounding box center [370, 87] width 44 height 7
type input "In progress..."
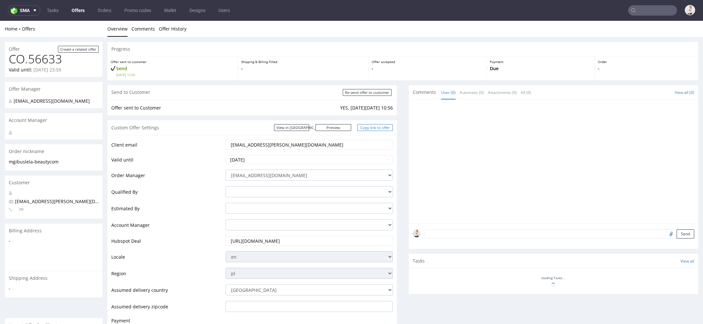
click at [378, 128] on link "Copy link to offer" at bounding box center [375, 127] width 36 height 7
click at [369, 127] on link "Copy link to offer" at bounding box center [375, 127] width 36 height 7
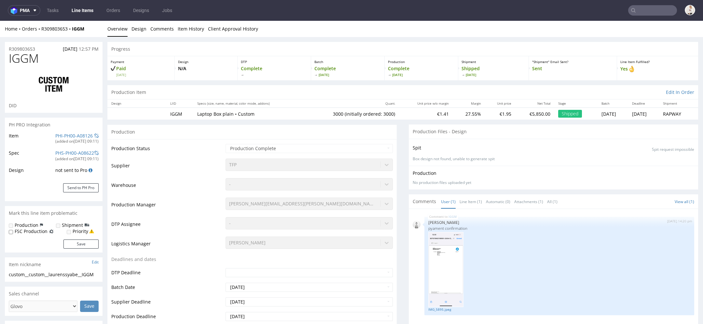
type input "3000"
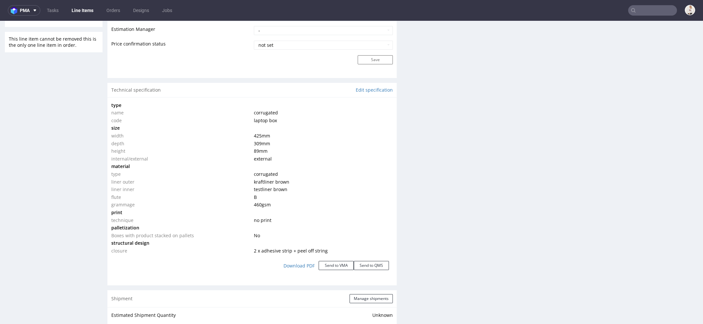
scroll to position [651, 0]
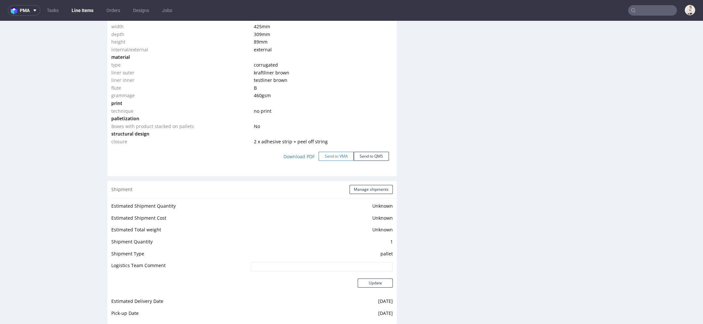
click at [330, 156] on button "Send to VMA" at bounding box center [335, 156] width 35 height 9
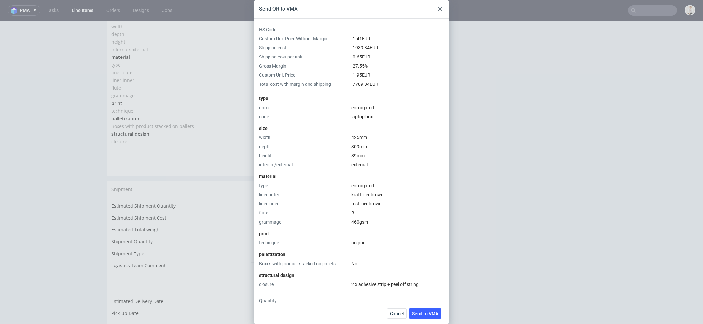
scroll to position [96, 0]
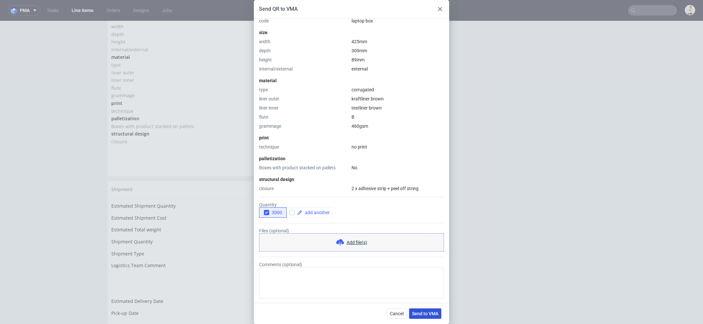
click at [425, 318] on button "Send to VMA" at bounding box center [425, 314] width 32 height 10
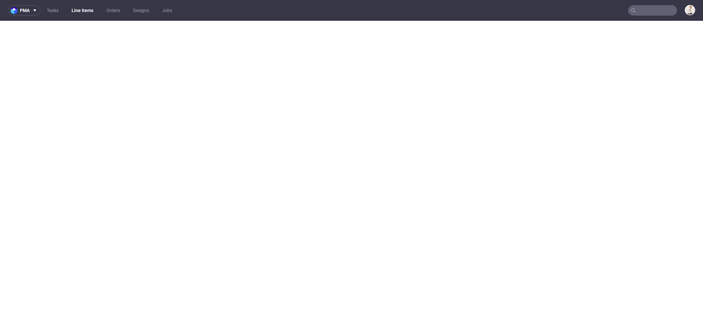
select select "in_progress"
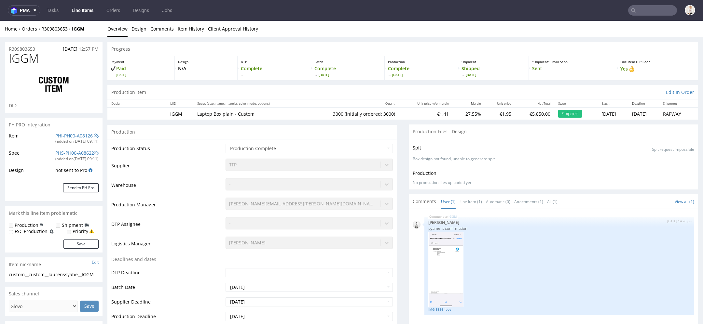
scroll to position [0, 0]
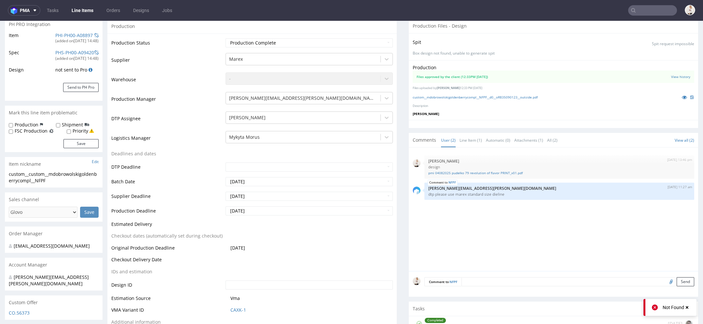
scroll to position [192, 0]
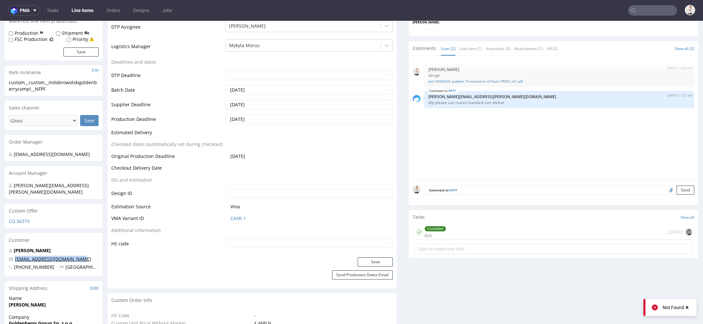
drag, startPoint x: 81, startPoint y: 253, endPoint x: 15, endPoint y: 252, distance: 65.7
click at [15, 256] on p "[EMAIL_ADDRESS][DOMAIN_NAME]" at bounding box center [54, 259] width 90 height 7
copy link "[EMAIL_ADDRESS][DOMAIN_NAME]"
click at [635, 7] on input "text" at bounding box center [652, 10] width 49 height 10
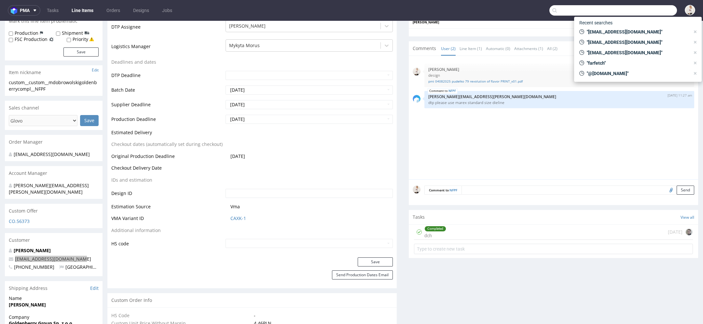
paste input "[EMAIL_ADDRESS][DOMAIN_NAME]"
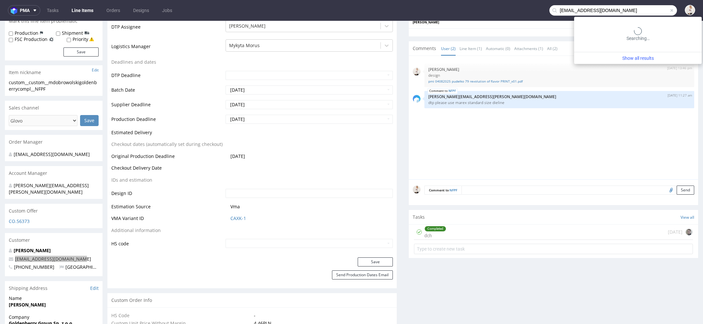
type input "[EMAIL_ADDRESS][DOMAIN_NAME]"
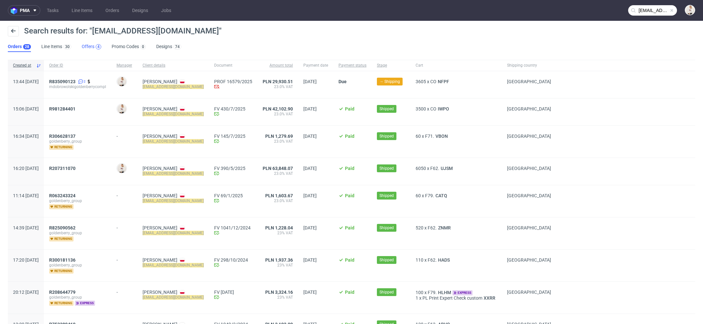
click at [96, 46] on div "4" at bounding box center [99, 46] width 6 height 5
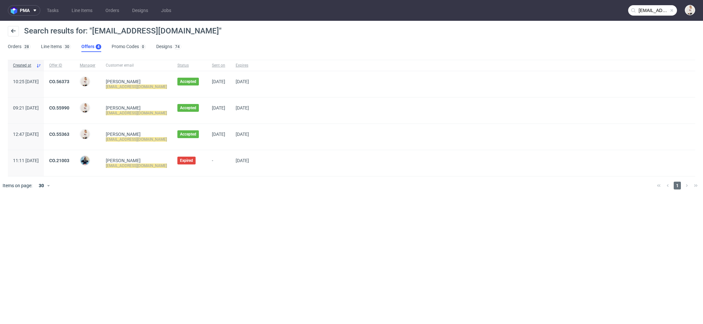
click at [69, 85] on span "CO.56373" at bounding box center [59, 84] width 20 height 10
click at [69, 81] on link "CO.56373" at bounding box center [59, 81] width 20 height 5
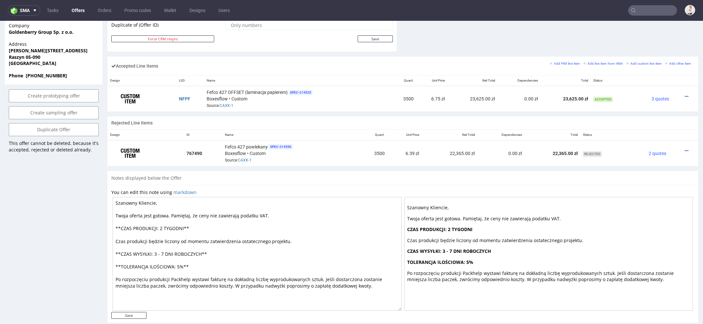
scroll to position [379, 0]
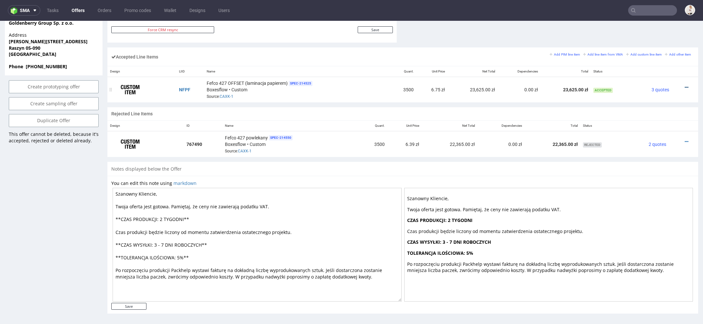
click at [684, 85] on icon at bounding box center [686, 87] width 4 height 5
click at [637, 111] on span "Edit item price" at bounding box center [659, 110] width 47 height 7
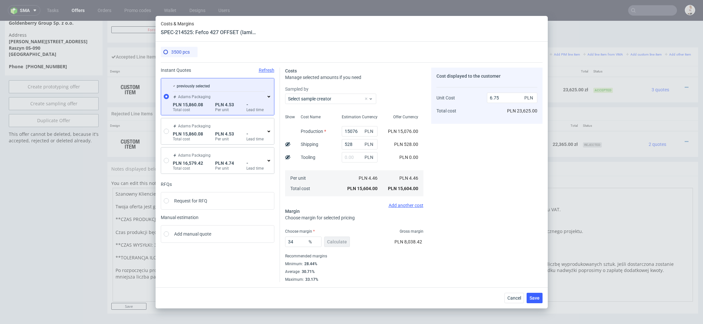
click at [480, 194] on div "Cost displayed to the customer Unit Cost Total cost 6.75 PLN PLN 23,625.00" at bounding box center [486, 175] width 111 height 215
drag, startPoint x: 358, startPoint y: 131, endPoint x: 277, endPoint y: 130, distance: 81.0
click at [277, 130] on div "Instant Quotes Refresh previously selected [PERSON_NAME] Packaging PLN 15,860.0…" at bounding box center [352, 172] width 382 height 220
type input "14"
type input "0.23"
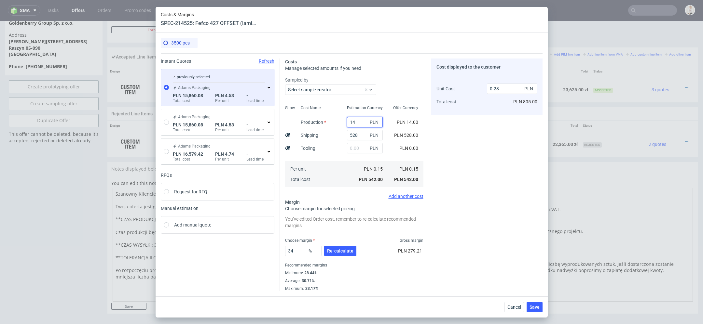
type input "148"
type input "0.29"
type input "14824"
type input "6.65"
type input "14824"
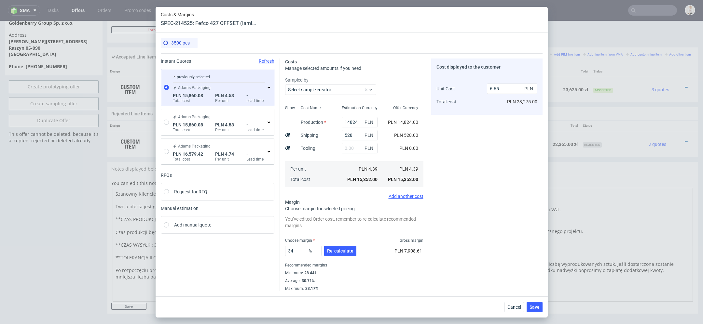
click at [456, 155] on div "Cost displayed to the customer Unit Cost Total cost 6.65 PLN PLN 23,275.00" at bounding box center [486, 175] width 111 height 233
drag, startPoint x: 353, startPoint y: 136, endPoint x: 241, endPoint y: 130, distance: 111.4
click at [241, 130] on div "Instant Quotes Refresh previously selected [PERSON_NAME] Packaging PLN 15,860.0…" at bounding box center [352, 172] width 382 height 238
type input "780"
type input "6.75"
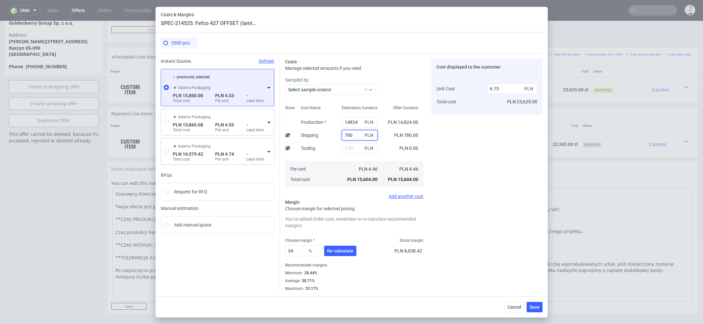
type input "780"
click at [493, 222] on div "Cost displayed to the customer Unit Cost Total cost 6.75 PLN PLN 23,625.00" at bounding box center [486, 175] width 111 height 233
click at [385, 247] on div "34 % Re-calculate PLN 8,038.42" at bounding box center [354, 252] width 138 height 18
click at [532, 307] on span "Save" at bounding box center [534, 307] width 10 height 5
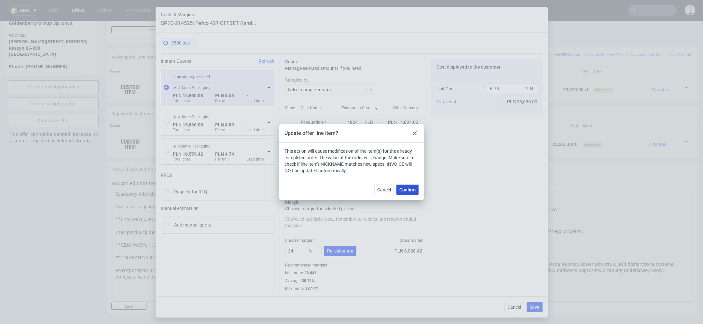
click at [404, 190] on span "Confirm" at bounding box center [407, 190] width 16 height 5
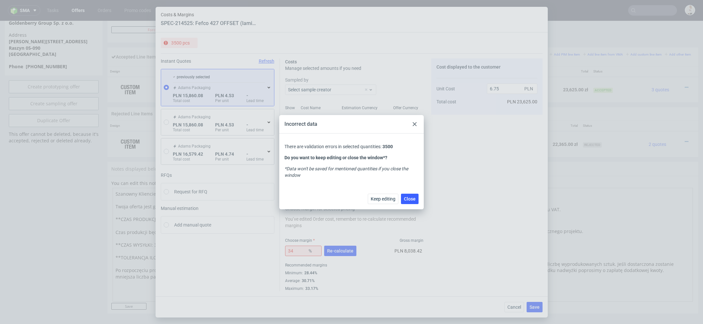
click at [414, 119] on div "Incorrect data" at bounding box center [351, 124] width 144 height 19
click at [415, 124] on icon at bounding box center [414, 124] width 4 height 4
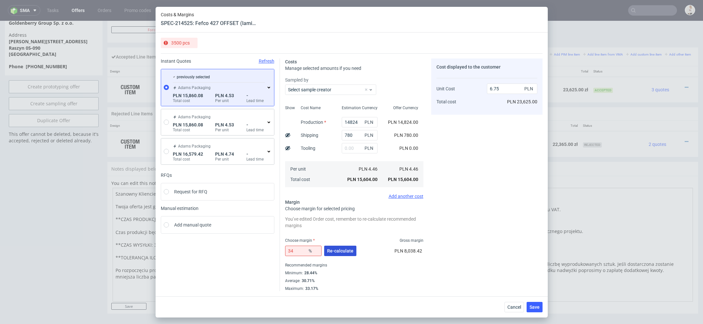
click at [342, 251] on span "Re-calculate" at bounding box center [340, 251] width 26 height 5
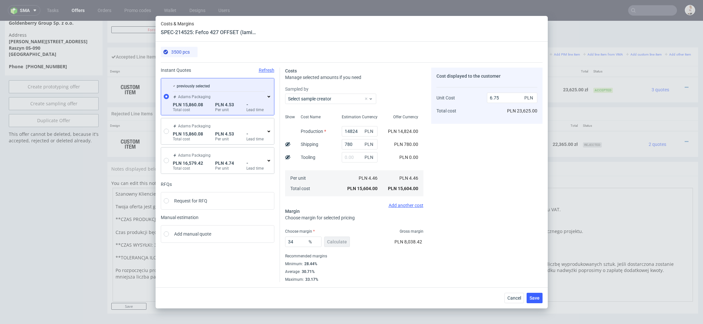
click at [471, 263] on div "Cost displayed to the customer Unit Cost Total cost 6.75 PLN PLN 23,625.00" at bounding box center [486, 175] width 111 height 215
click at [539, 296] on span "Save" at bounding box center [534, 298] width 10 height 5
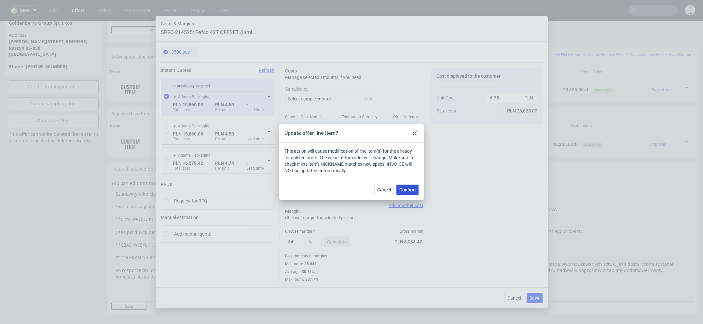
click at [407, 192] on span "Confirm" at bounding box center [407, 190] width 16 height 5
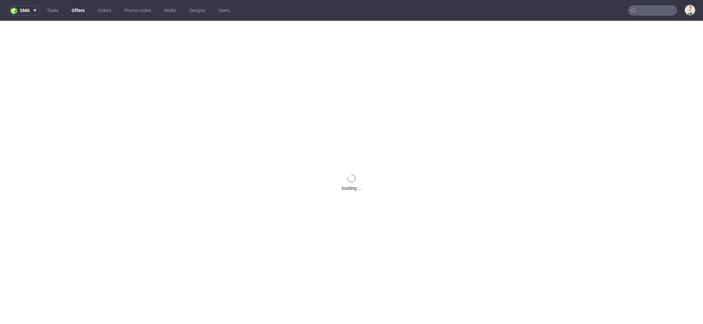
scroll to position [0, 0]
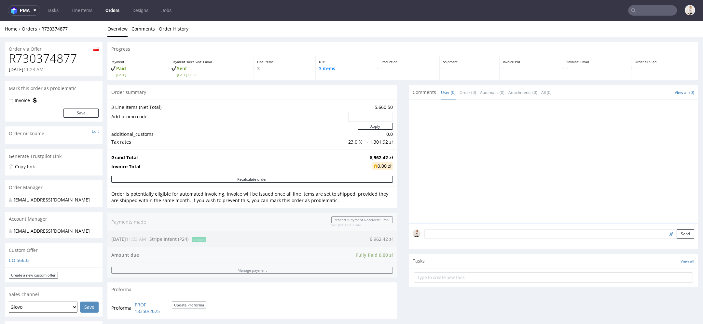
click at [60, 57] on h1 "R730374877" at bounding box center [54, 58] width 90 height 13
copy h1 "R730374877"
click at [41, 54] on h1 "R730374877" at bounding box center [54, 58] width 90 height 13
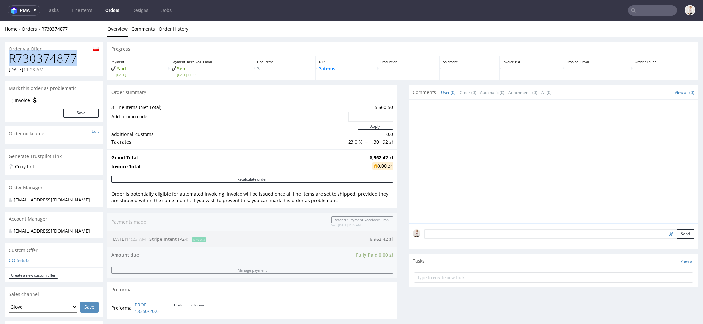
copy h1 "R730374877"
click at [376, 156] on strong "6,962.42 zł" at bounding box center [380, 157] width 23 height 6
copy strong "6,962.42 zł"
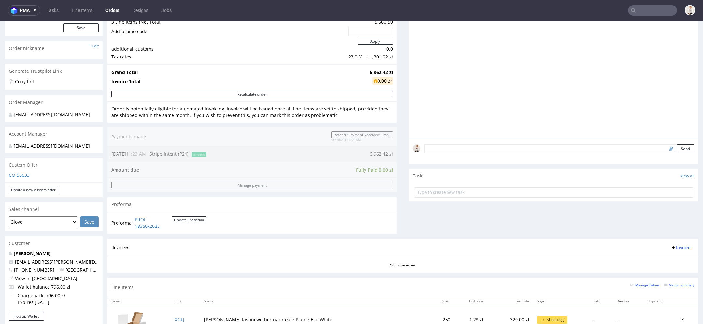
scroll to position [110, 0]
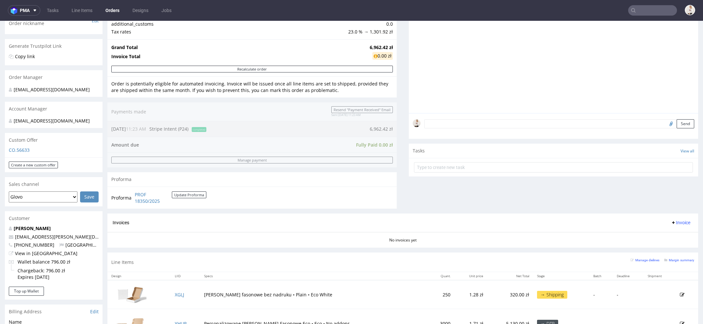
click at [107, 244] on section "Invoices Invoice No invoices yet" at bounding box center [402, 231] width 590 height 34
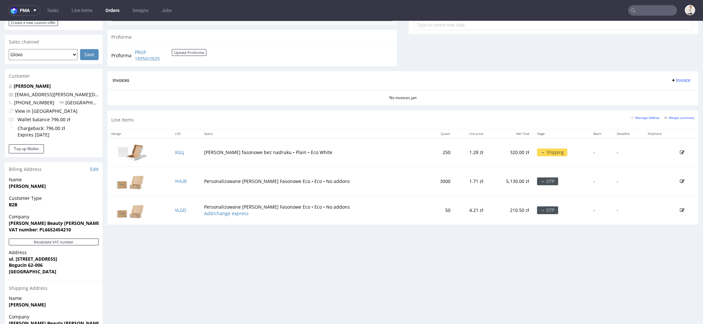
scroll to position [0, 0]
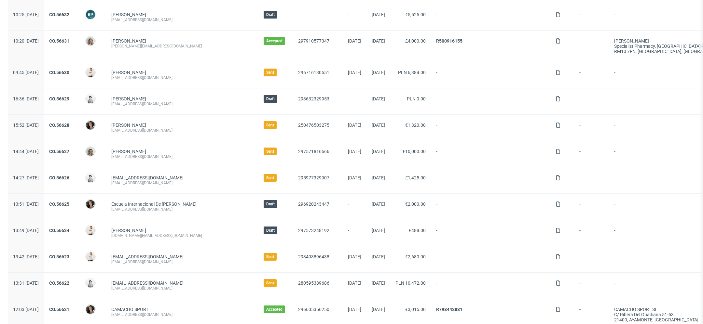
scroll to position [178, 0]
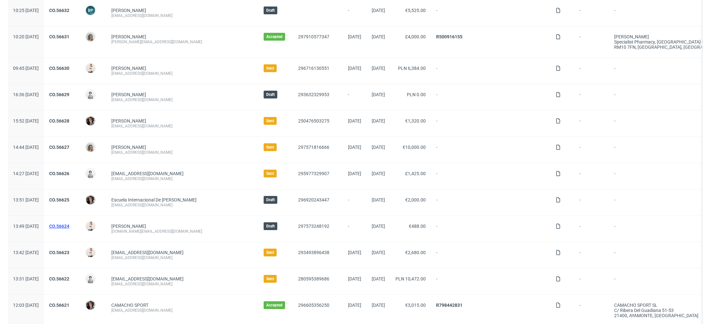
click at [69, 224] on link "CO.56624" at bounding box center [59, 226] width 20 height 5
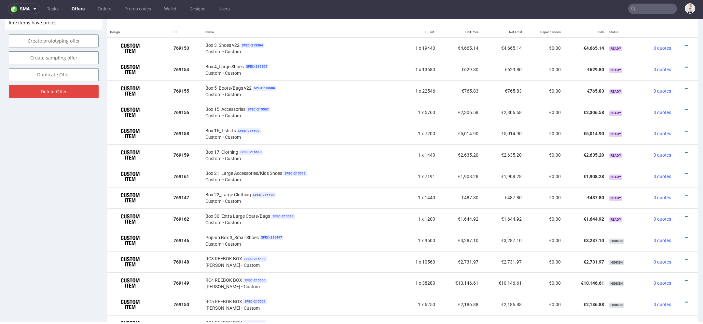
scroll to position [394, 0]
click at [684, 194] on icon at bounding box center [686, 196] width 4 height 5
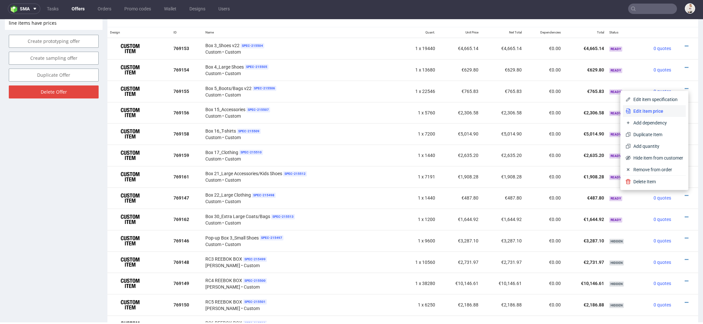
click at [650, 112] on span "Edit item price" at bounding box center [656, 111] width 52 height 7
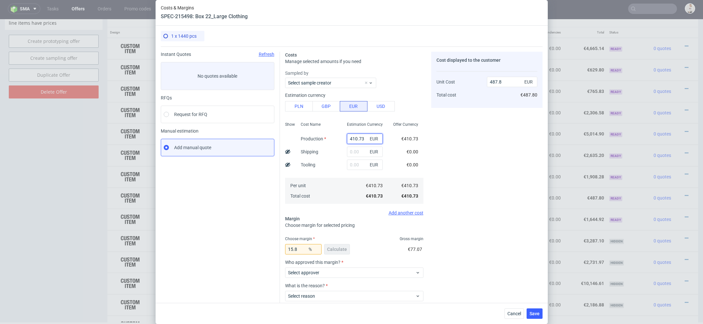
click at [356, 139] on input "410.73" at bounding box center [365, 139] width 36 height 10
paste input "€2 610,66"
type input "€2 610,66"
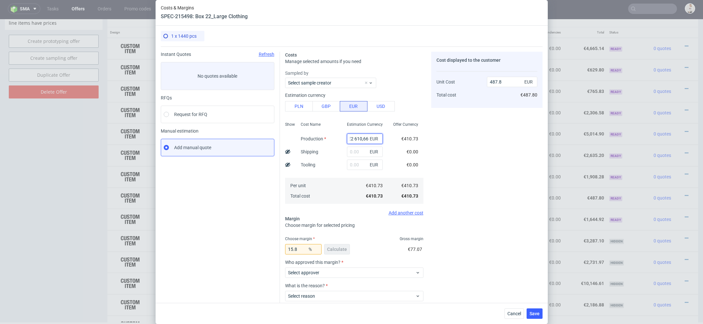
type input "0"
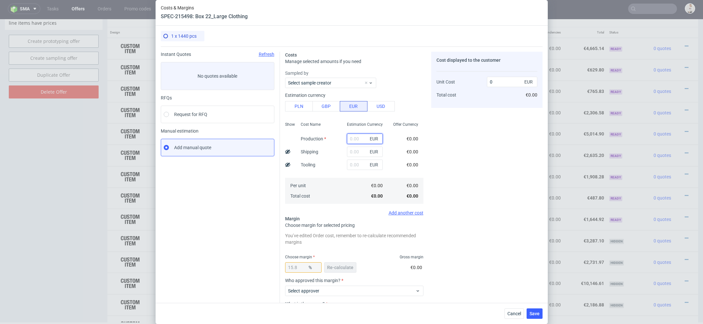
scroll to position [0, 0]
paste input "€2 610,66"
click at [354, 140] on input "€2 610,66" at bounding box center [365, 139] width 36 height 10
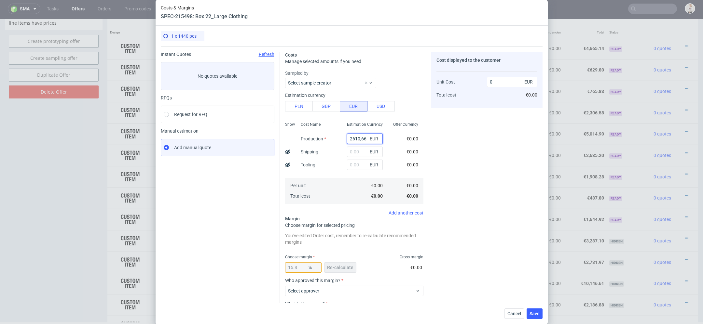
type input "2610.66"
type input "3100.55"
type input "2610.66"
click at [423, 176] on div "Offer Currency €2,610.66 €0.00 €0.00 €2,610.66 €2,610.66" at bounding box center [405, 162] width 35 height 86
click at [346, 265] on span "Re-calculate" at bounding box center [340, 267] width 26 height 5
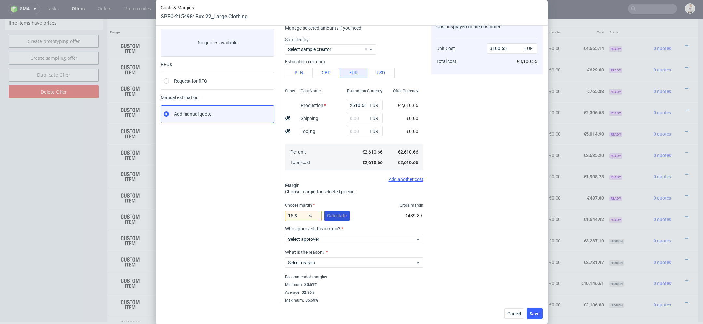
scroll to position [35, 0]
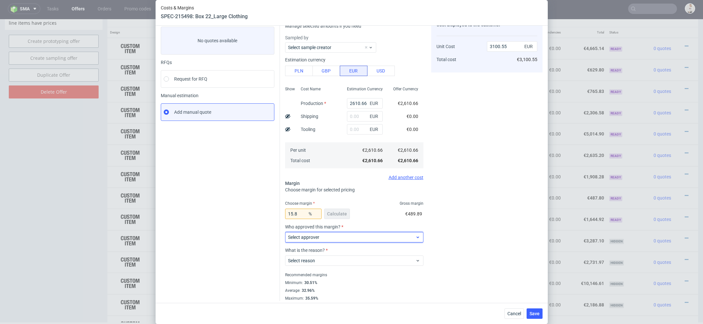
click at [317, 236] on label "Select approver" at bounding box center [303, 237] width 31 height 5
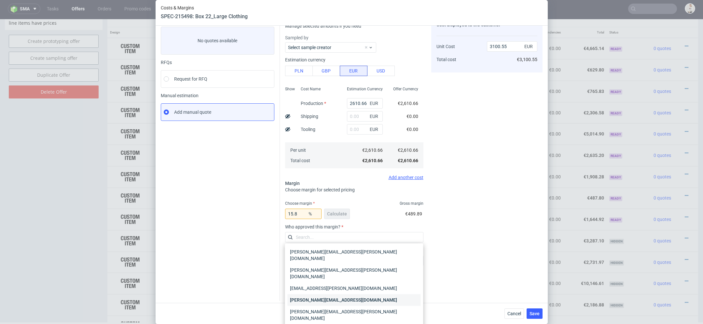
click at [328, 294] on div "maciej.wozniczko@packhelp.com" at bounding box center [353, 300] width 133 height 12
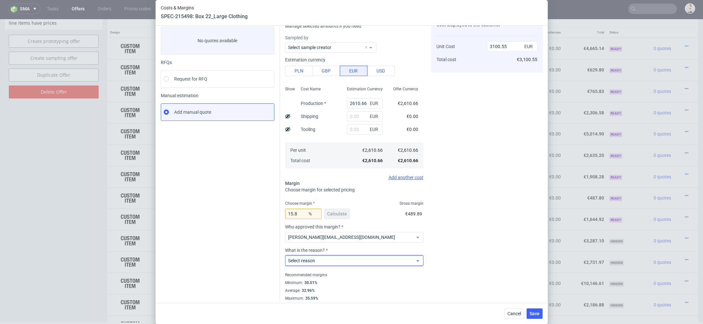
click at [322, 259] on span "Select reason" at bounding box center [351, 261] width 127 height 7
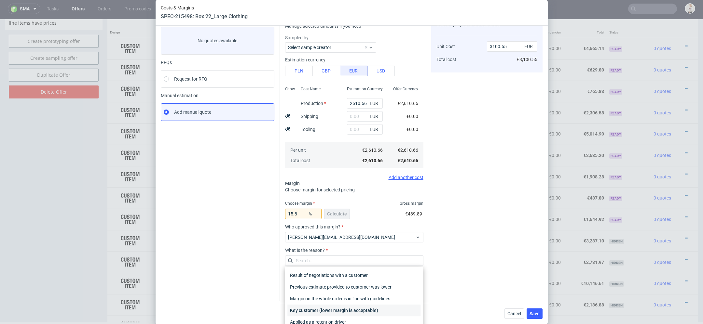
click at [324, 312] on div "Key customer (lower margin is acceptable)" at bounding box center [353, 311] width 133 height 12
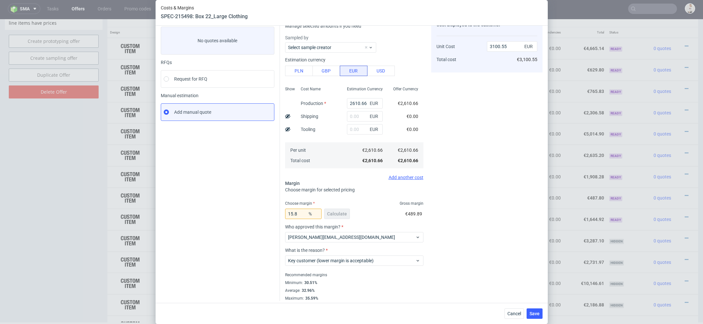
click at [481, 270] on div "Cost displayed to the customer Unit Cost Total cost 3100.55 EUR €3,100.55" at bounding box center [486, 158] width 111 height 285
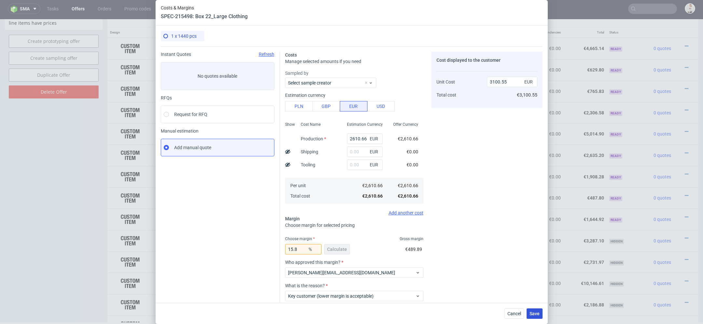
click at [535, 315] on span "Save" at bounding box center [534, 314] width 10 height 5
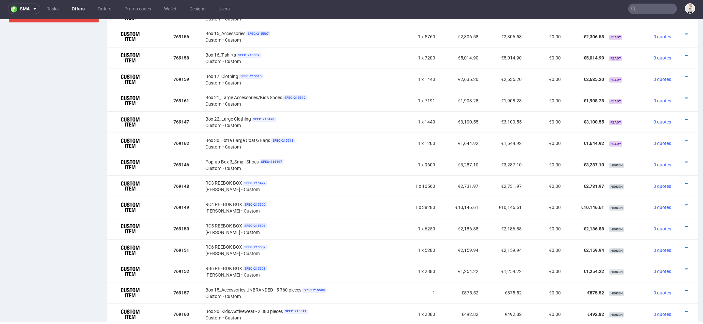
scroll to position [466, 0]
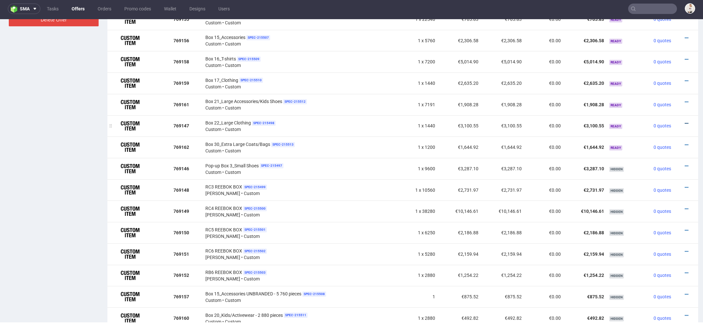
click at [684, 121] on icon at bounding box center [686, 123] width 4 height 5
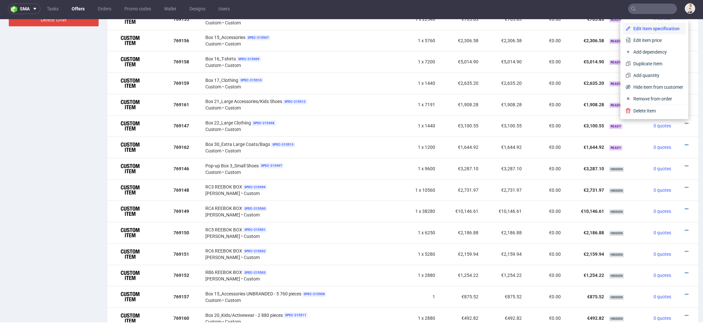
click at [660, 28] on span "Edit item specification" at bounding box center [656, 28] width 52 height 7
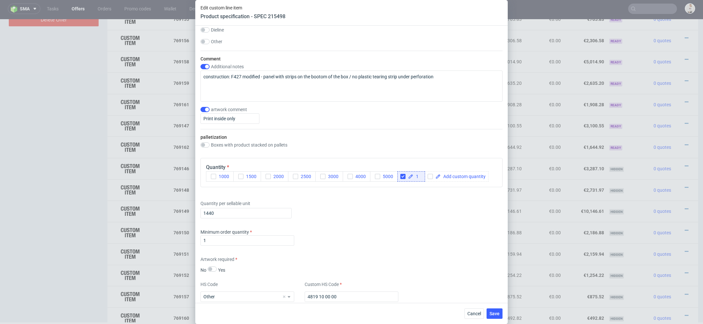
scroll to position [729, 0]
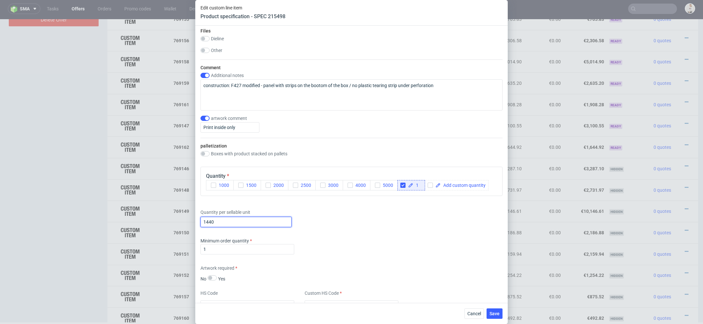
click at [261, 221] on input "1440" at bounding box center [245, 222] width 91 height 10
drag, startPoint x: 231, startPoint y: 221, endPoint x: 102, endPoint y: 218, distance: 128.2
click at [102, 218] on div "Edit custom line item Product specification - SPEC 215498 Supplier TFP Sp. z o.…" at bounding box center [351, 162] width 703 height 324
paste input "text"
paste input "11 520"
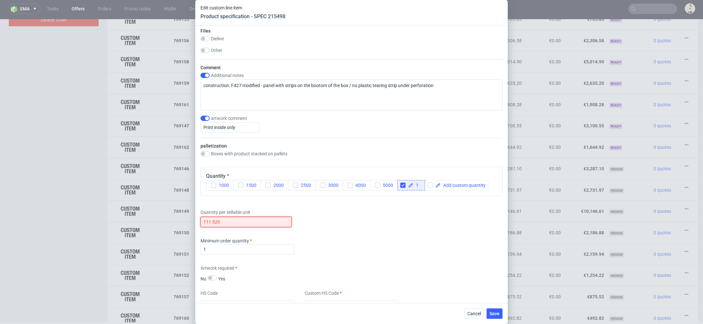
click at [207, 219] on input "111 520" at bounding box center [245, 222] width 91 height 10
type input "11520"
click at [350, 259] on div "Supplier TFP Sp. z o.o. Technical specification Instant price RFQ Type Product …" at bounding box center [351, 164] width 312 height 277
click at [495, 312] on span "Save" at bounding box center [494, 314] width 10 height 5
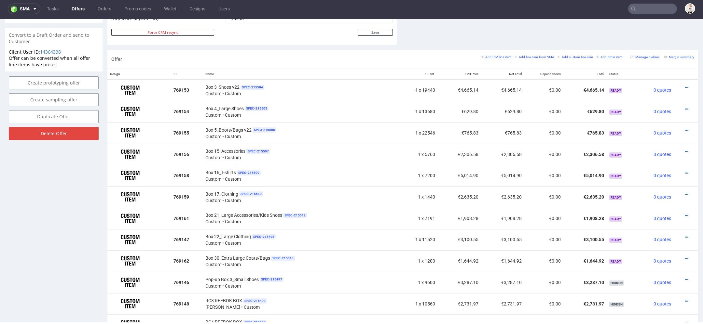
scroll to position [337, 0]
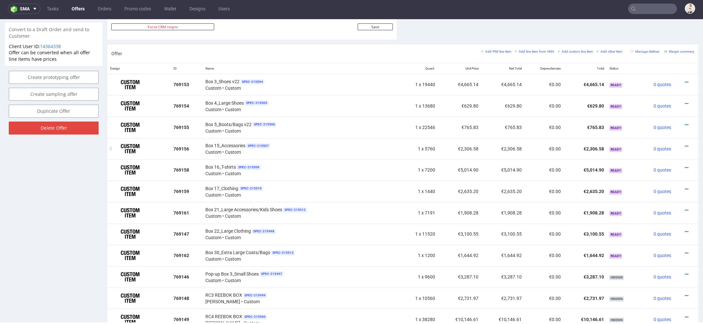
scroll to position [360, 0]
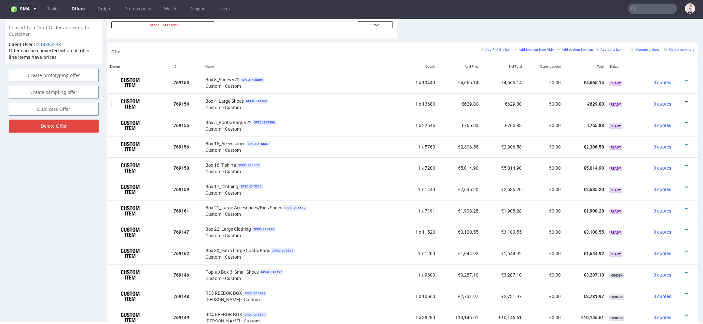
click at [684, 100] on icon at bounding box center [686, 102] width 4 height 5
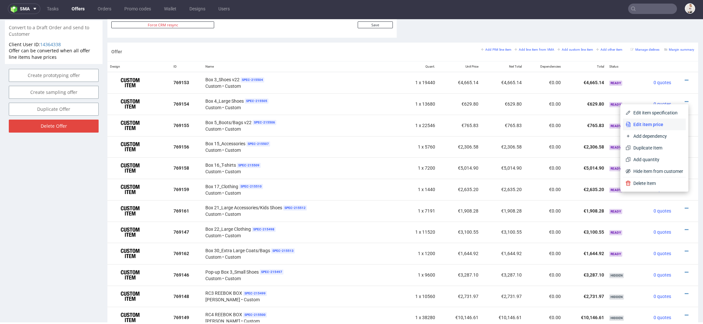
click at [654, 125] on span "Edit item price" at bounding box center [656, 124] width 52 height 7
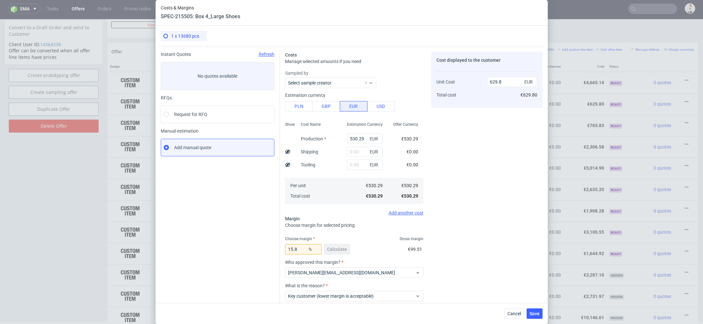
click at [464, 189] on div "Cost displayed to the customer Unit Cost Total cost 629.8 EUR €629.80" at bounding box center [486, 194] width 111 height 285
click at [511, 313] on span "Cancel" at bounding box center [514, 314] width 14 height 5
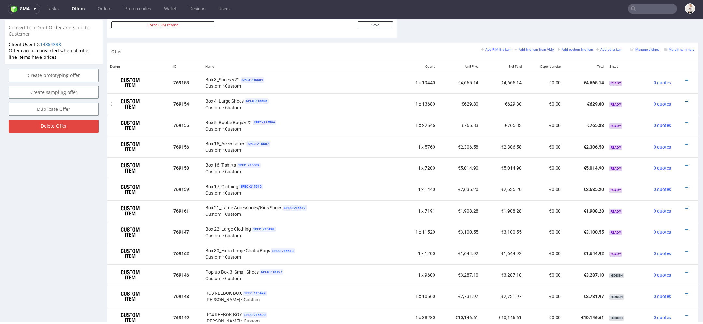
click at [684, 100] on icon at bounding box center [686, 102] width 4 height 5
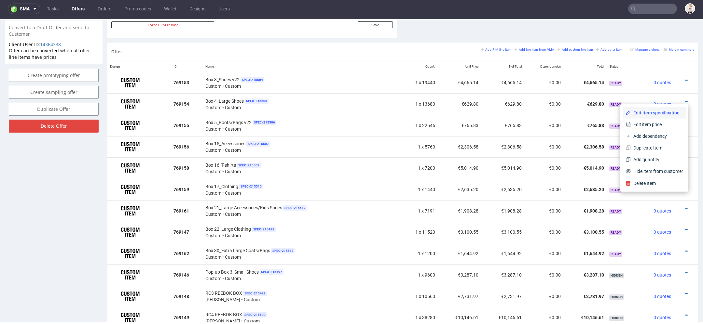
click at [647, 111] on span "Edit item specification" at bounding box center [656, 113] width 52 height 7
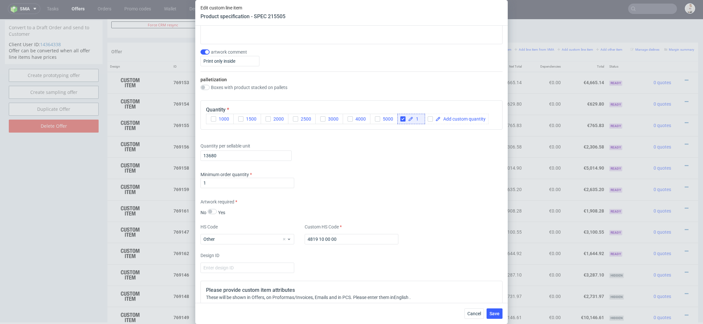
scroll to position [792, 0]
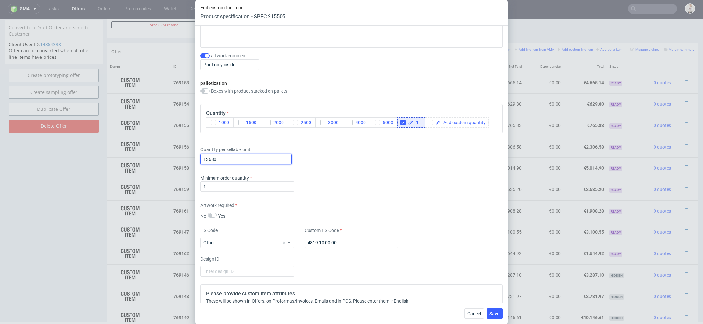
drag, startPoint x: 221, startPoint y: 157, endPoint x: 208, endPoint y: 157, distance: 13.0
click at [209, 157] on input "13680" at bounding box center [245, 159] width 91 height 10
type input "13135"
click at [361, 192] on div "Minimum order quantity 1" at bounding box center [351, 185] width 302 height 20
click at [498, 315] on span "Save" at bounding box center [494, 314] width 10 height 5
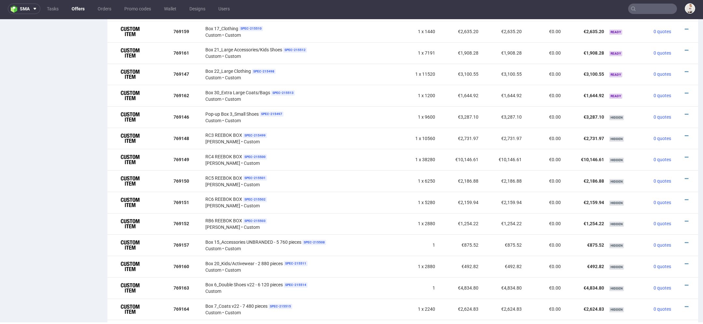
scroll to position [519, 0]
click at [684, 26] on icon at bounding box center [686, 28] width 4 height 5
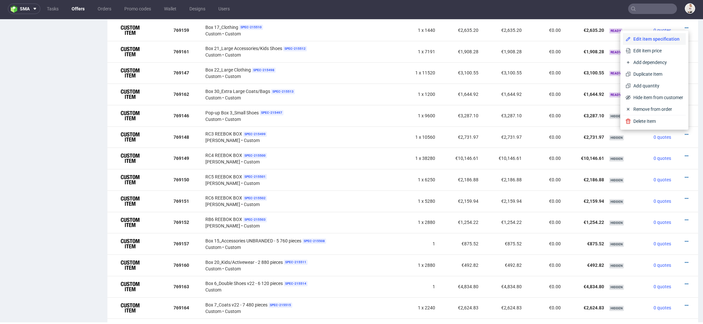
click at [650, 40] on span "Edit item specification" at bounding box center [656, 39] width 52 height 7
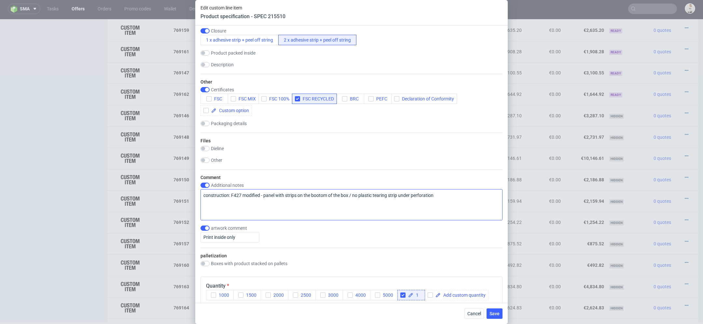
scroll to position [756, 0]
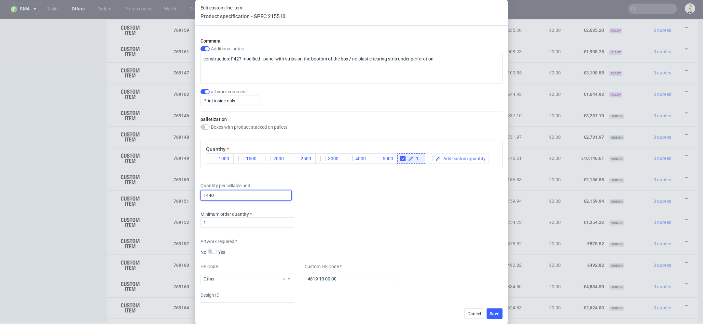
drag, startPoint x: 219, startPoint y: 193, endPoint x: 187, endPoint y: 191, distance: 31.6
click at [187, 191] on div "Edit custom line item Product specification - SPEC 215510 Supplier TFP Sp. z o.…" at bounding box center [351, 162] width 703 height 324
type input "5760"
click at [502, 235] on div "Supplier TFP Sp. z o.o. Technical specification Instant price RFQ Type Product …" at bounding box center [351, 164] width 312 height 277
click at [497, 315] on span "Save" at bounding box center [494, 314] width 10 height 5
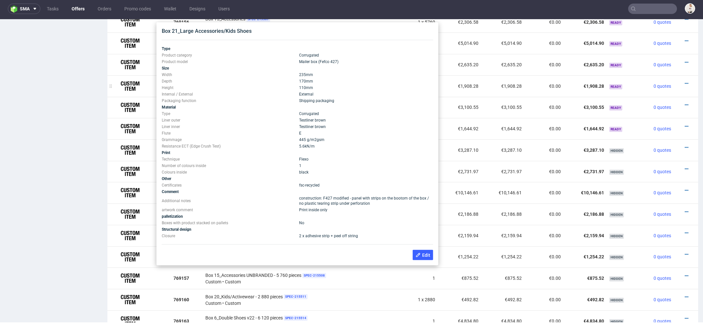
scroll to position [493, 0]
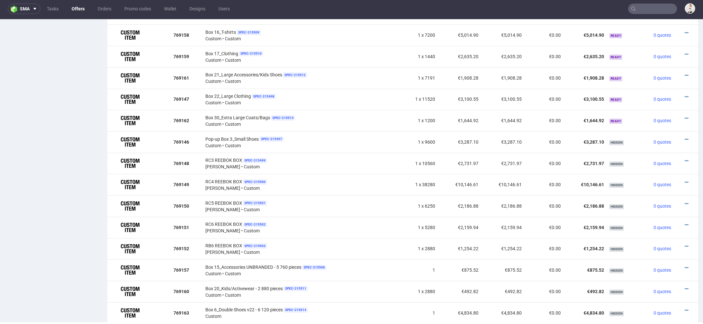
click at [58, 160] on div "Offer Create a related offer CO.56624 Valid until: August 31, 2025 23:59 Duplic…" at bounding box center [54, 112] width 98 height 1131
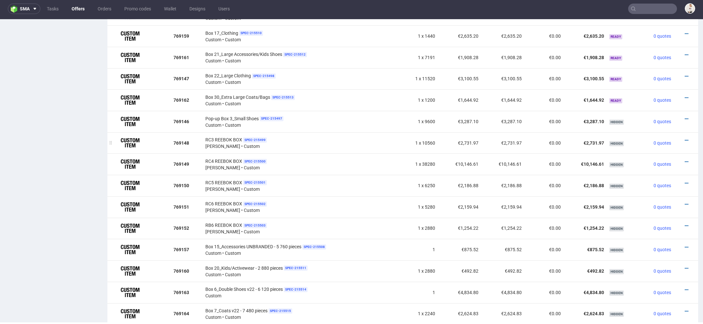
scroll to position [516, 0]
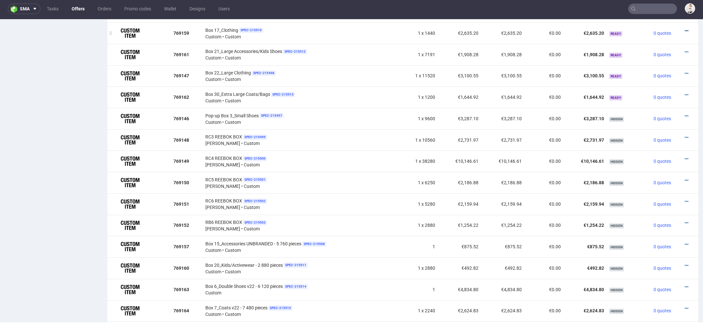
click at [684, 29] on icon at bounding box center [686, 31] width 4 height 5
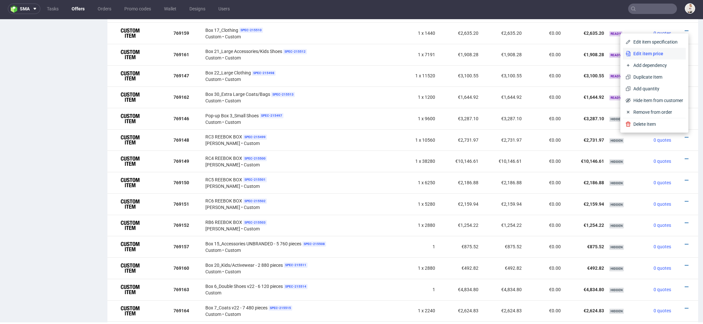
click at [656, 56] on span "Edit item price" at bounding box center [656, 53] width 52 height 7
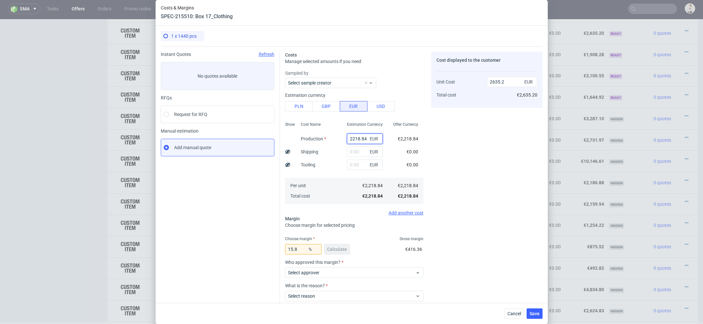
click at [358, 140] on input "2218.84" at bounding box center [365, 139] width 36 height 10
paste input "€1 285,96"
type input "€1 285,96"
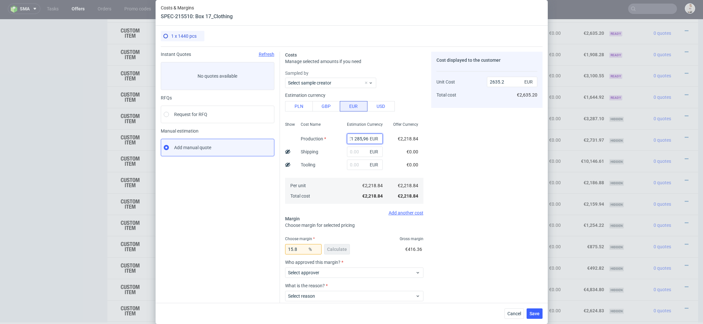
type input "0"
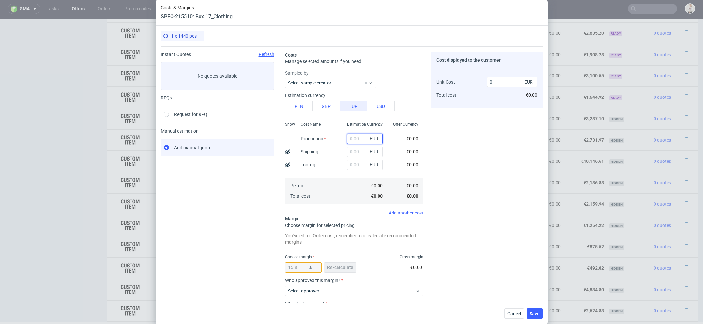
scroll to position [0, 0]
paste input "€1 285,96"
click at [355, 140] on input "€1 285,96" at bounding box center [365, 139] width 36 height 10
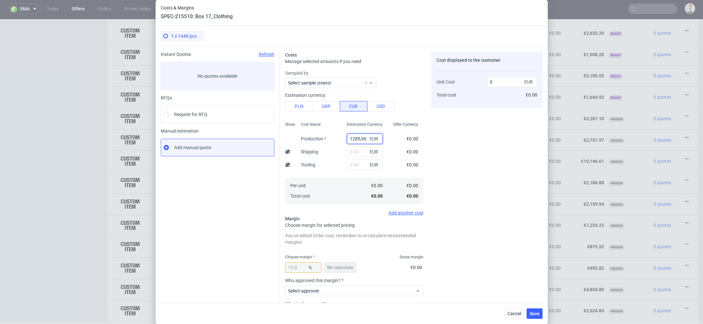
type input "1285.96"
type input "1527.27"
type input "1285.96"
click at [409, 162] on div "€0.00" at bounding box center [412, 165] width 12 height 7
click at [347, 267] on span "Re-calculate" at bounding box center [340, 267] width 26 height 5
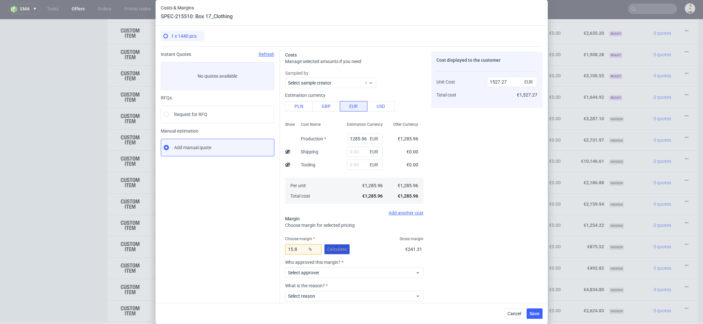
scroll to position [38, 0]
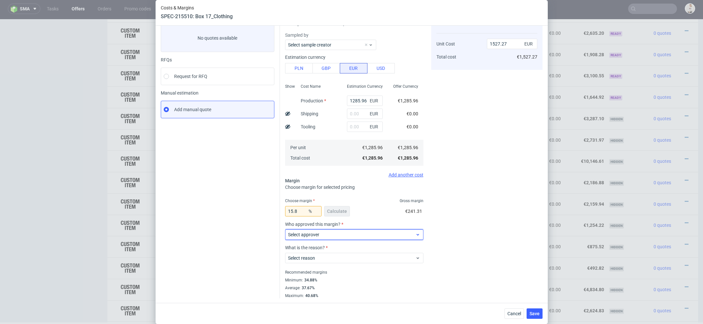
click at [344, 232] on span "Select approver" at bounding box center [351, 235] width 127 height 7
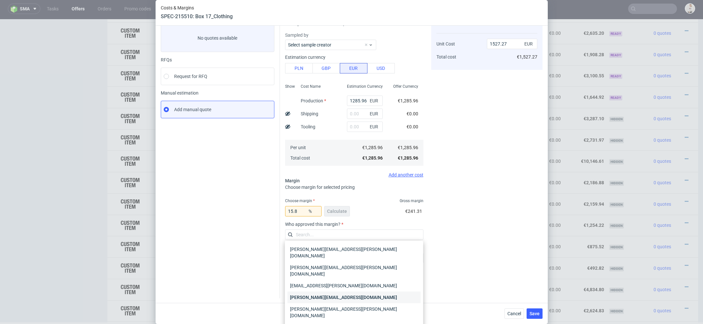
click at [341, 292] on div "[PERSON_NAME][EMAIL_ADDRESS][DOMAIN_NAME]" at bounding box center [353, 298] width 133 height 12
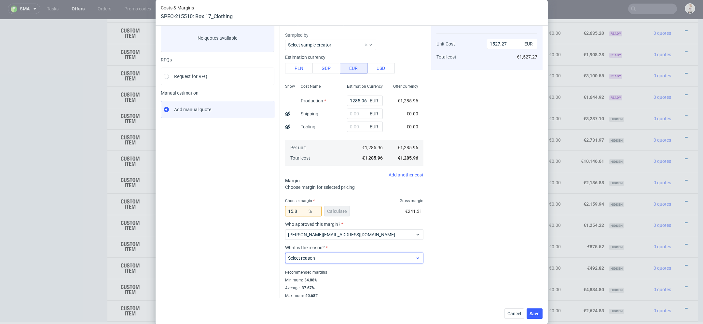
click at [354, 263] on div "Select reason" at bounding box center [354, 258] width 138 height 10
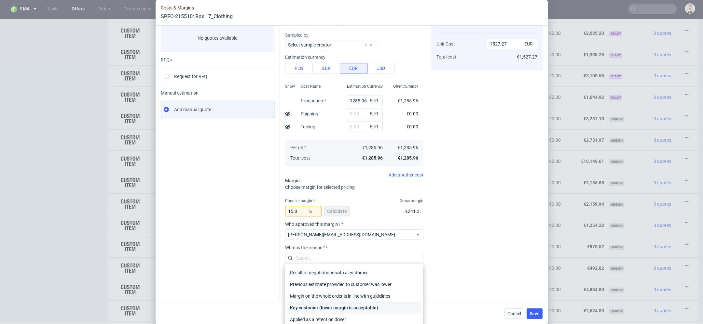
click at [355, 307] on div "Key customer (lower margin is acceptable)" at bounding box center [353, 308] width 133 height 12
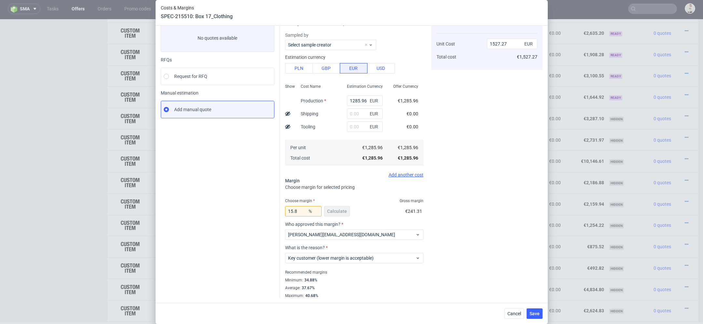
click at [495, 270] on div "Cost displayed to the customer Unit Cost Total cost 1527.27 EUR €1,527.27" at bounding box center [486, 156] width 111 height 285
click at [539, 314] on button "Save" at bounding box center [534, 314] width 16 height 10
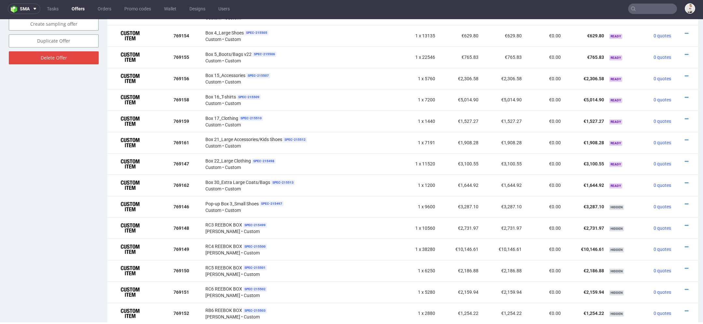
scroll to position [429, 0]
click at [684, 116] on icon at bounding box center [686, 118] width 4 height 5
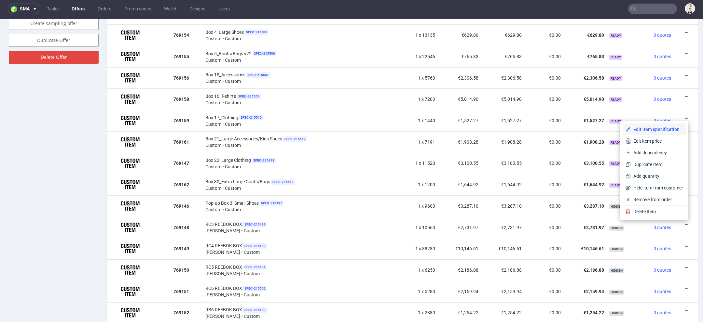
click at [653, 131] on span "Edit item specification" at bounding box center [656, 129] width 52 height 7
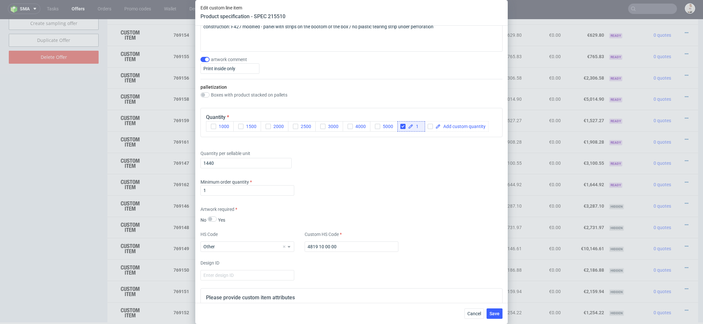
scroll to position [797, 0]
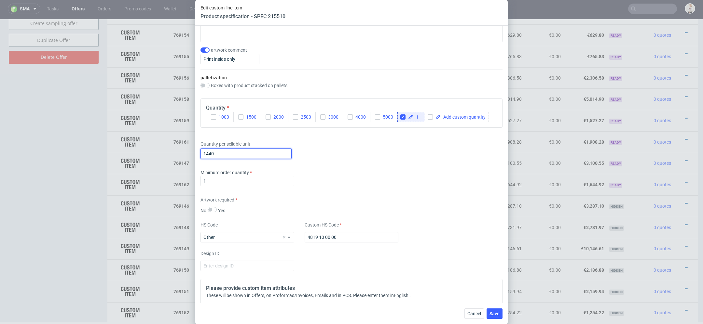
click at [217, 152] on input "1440" at bounding box center [245, 154] width 91 height 10
drag, startPoint x: 223, startPoint y: 152, endPoint x: 145, endPoint y: 145, distance: 78.1
click at [145, 145] on div "Edit custom line item Product specification - SPEC 215510 Supplier TFP Sp. z o.…" at bounding box center [351, 162] width 703 height 324
type input "5760"
click at [392, 198] on div "Artwork required No Yes" at bounding box center [351, 205] width 302 height 17
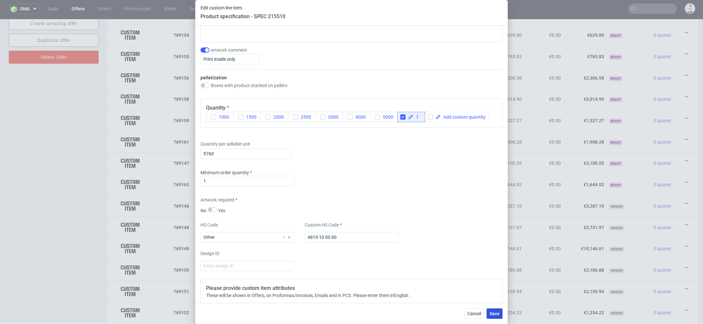
click at [495, 314] on span "Save" at bounding box center [494, 314] width 10 height 5
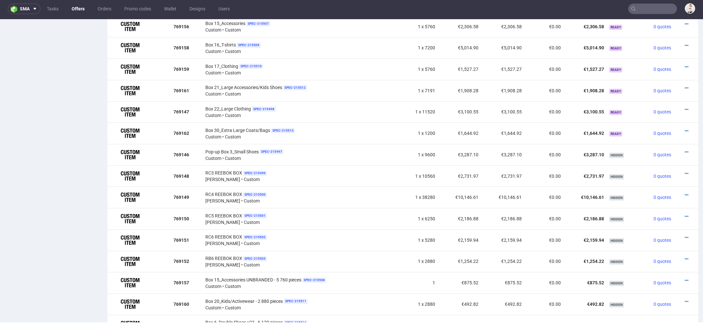
scroll to position [479, 0]
click at [684, 87] on icon at bounding box center [686, 89] width 4 height 5
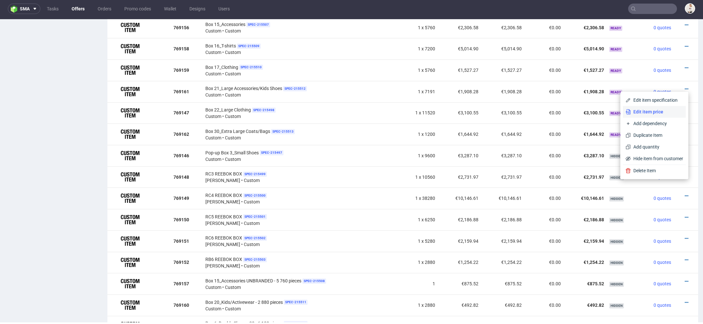
click at [660, 109] on span "Edit item price" at bounding box center [656, 112] width 52 height 7
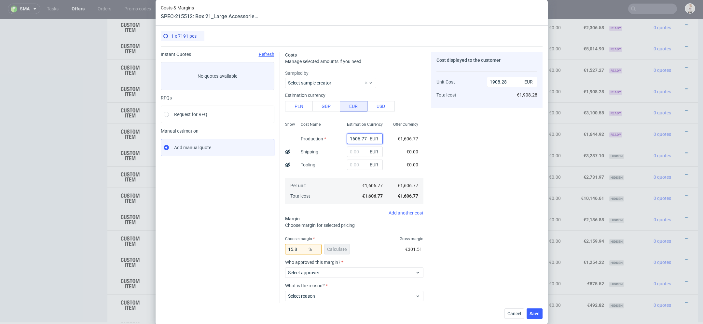
click at [358, 140] on input "1606.77" at bounding box center [365, 139] width 36 height 10
paste input "€1 608,78"
type input "€1 608,78"
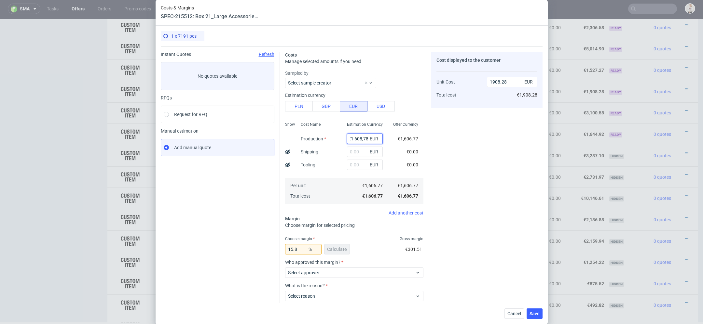
type input "0"
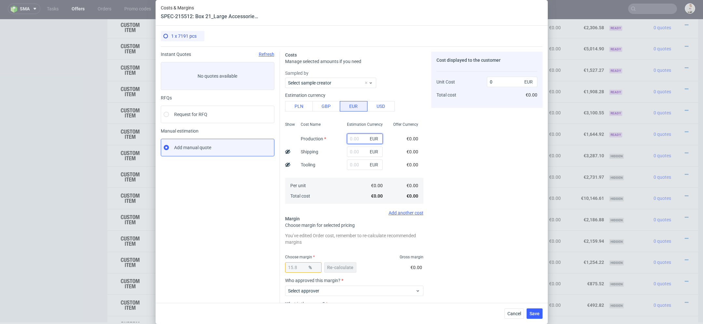
scroll to position [0, 0]
paste input "€1 608,78"
click at [355, 141] on input "€1 608,78" at bounding box center [365, 139] width 36 height 10
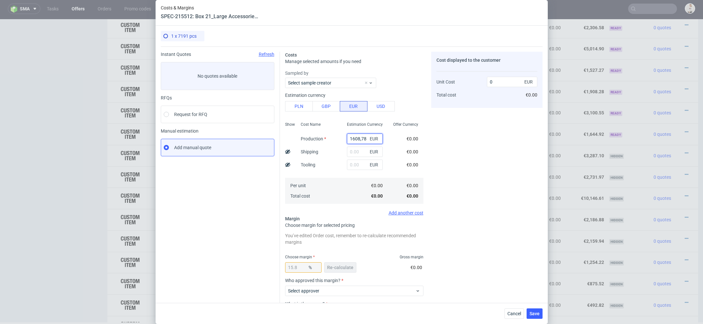
type input "1608.78"
type input "1910.67"
type input "1608.78"
click at [404, 166] on div "€0.00" at bounding box center [412, 164] width 22 height 13
click at [345, 268] on span "Re-calculate" at bounding box center [340, 267] width 26 height 5
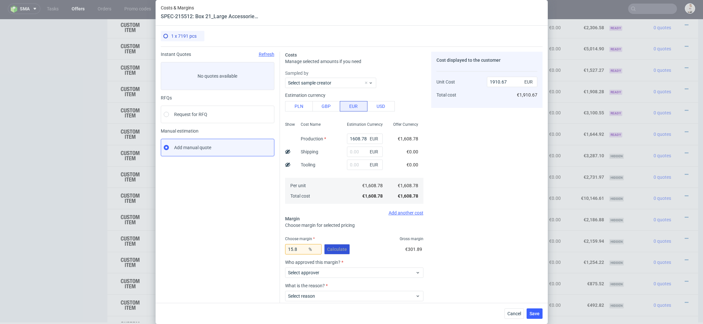
scroll to position [38, 0]
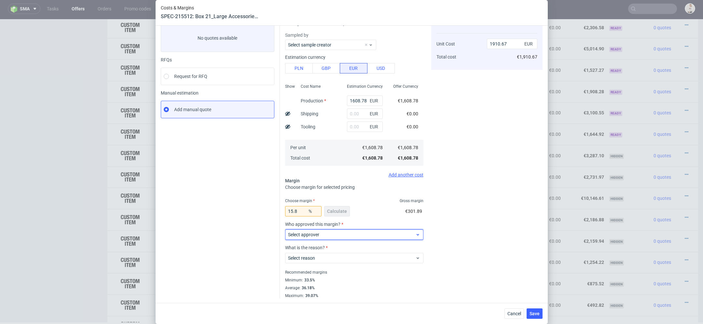
click at [359, 234] on span "Select approver" at bounding box center [351, 235] width 127 height 7
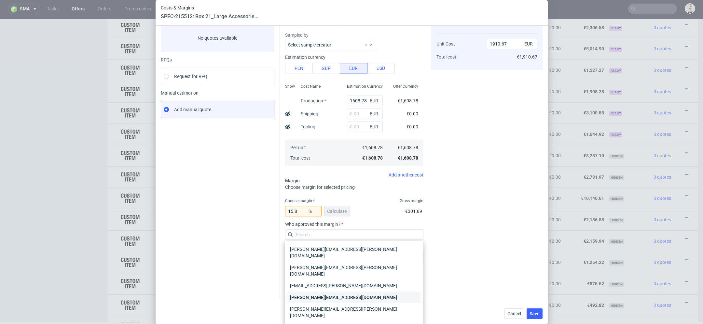
click at [340, 292] on div "[PERSON_NAME][EMAIL_ADDRESS][DOMAIN_NAME]" at bounding box center [353, 298] width 133 height 12
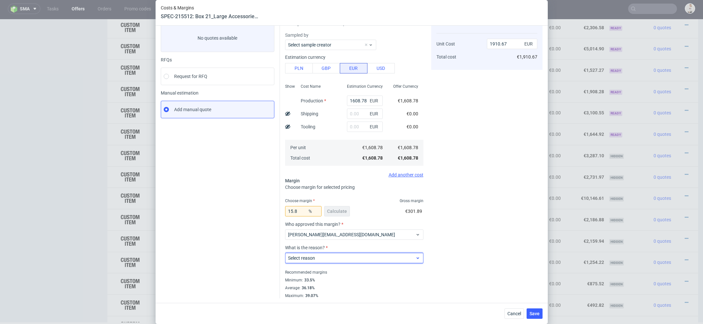
click at [337, 256] on span "Select reason" at bounding box center [351, 258] width 127 height 7
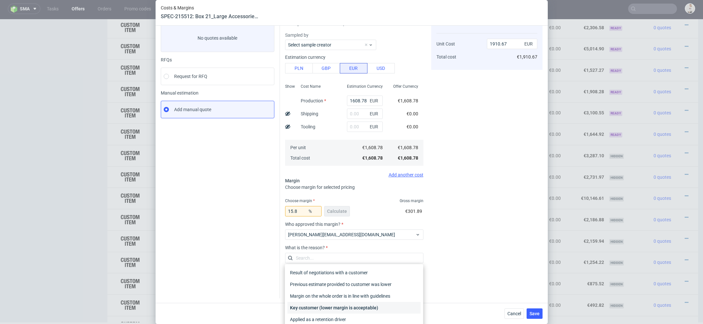
click at [333, 309] on div "Key customer (lower margin is acceptable)" at bounding box center [353, 308] width 133 height 12
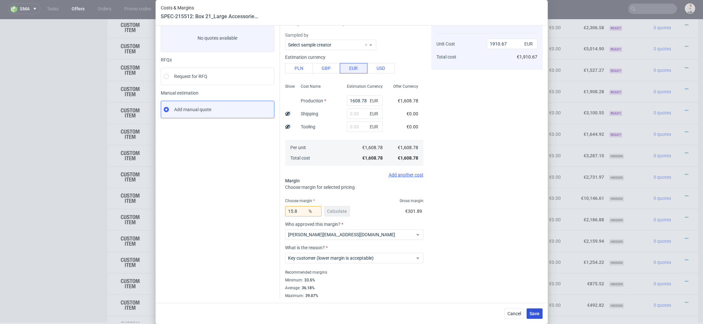
click at [534, 315] on span "Save" at bounding box center [534, 314] width 10 height 5
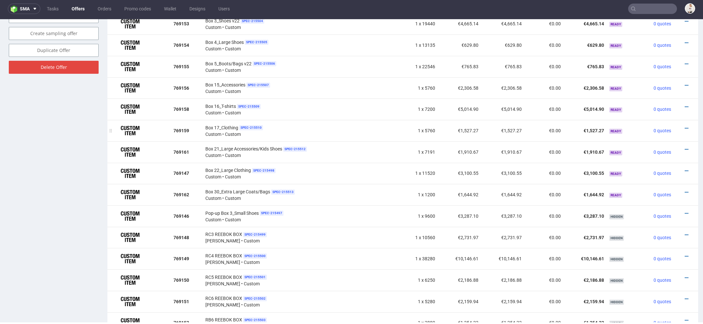
scroll to position [410, 0]
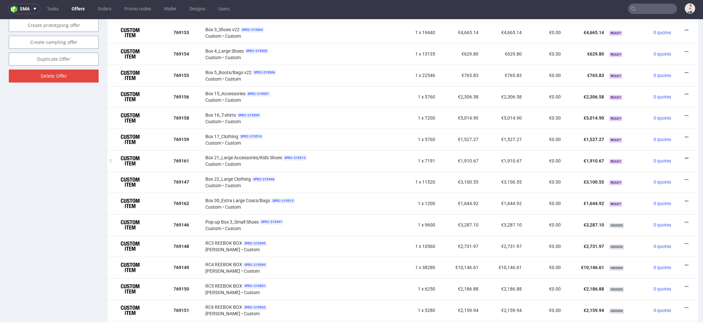
click at [684, 156] on icon at bounding box center [686, 158] width 4 height 5
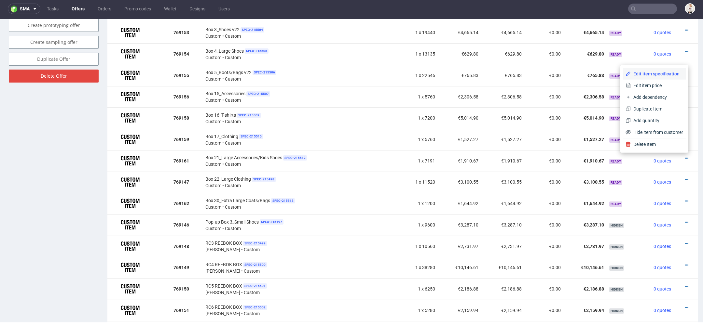
click at [656, 72] on span "Edit item specification" at bounding box center [656, 74] width 52 height 7
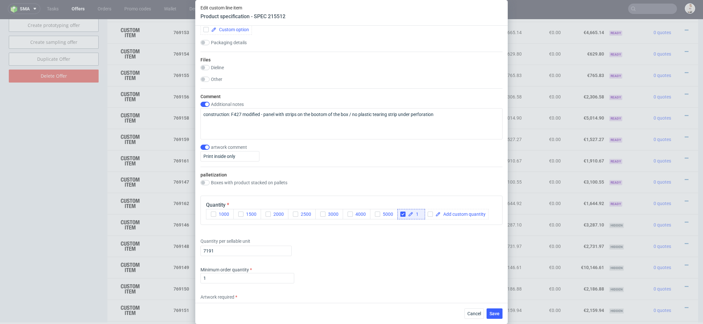
scroll to position [702, 0]
drag, startPoint x: 222, startPoint y: 249, endPoint x: 150, endPoint y: 243, distance: 73.1
click at [150, 243] on div "Edit custom line item Product specification - SPEC 215512 Supplier TFP Sp. z o.…" at bounding box center [351, 162] width 703 height 324
type input "8640"
click at [299, 271] on div "Minimum order quantity 1" at bounding box center [351, 275] width 302 height 20
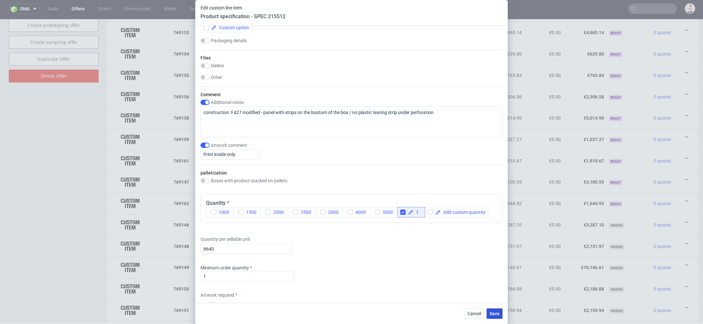
click at [499, 314] on span "Save" at bounding box center [494, 314] width 10 height 5
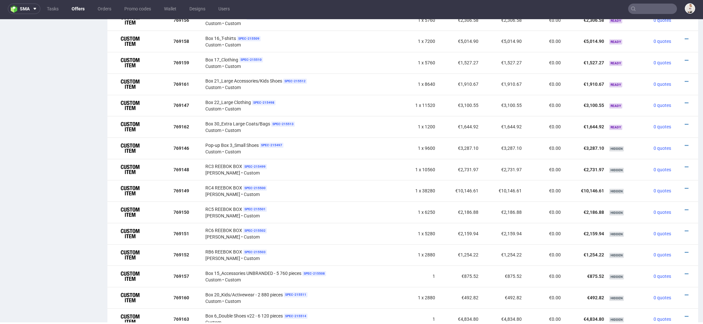
scroll to position [481, 0]
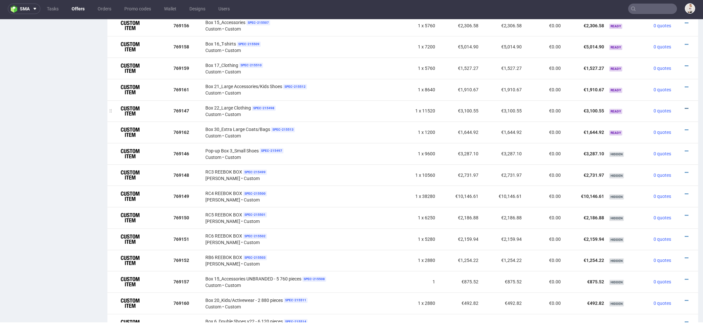
click at [684, 106] on icon at bounding box center [686, 108] width 4 height 5
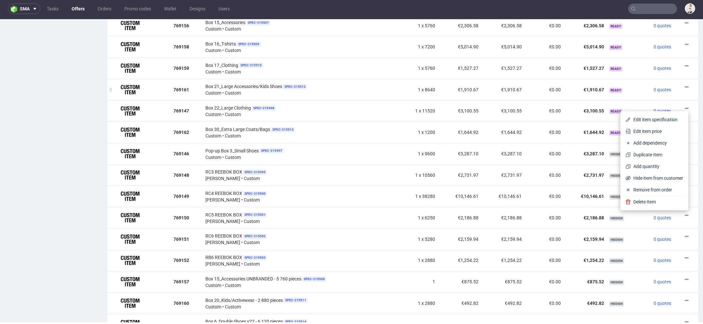
click at [625, 94] on td "Ready" at bounding box center [622, 89] width 32 height 21
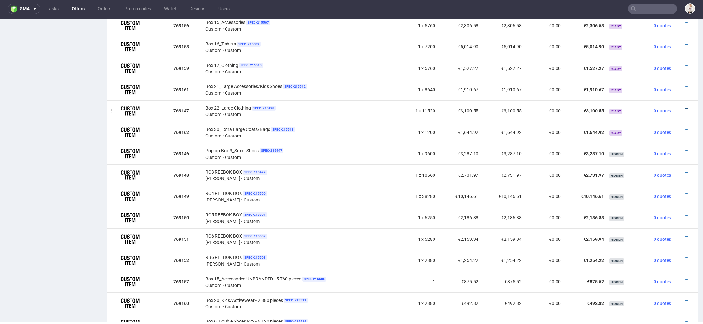
click at [684, 107] on icon at bounding box center [686, 108] width 4 height 5
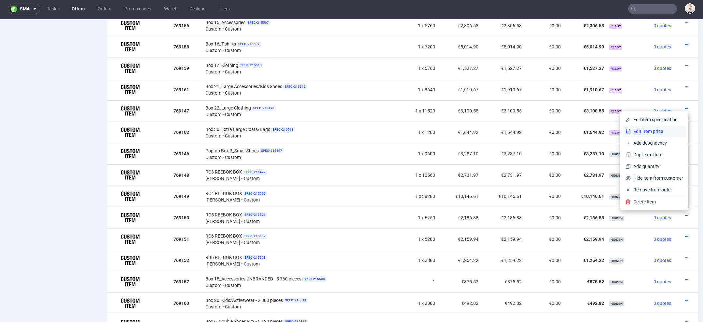
click at [659, 132] on span "Edit item price" at bounding box center [656, 131] width 52 height 7
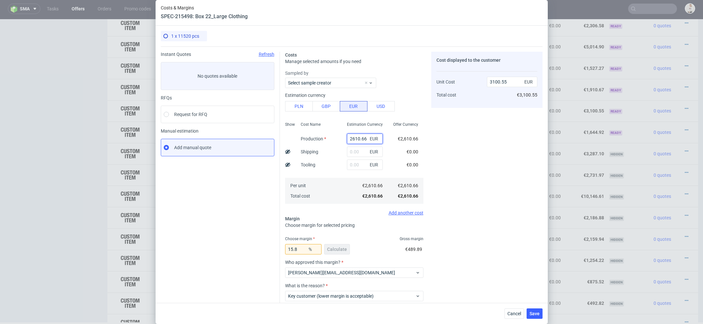
click at [355, 140] on input "2610.66" at bounding box center [365, 139] width 36 height 10
paste input "€1 740,44"
type input "€1 740,44"
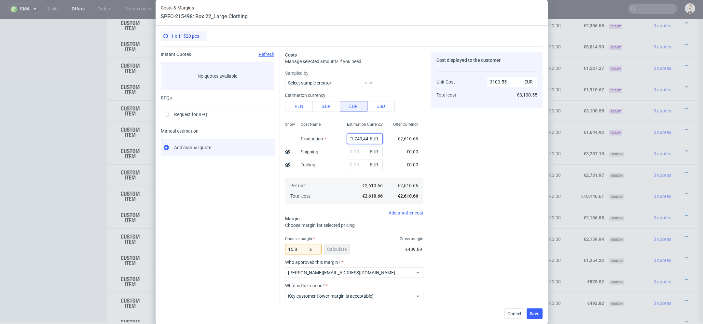
type input "0"
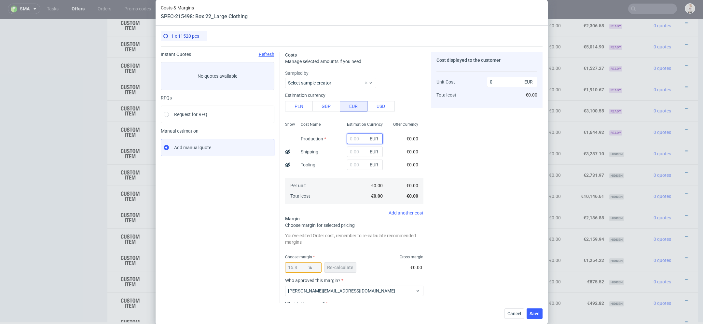
paste input "€1 740,44"
click at [355, 139] on input "€1 740,44" at bounding box center [365, 139] width 36 height 10
type input "1740.44"
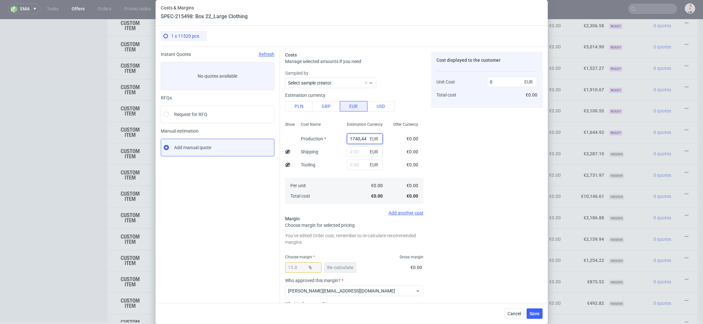
type input "2067.03"
type input "1740.44"
click at [406, 167] on span "€0.00" at bounding box center [412, 164] width 12 height 5
click at [337, 268] on span "Re-calculate" at bounding box center [340, 267] width 26 height 5
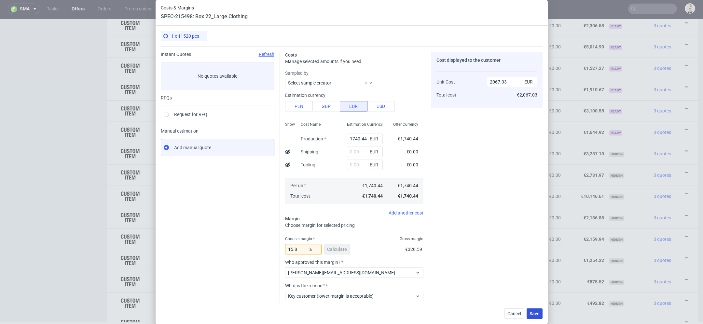
click at [537, 314] on span "Save" at bounding box center [534, 314] width 10 height 5
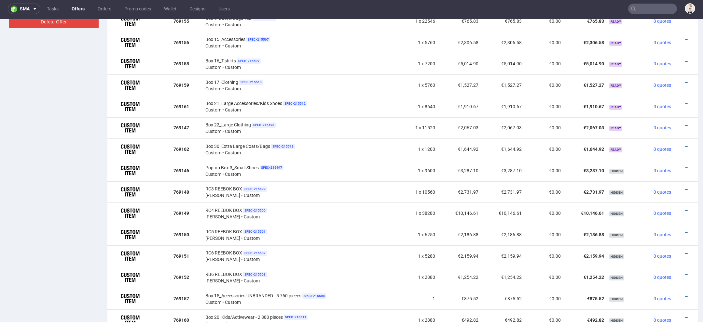
scroll to position [465, 0]
click at [684, 144] on icon at bounding box center [686, 146] width 4 height 5
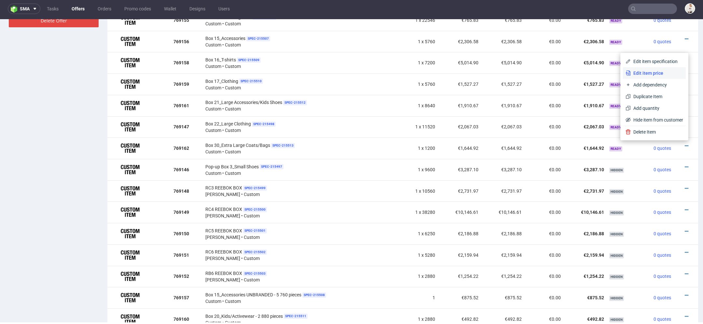
click at [665, 75] on span "Edit item price" at bounding box center [656, 73] width 52 height 7
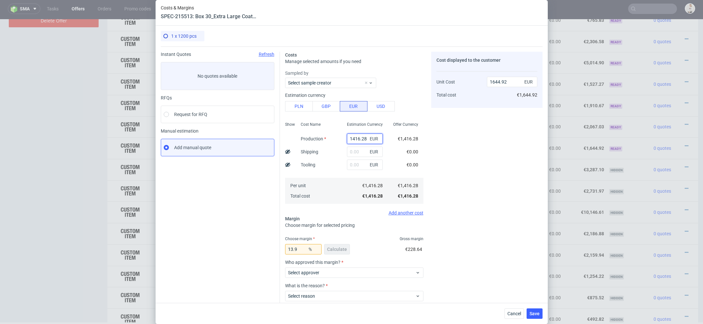
click at [364, 139] on input "1416.28" at bounding box center [365, 139] width 36 height 10
paste input "€9 972,19"
type input "€9 972,19"
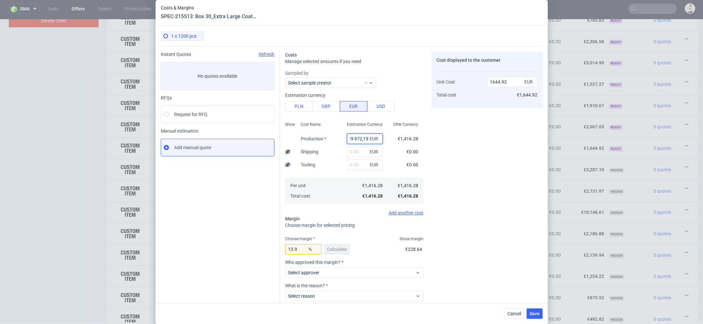
type input "0"
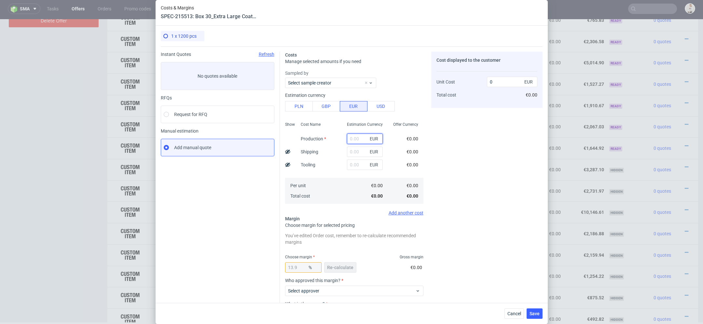
scroll to position [0, 0]
paste input "€9 972,19"
click at [354, 140] on input "€9 972,19" at bounding box center [365, 139] width 36 height 10
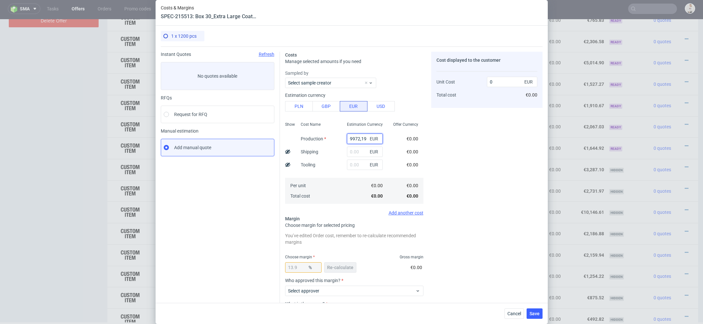
type input "9972.19"
type input "11582.1"
type input "9972.19"
click at [423, 150] on div "€0.00" at bounding box center [412, 151] width 22 height 13
click at [471, 224] on div "Cost displayed to the customer Unit Cost Total cost 11582.1 EUR €11,582.10" at bounding box center [486, 203] width 111 height 303
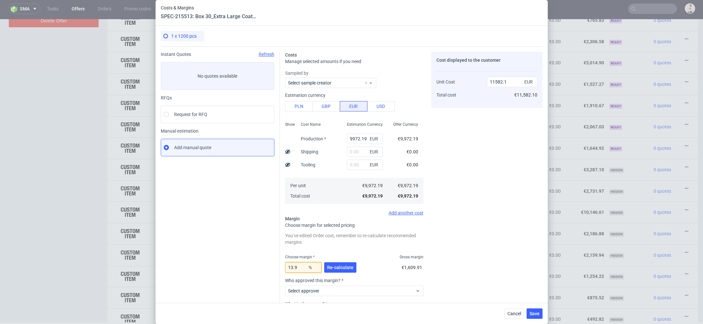
drag, startPoint x: 300, startPoint y: 268, endPoint x: 229, endPoint y: 268, distance: 70.9
click at [229, 268] on div "Instant Quotes Refresh No quotes available RFQs Request for RFQ Manual estimati…" at bounding box center [352, 201] width 382 height 308
type input "1"
type input "10072.92"
type input "15."
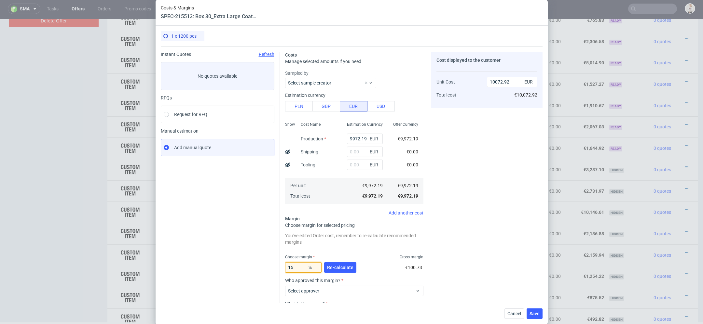
type input "11731.99"
type input "15.8"
type input "11843.46"
type input "15.8"
click at [341, 270] on span "Re-calculate" at bounding box center [340, 267] width 26 height 5
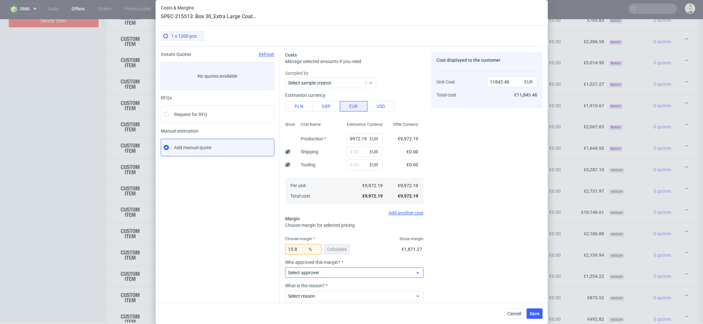
scroll to position [38, 0]
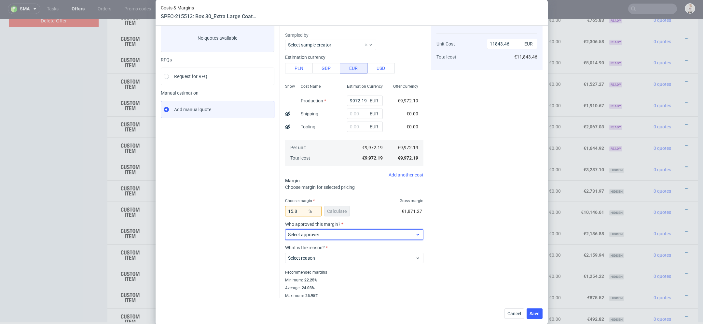
click at [369, 233] on span "Select approver" at bounding box center [351, 235] width 127 height 7
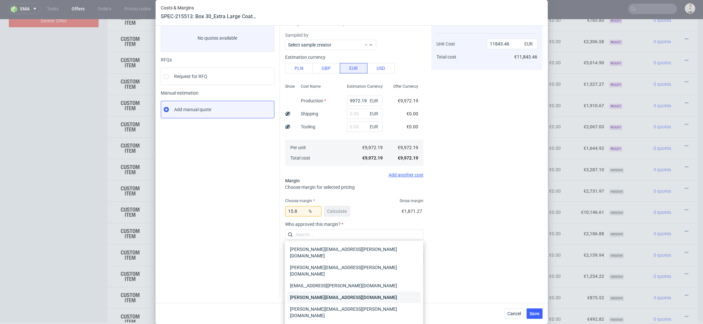
click at [341, 292] on div "[PERSON_NAME][EMAIL_ADDRESS][DOMAIN_NAME]" at bounding box center [353, 298] width 133 height 12
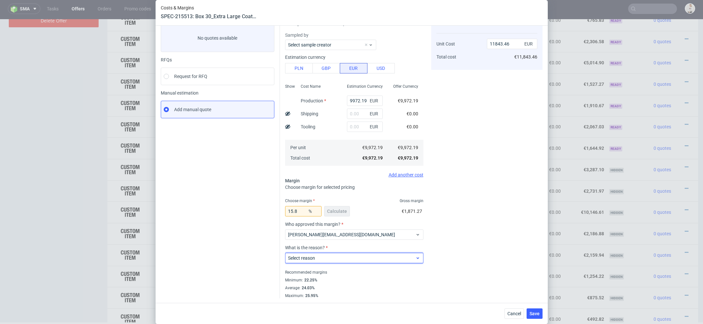
click at [325, 261] on div "Select reason" at bounding box center [354, 258] width 138 height 10
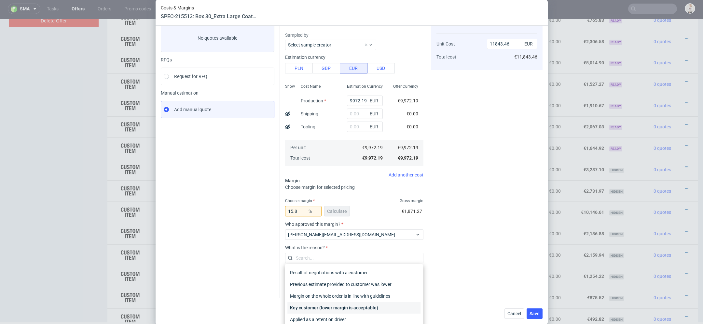
click at [331, 306] on div "Key customer (lower margin is acceptable)" at bounding box center [353, 308] width 133 height 12
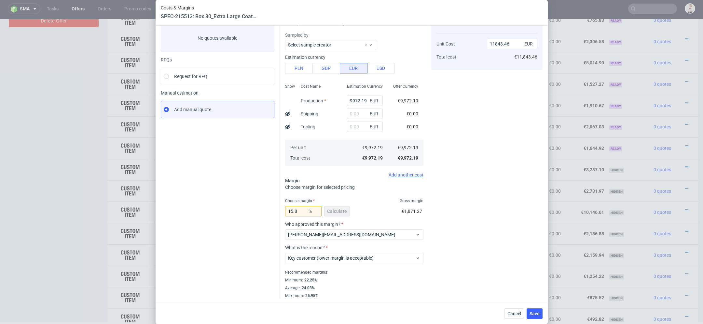
click at [508, 243] on div "Cost displayed to the customer Unit Cost Total cost 11843.46 EUR €11,843.46" at bounding box center [486, 156] width 111 height 285
click at [479, 153] on div "Cost displayed to the customer Unit Cost Total cost 11843.46 EUR €11,843.46" at bounding box center [486, 156] width 111 height 285
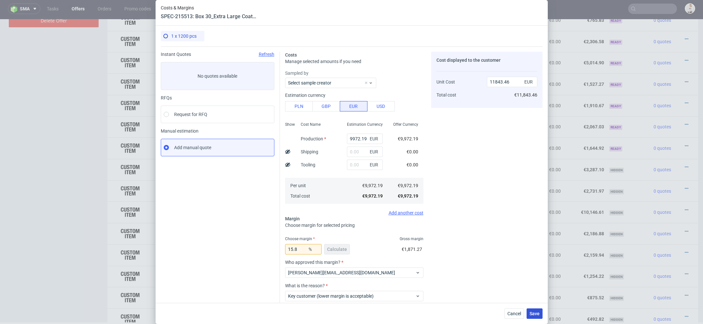
click at [528, 311] on button "Save" at bounding box center [534, 314] width 16 height 10
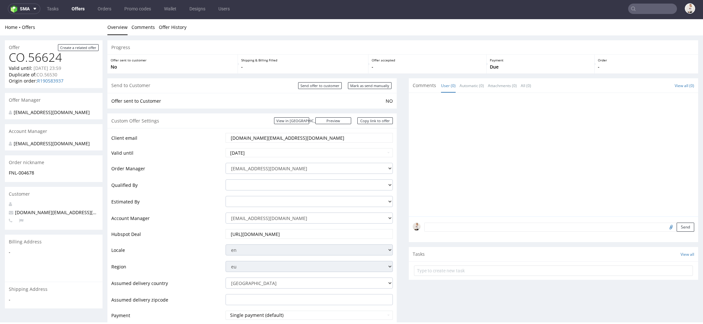
click at [441, 301] on div "Comments User (0) Automatic (0) Attachments (0) All (0) View all (0) Send Tasks…" at bounding box center [553, 240] width 289 height 324
click at [364, 86] on input "Mark as send manually" at bounding box center [370, 85] width 44 height 7
type input "In progress..."
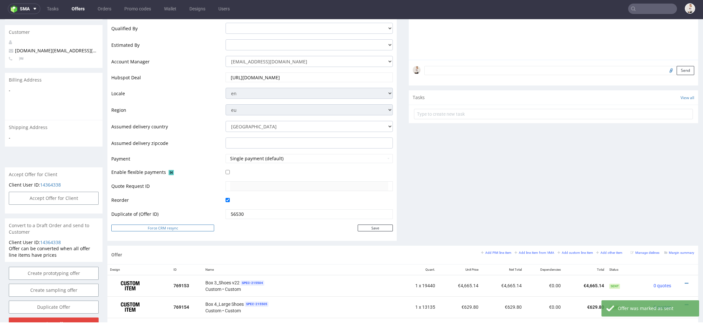
scroll to position [170, 0]
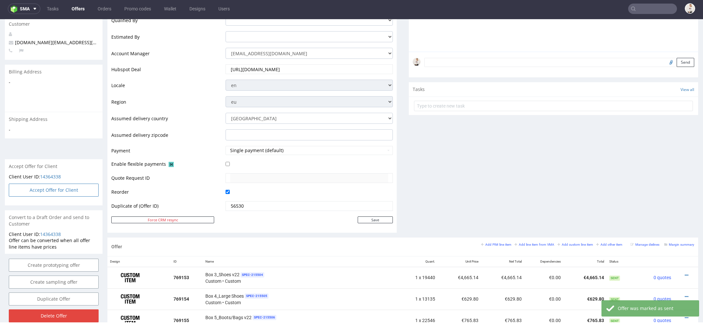
click at [65, 197] on button "Accept Offer for Client" at bounding box center [54, 190] width 90 height 13
select select "166"
select select "2380"
select select "b2b"
select select "110"
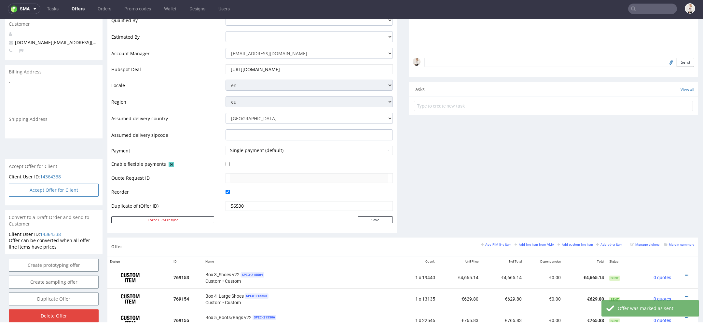
select select "1488"
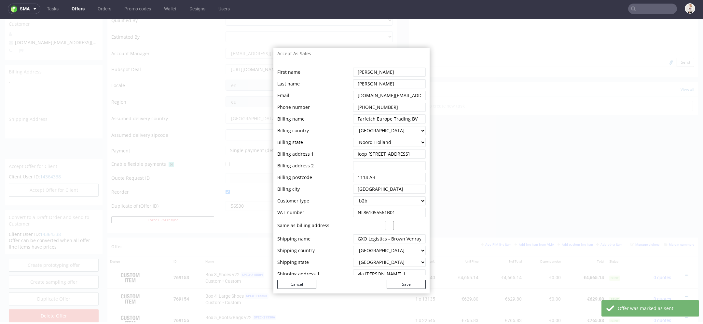
scroll to position [40, 0]
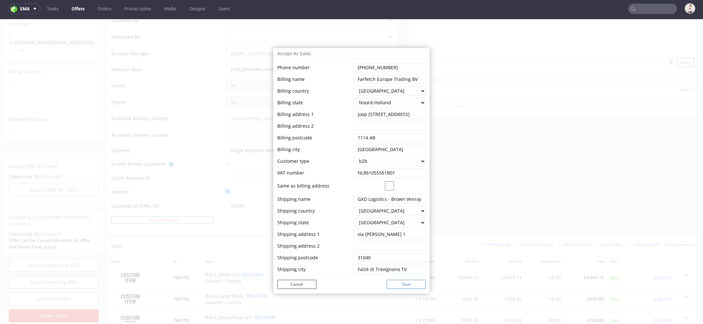
click at [407, 287] on button "Save" at bounding box center [405, 284] width 39 height 9
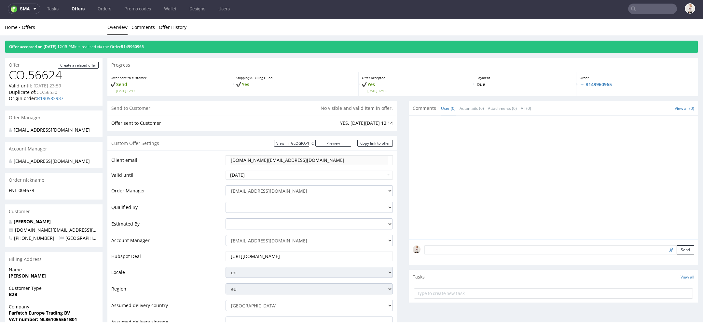
scroll to position [188, 0]
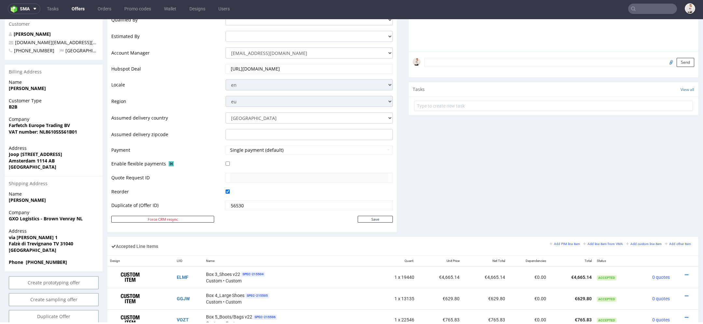
click at [87, 14] on nav "sma Tasks Offers Orders Promo codes Wallet Designs Users" at bounding box center [351, 8] width 703 height 21
click at [78, 14] on nav "sma Tasks Offers Orders Promo codes Wallet Designs Users" at bounding box center [351, 8] width 703 height 21
click at [73, 7] on link "Offers" at bounding box center [78, 9] width 21 height 10
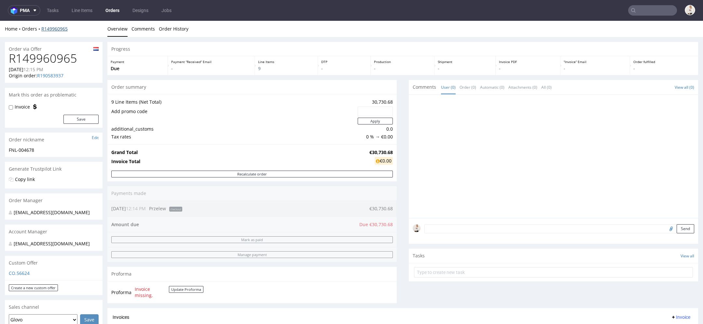
drag, startPoint x: 72, startPoint y: 29, endPoint x: 41, endPoint y: 31, distance: 31.3
click at [41, 31] on div "Home Orders R149960965" at bounding box center [54, 29] width 98 height 7
drag, startPoint x: 74, startPoint y: 32, endPoint x: 40, endPoint y: 30, distance: 33.6
click at [40, 30] on div "Home Orders R149960965 Overview Comments Order History" at bounding box center [351, 29] width 703 height 16
copy link "R149960965"
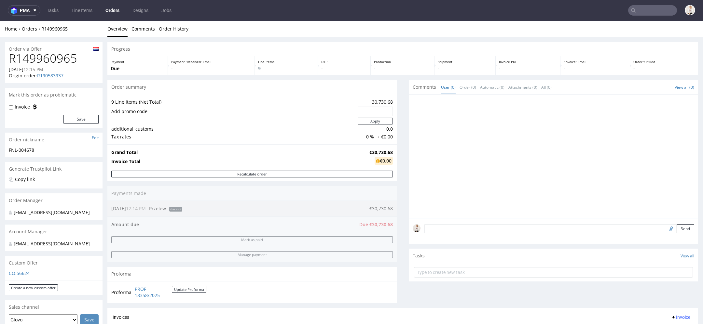
click at [53, 58] on h1 "R149960965" at bounding box center [54, 58] width 90 height 13
copy h1 "R149960965"
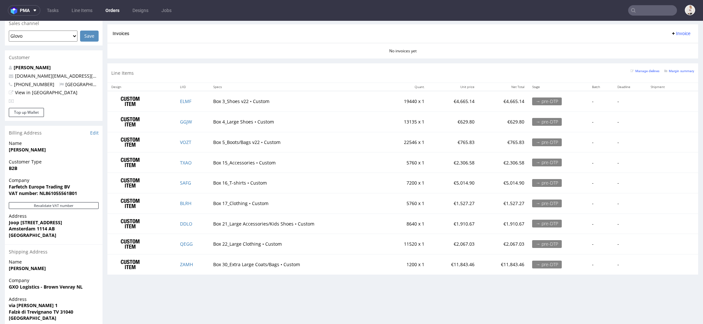
scroll to position [292, 0]
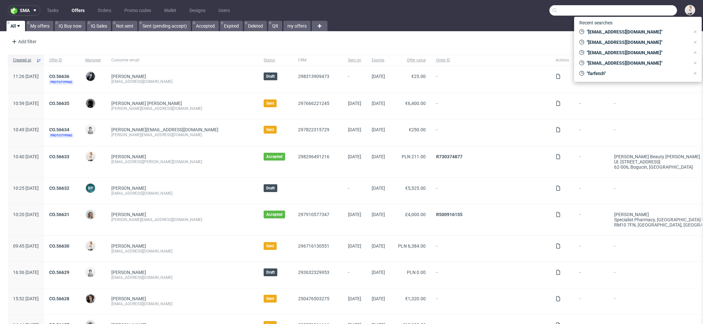
click at [644, 8] on input "text" at bounding box center [612, 10] width 127 height 10
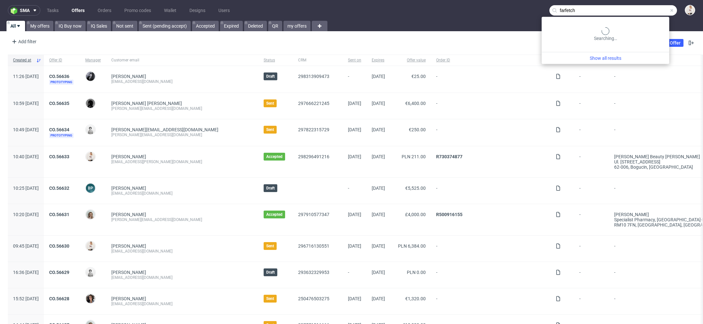
type input "farfetch"
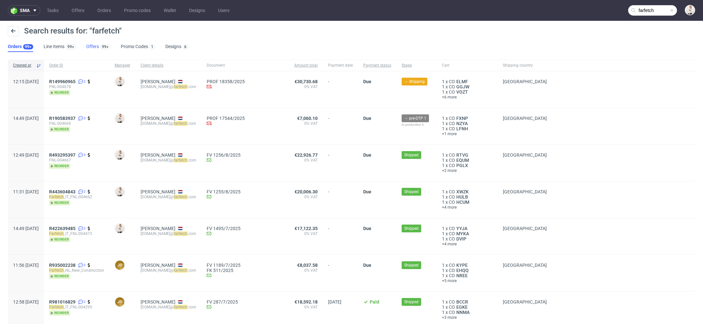
click at [89, 46] on link "Offers 99+" at bounding box center [98, 47] width 24 height 10
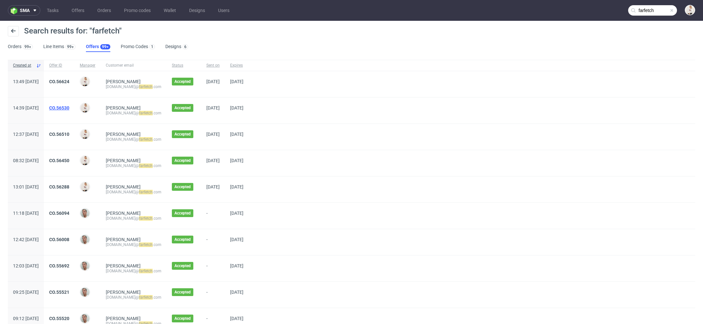
click at [69, 107] on link "CO.56530" at bounding box center [59, 107] width 20 height 5
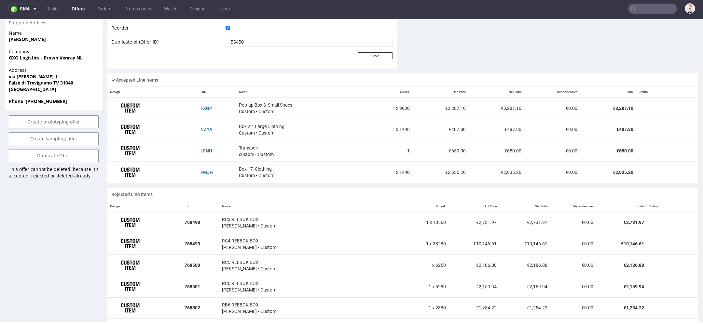
scroll to position [351, 0]
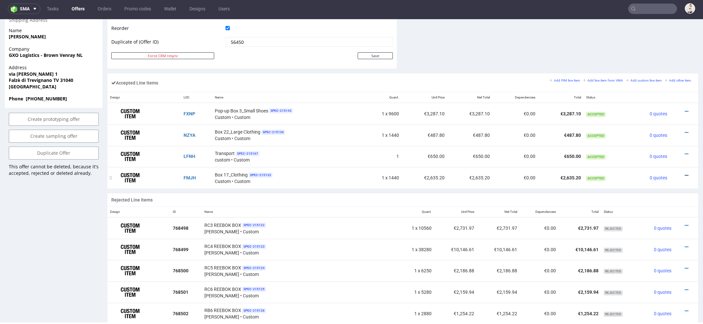
click at [684, 173] on icon at bounding box center [686, 175] width 4 height 5
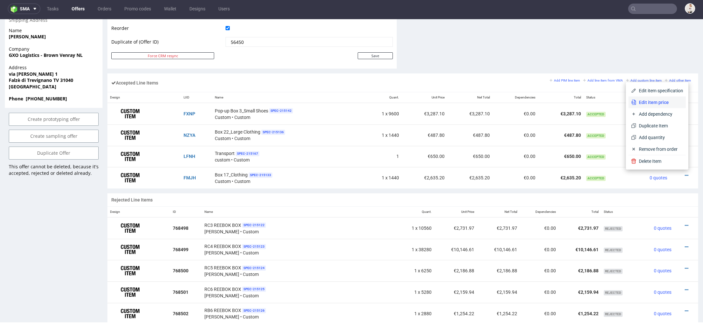
click at [650, 100] on span "Edit item price" at bounding box center [659, 102] width 47 height 7
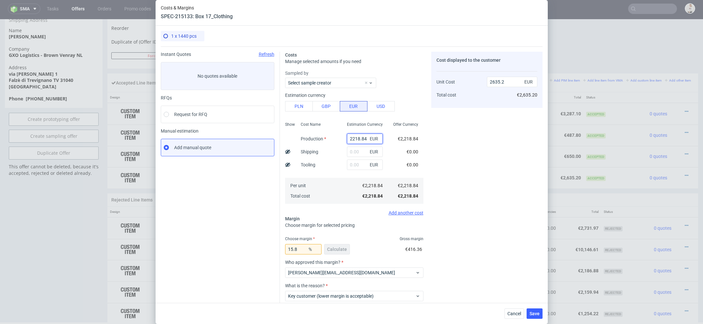
click at [359, 137] on input "2218.84" at bounding box center [365, 139] width 36 height 10
paste input "€332,83"
type input "€332,83"
type input "0"
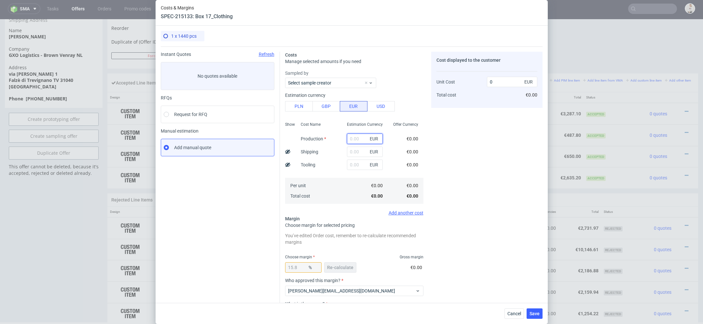
paste input "€332,83"
click at [446, 155] on div "Cost displayed to the customer Unit Cost Total cost 0 EUR €0.00" at bounding box center [486, 203] width 111 height 303
click at [353, 139] on input "€332,83" at bounding box center [365, 139] width 36 height 10
type input "332.83"
type input "395.29"
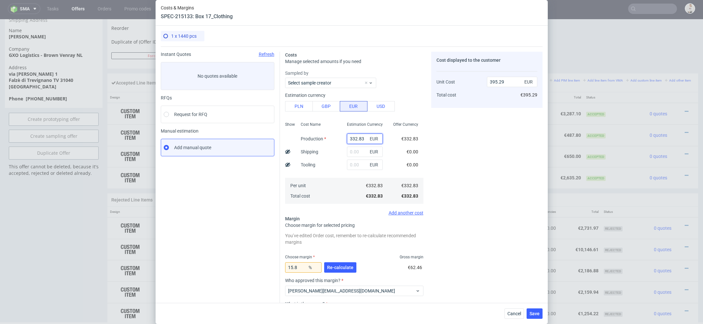
type input "332.83"
click at [429, 149] on div "Costs Manage selected amounts if you need Sampled by Select sample creator Esti…" at bounding box center [411, 201] width 262 height 308
click at [399, 151] on div "Offer Currency €332.83 €0.00 €0.00 €332.83 €332.83" at bounding box center [405, 162] width 35 height 86
click at [338, 265] on span "Re-calculate" at bounding box center [340, 267] width 26 height 5
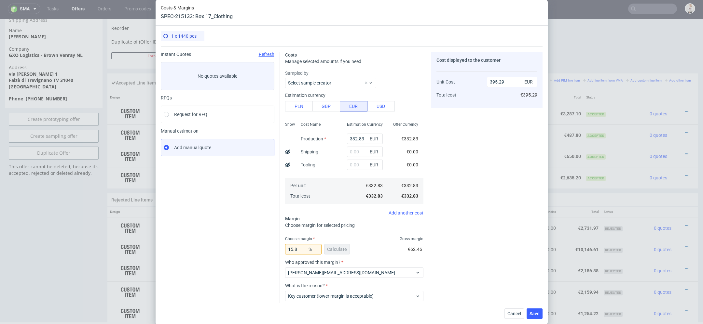
click at [503, 222] on div "Cost displayed to the customer Unit Cost Total cost 395.29 EUR €395.29" at bounding box center [486, 194] width 111 height 285
click at [537, 318] on button "Save" at bounding box center [534, 314] width 16 height 10
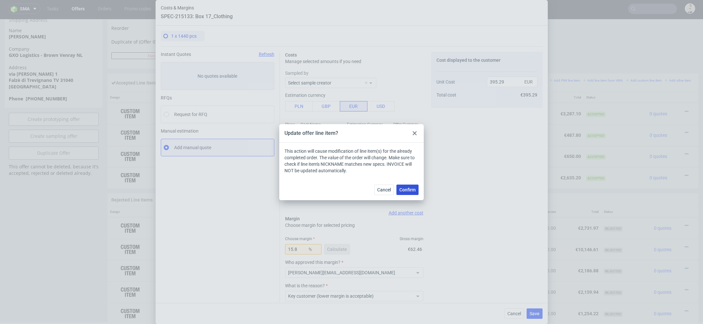
click at [405, 186] on button "Confirm" at bounding box center [407, 190] width 22 height 10
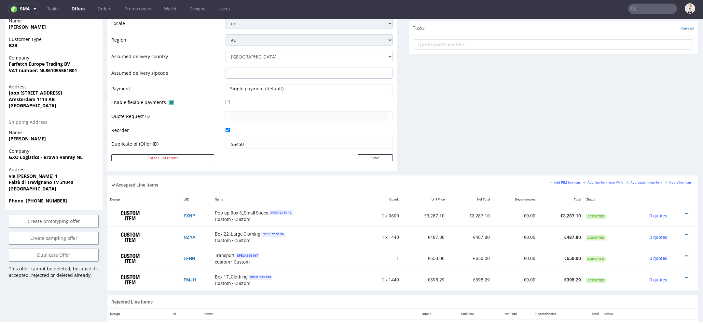
scroll to position [268, 0]
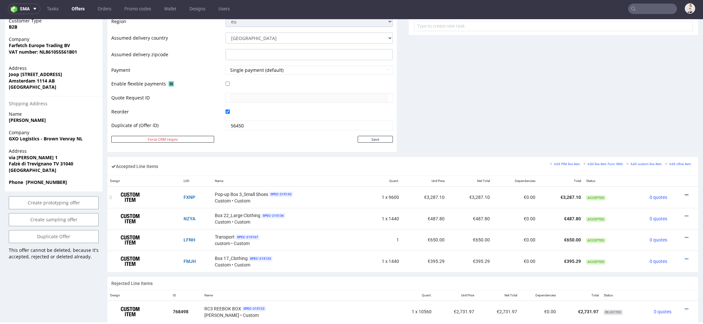
click at [684, 193] on icon at bounding box center [686, 195] width 4 height 5
click at [660, 123] on span "Edit item price" at bounding box center [659, 122] width 47 height 7
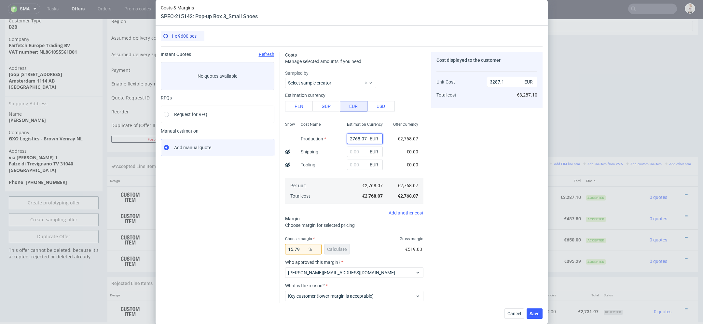
click at [357, 138] on input "2768.07" at bounding box center [365, 139] width 36 height 10
paste input "€2 636,25"
type input "€2 636,25"
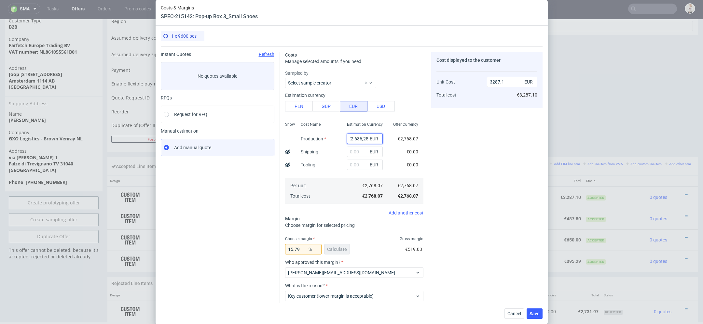
type input "0"
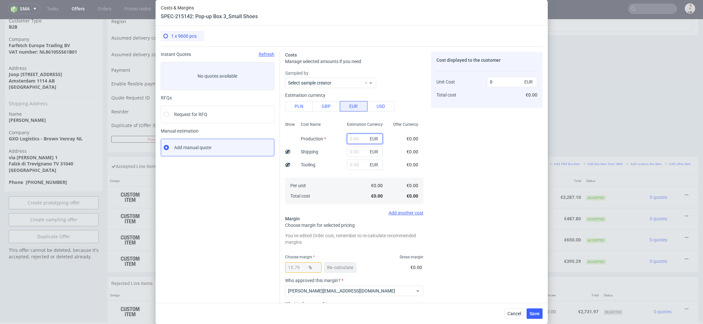
paste input "€2 636,25"
click at [354, 139] on input "€2 636,25" at bounding box center [365, 139] width 36 height 10
type input "2636.25"
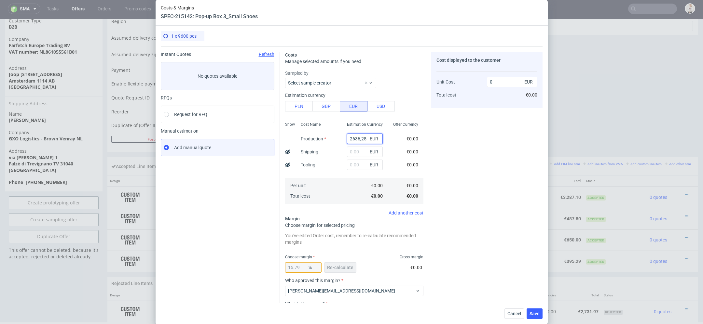
type input "3130.57"
type input "2636.25"
click at [420, 164] on div "€0.00" at bounding box center [412, 164] width 22 height 13
click at [345, 263] on button "Re-calculate" at bounding box center [340, 267] width 32 height 10
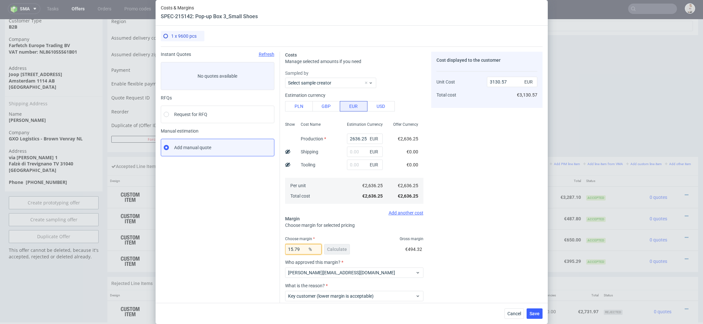
click at [301, 251] on input "15.79" at bounding box center [303, 249] width 36 height 10
type input "15"
type input "3101.47"
type input "158"
type input "-4545.26"
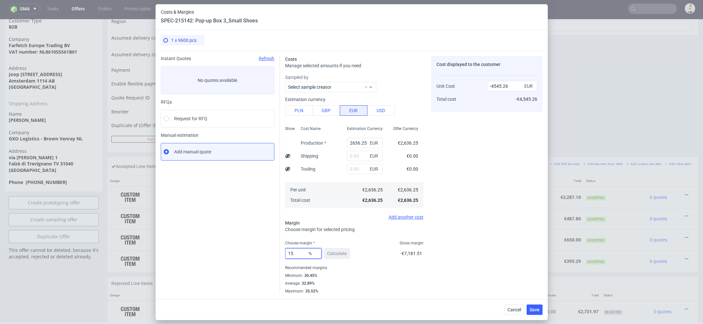
type input "15."
type input "3101.47"
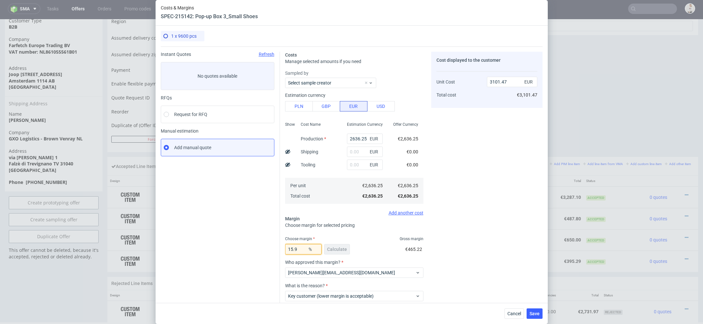
type input "15."
type input "3134.66"
type input "15.8"
type input "3130.94"
type input "15.8"
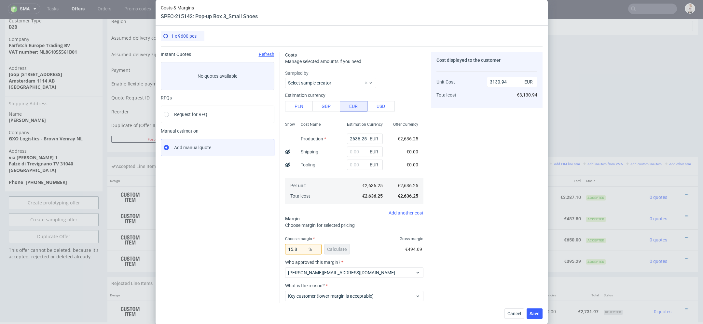
click at [426, 254] on div "Costs Manage selected amounts if you need Sampled by Select sample creator Esti…" at bounding box center [411, 192] width 262 height 290
click at [536, 313] on span "Save" at bounding box center [534, 314] width 10 height 5
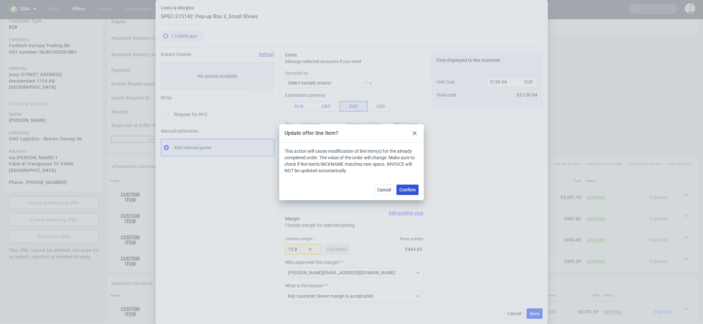
click at [407, 189] on span "Confirm" at bounding box center [407, 190] width 16 height 5
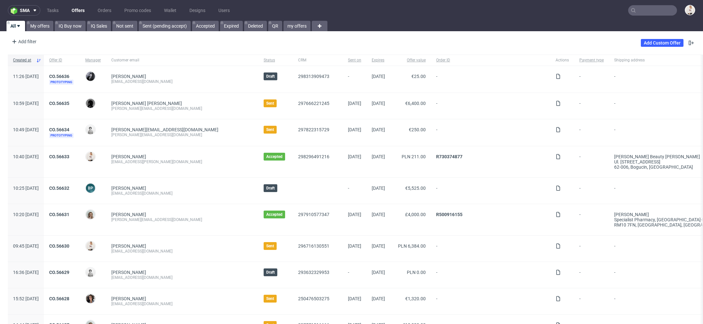
click at [630, 13] on icon at bounding box center [632, 10] width 5 height 5
click at [643, 15] on input "text" at bounding box center [652, 10] width 49 height 10
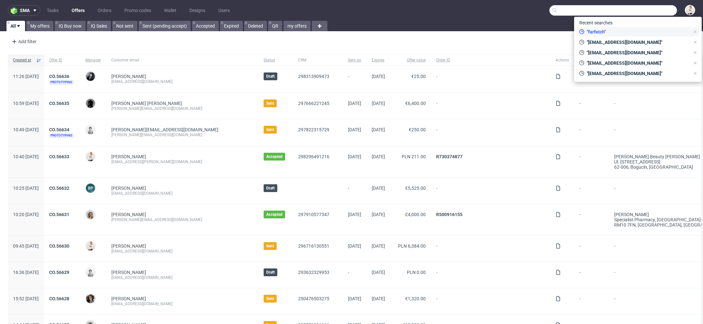
click at [615, 31] on span ""farfetch"" at bounding box center [637, 32] width 106 height 7
type input "farfetch"
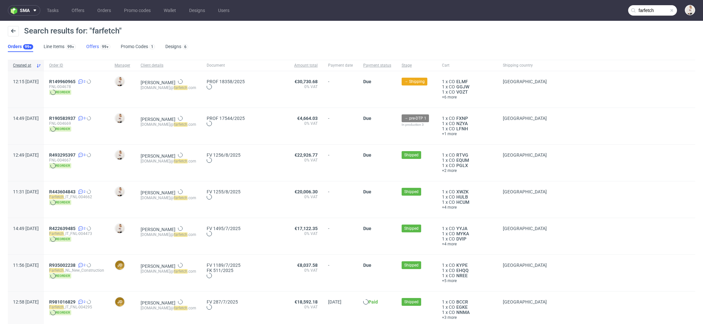
click at [94, 47] on link "Offers 99+" at bounding box center [98, 47] width 24 height 10
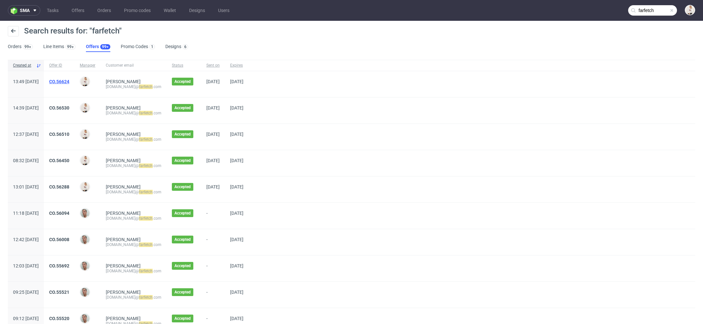
click at [69, 83] on link "CO.56624" at bounding box center [59, 81] width 20 height 5
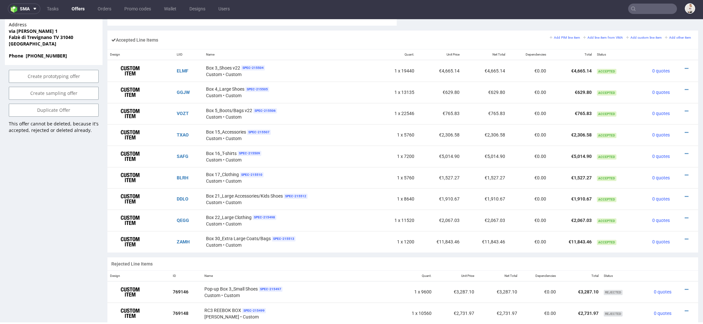
scroll to position [395, 0]
click at [684, 66] on icon at bounding box center [686, 68] width 4 height 5
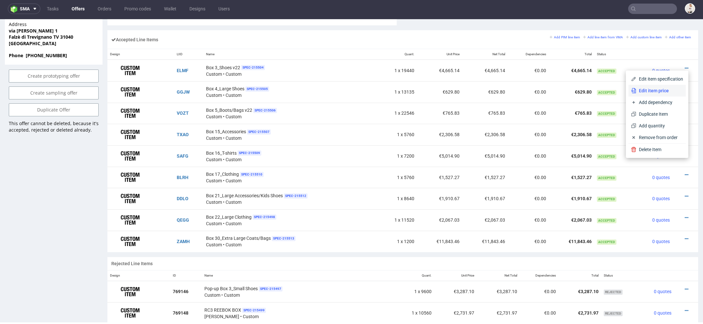
click at [649, 90] on span "Edit item price" at bounding box center [659, 90] width 47 height 7
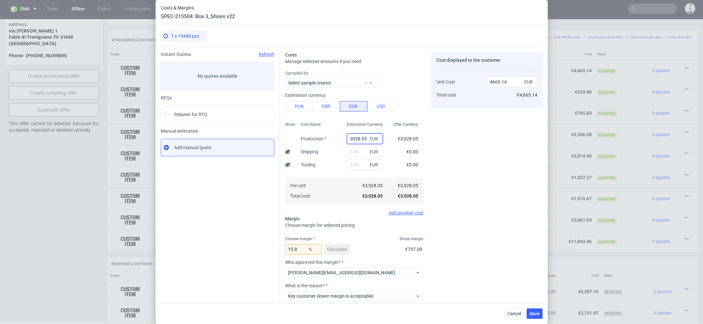
click at [359, 140] on input "3928.05" at bounding box center [365, 139] width 36 height 10
paste input "€6 628,58"
type input "€6 628,58"
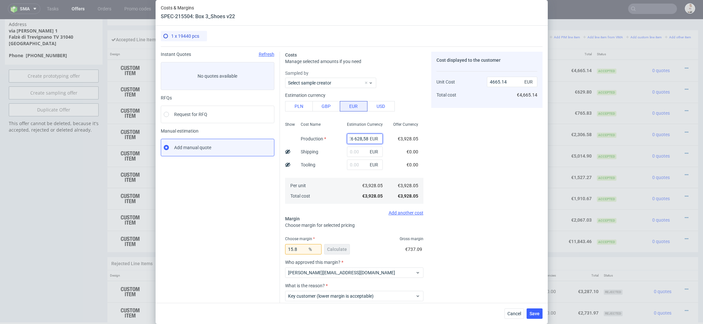
type input "0"
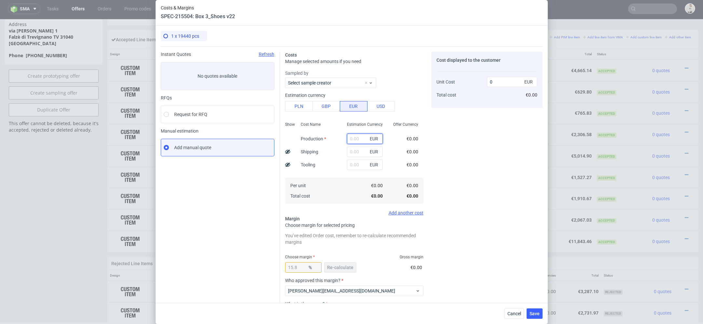
scroll to position [0, 0]
paste input "€6 628,58"
click at [355, 140] on input "€6 628,58" at bounding box center [365, 139] width 36 height 10
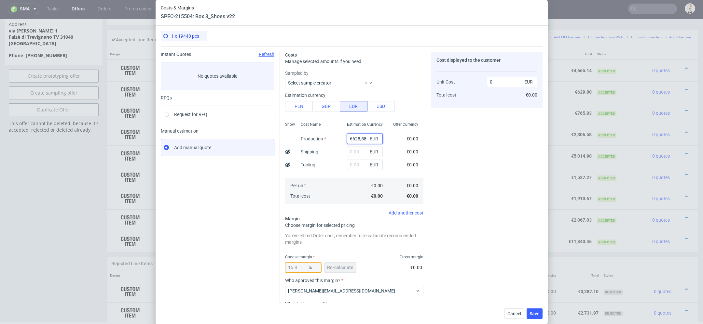
type input "6628.58"
type input "7872.42"
type input "6628.58"
click at [419, 166] on div "€0.00" at bounding box center [412, 164] width 22 height 13
click at [341, 271] on button "Re-calculate" at bounding box center [340, 267] width 32 height 10
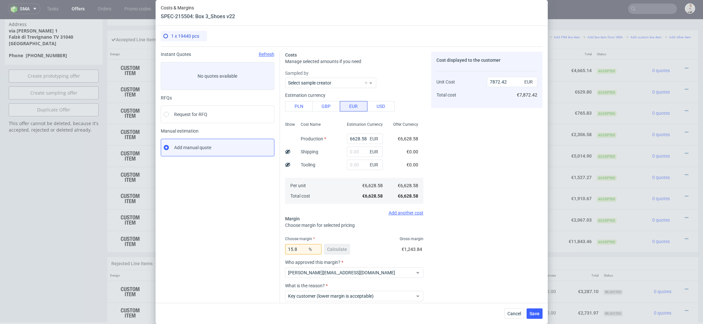
click at [457, 269] on div "Cost displayed to the customer Unit Cost Total cost 7872.42 EUR €7,872.42" at bounding box center [486, 194] width 111 height 285
click at [531, 310] on button "Save" at bounding box center [534, 314] width 16 height 10
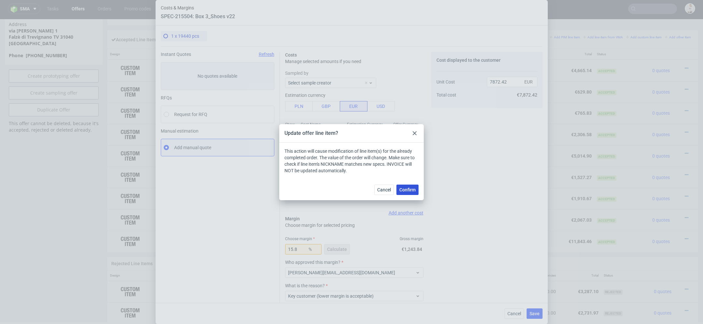
click at [405, 190] on span "Confirm" at bounding box center [407, 190] width 16 height 5
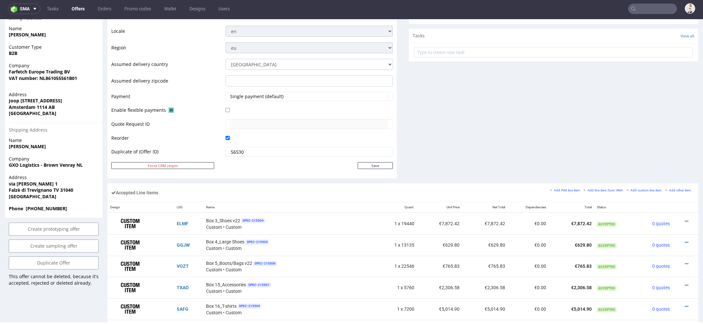
scroll to position [271, 0]
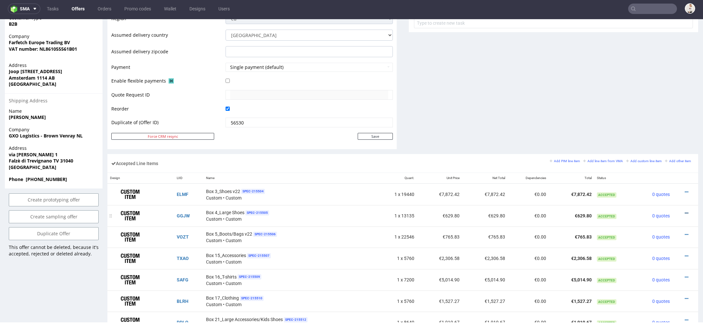
click at [684, 211] on icon at bounding box center [686, 213] width 4 height 5
click at [659, 138] on span "Edit item price" at bounding box center [659, 140] width 47 height 7
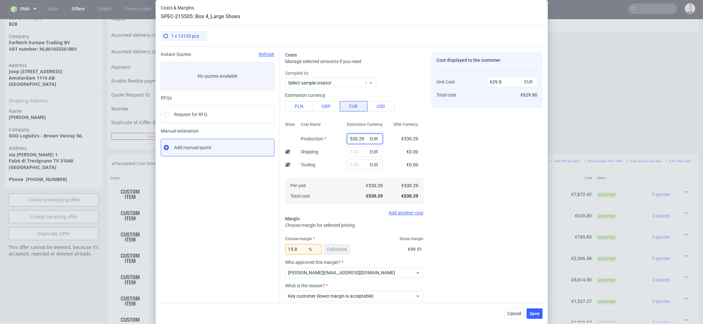
click at [353, 139] on input "530.29" at bounding box center [365, 139] width 36 height 10
paste input "€4 837,06"
type input "€4 837,06"
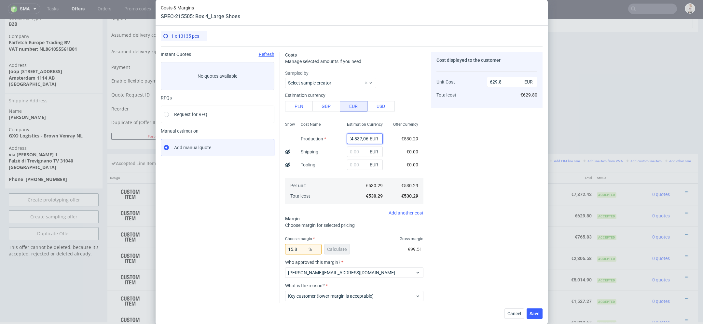
type input "0"
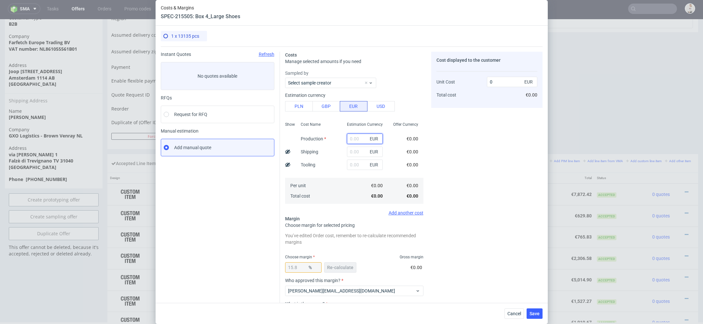
scroll to position [0, 0]
paste input "€4 837,06"
click at [354, 140] on input "€4 837,06" at bounding box center [365, 139] width 36 height 10
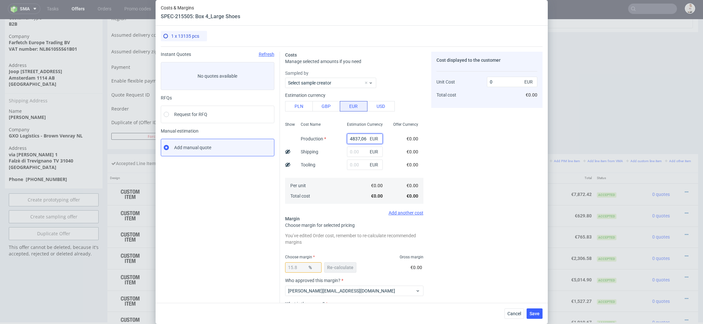
type input "4837.06"
type input "5744.73"
type input "4837.06"
click at [414, 165] on span "€0.00" at bounding box center [412, 164] width 12 height 5
click at [342, 266] on span "Re-calculate" at bounding box center [340, 267] width 26 height 5
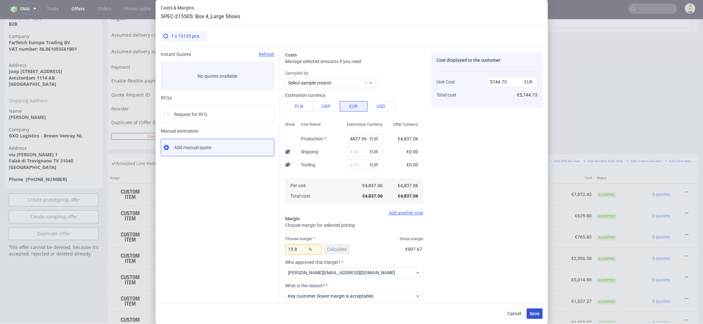
click at [533, 314] on span "Save" at bounding box center [534, 314] width 10 height 5
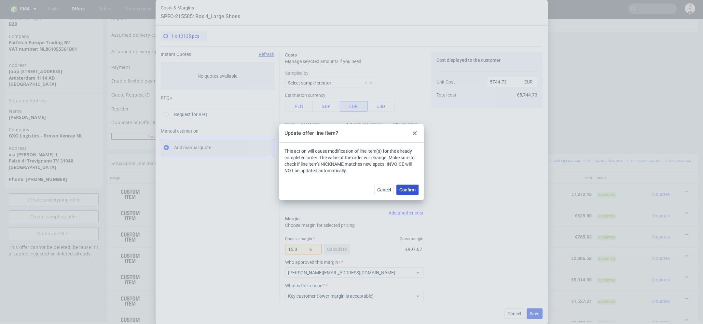
click at [409, 193] on button "Confirm" at bounding box center [407, 190] width 22 height 10
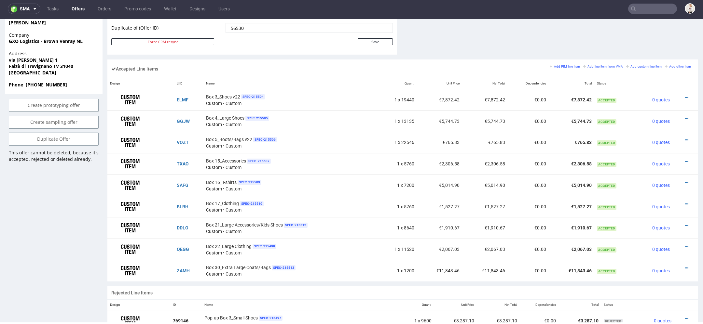
scroll to position [369, 0]
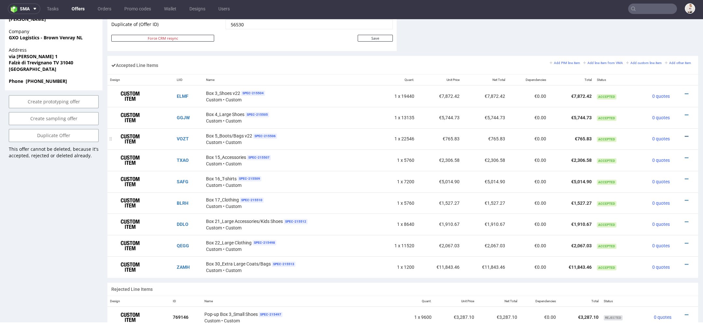
click at [684, 135] on icon at bounding box center [686, 136] width 4 height 5
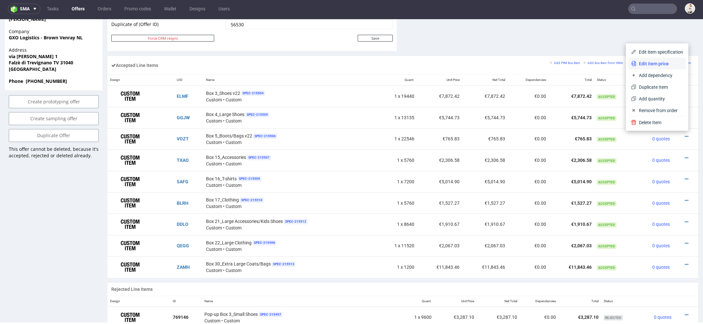
click at [650, 61] on span "Edit item price" at bounding box center [659, 63] width 47 height 7
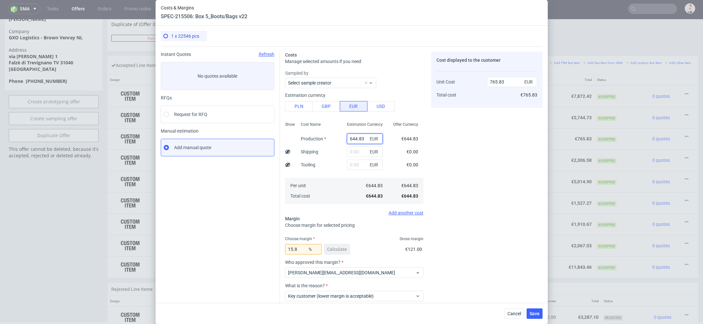
click at [361, 136] on input "644.83" at bounding box center [365, 139] width 36 height 10
paste input "€10 096,12"
type input "€10 096,12"
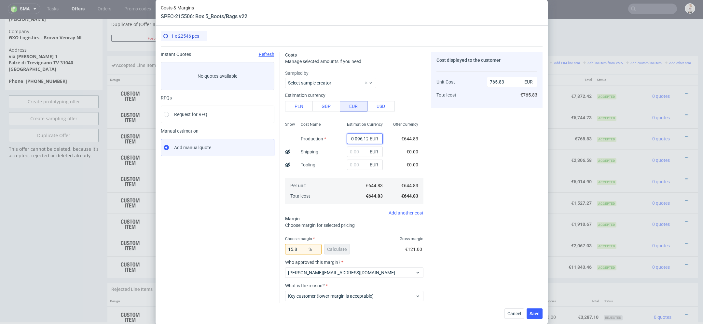
type input "0"
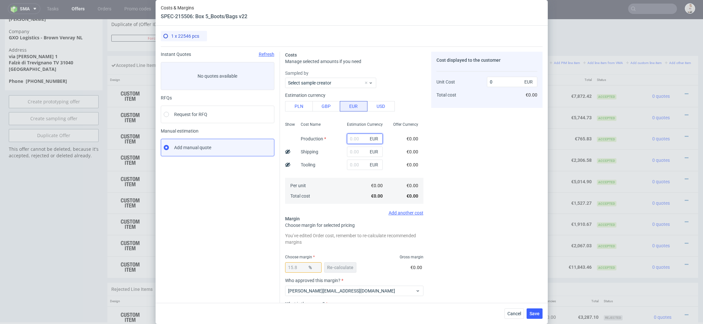
scroll to position [0, 0]
paste input "€10 096,12"
click at [354, 139] on input "€10 096,12" at bounding box center [365, 139] width 36 height 10
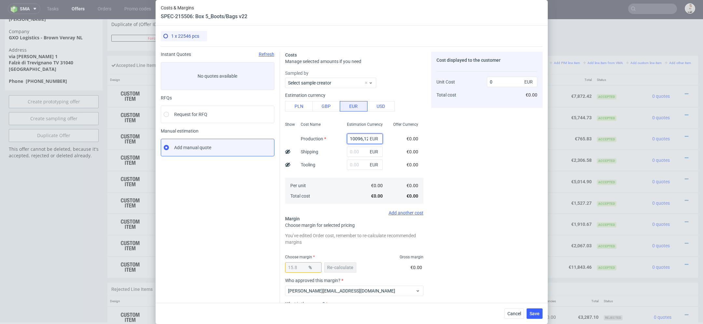
type input "10096.12"
type input "11990.64"
type input "10096.12"
click at [390, 143] on div "€10,096.12" at bounding box center [407, 138] width 34 height 13
click at [345, 263] on button "Re-calculate" at bounding box center [340, 267] width 32 height 10
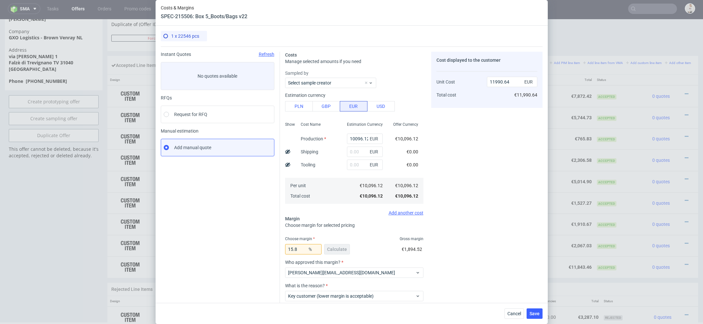
click at [460, 234] on div "Cost displayed to the customer Unit Cost Total cost 11990.64 EUR €11,990.64" at bounding box center [486, 194] width 111 height 285
click at [533, 313] on span "Save" at bounding box center [534, 314] width 10 height 5
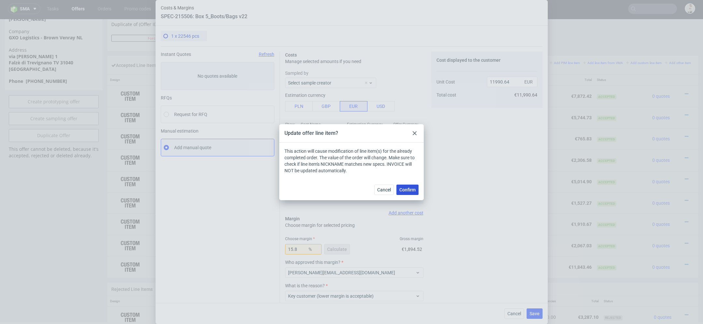
click at [412, 186] on button "Confirm" at bounding box center [407, 190] width 22 height 10
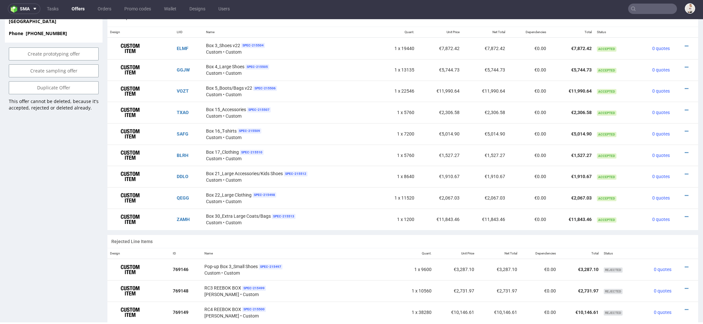
scroll to position [406, 0]
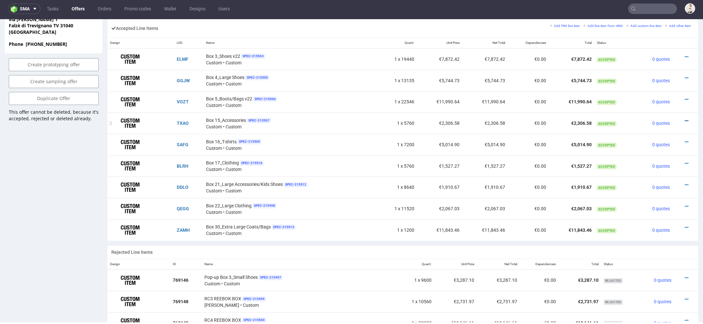
click at [684, 119] on icon at bounding box center [686, 121] width 4 height 5
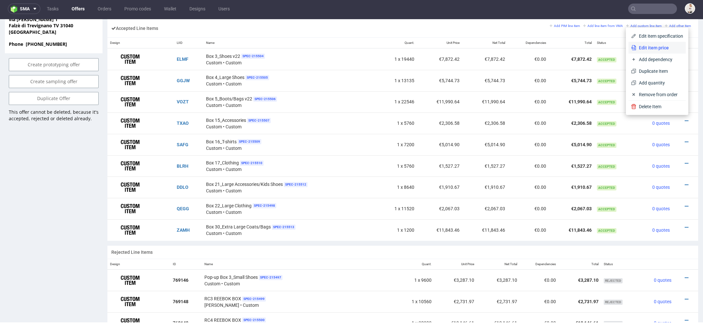
click at [647, 52] on li "Edit item price" at bounding box center [656, 48] width 57 height 12
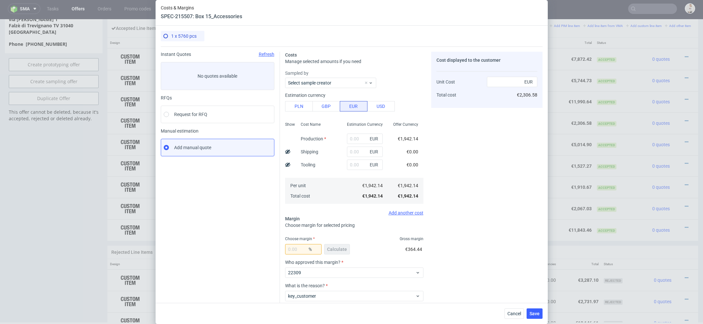
type input "1942.14"
type input "15.8"
type input "2306.58"
click at [361, 138] on input "1942.14" at bounding box center [365, 139] width 36 height 10
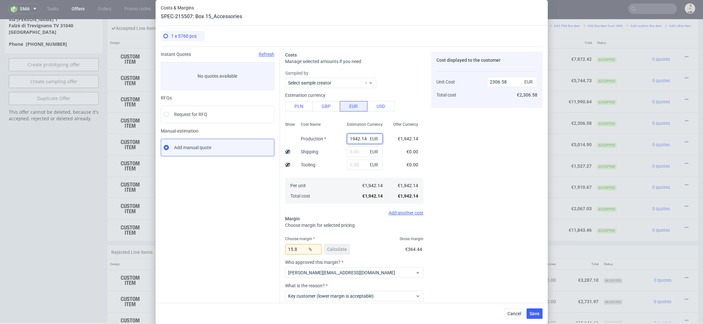
paste input "€817,75"
type input "€817,75"
type input "0"
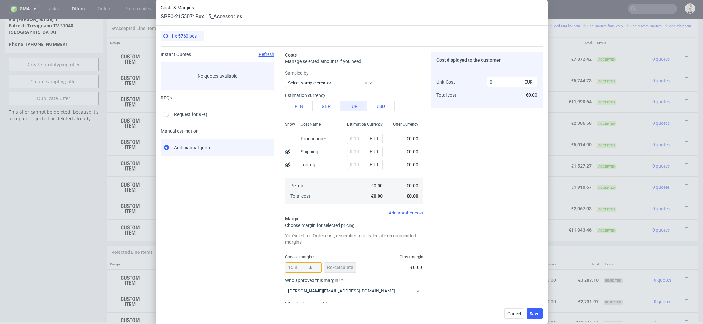
click at [399, 152] on div "Offer Currency €0.00 €0.00 €0.00 €0.00 €0.00" at bounding box center [405, 162] width 35 height 86
click at [358, 134] on input "text" at bounding box center [365, 139] width 36 height 10
paste input "€817,75"
click at [352, 138] on input "€817,75" at bounding box center [365, 139] width 36 height 10
type input "817.75"
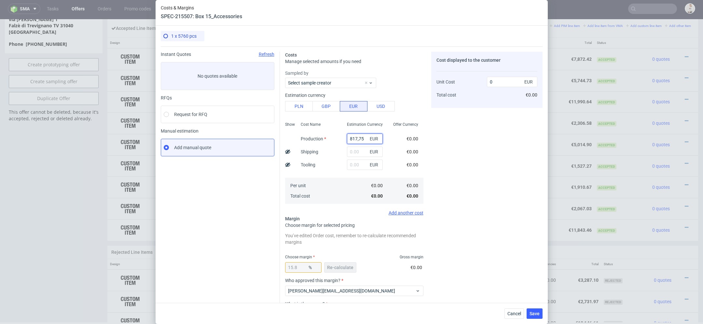
type input "971.2"
type input "817.75"
click at [384, 150] on div "EUR" at bounding box center [365, 151] width 46 height 13
click at [337, 268] on span "Re-calculate" at bounding box center [340, 267] width 26 height 5
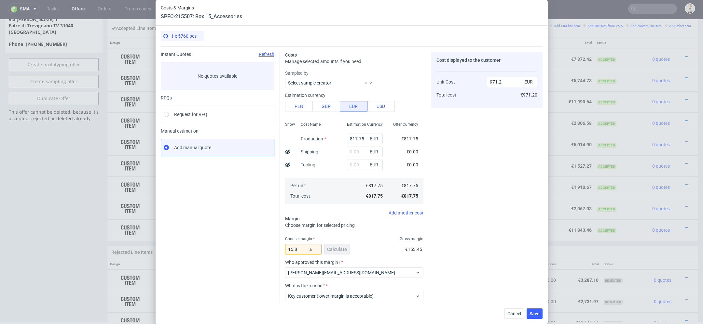
click at [477, 260] on div "Cost displayed to the customer Unit Cost Total cost 971.2 EUR €971.20" at bounding box center [486, 194] width 111 height 285
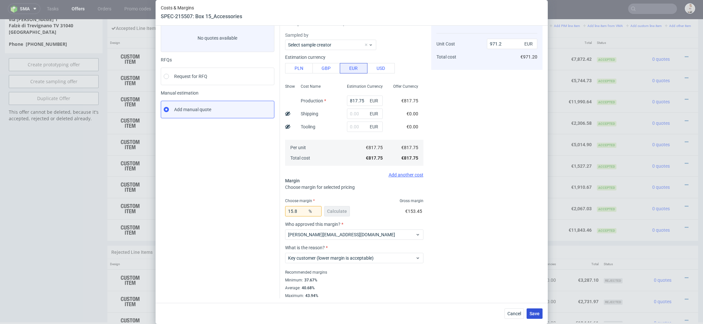
click at [530, 312] on span "Save" at bounding box center [534, 314] width 10 height 5
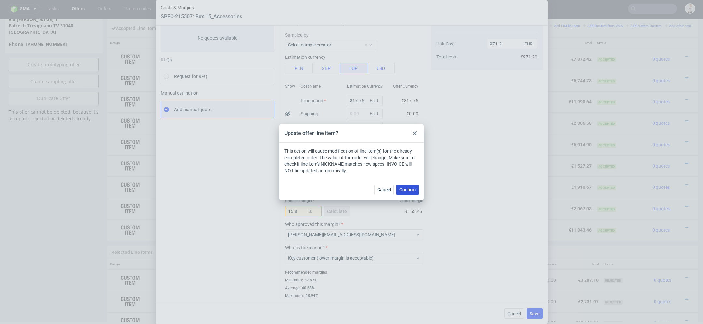
click at [406, 192] on span "Confirm" at bounding box center [407, 190] width 16 height 5
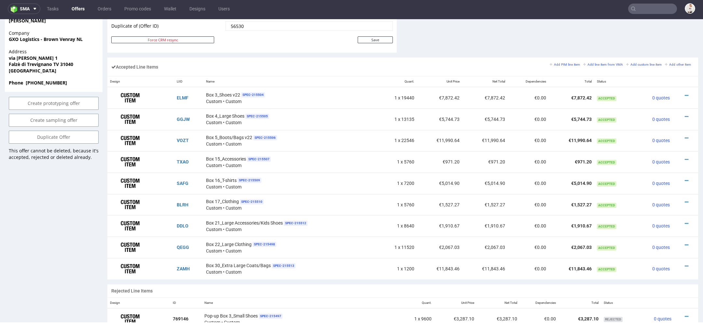
scroll to position [368, 0]
click at [684, 179] on icon at bounding box center [686, 180] width 4 height 5
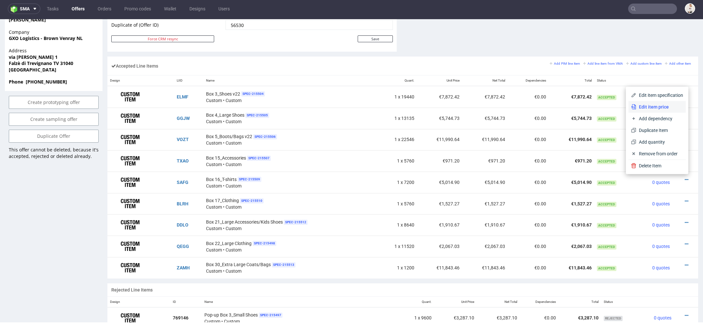
click at [663, 108] on span "Edit item price" at bounding box center [659, 107] width 47 height 7
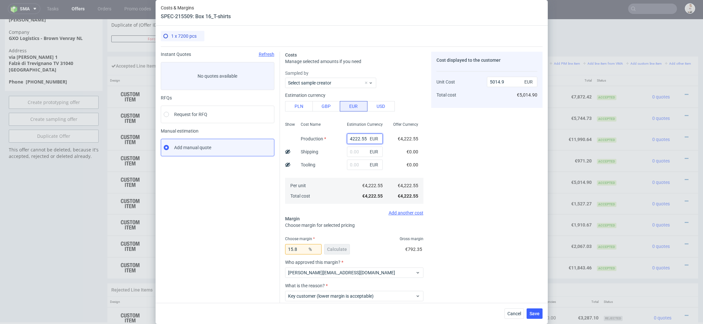
click at [358, 139] on input "4222.55" at bounding box center [365, 139] width 36 height 10
paste input "€1 348,46"
type input "€1 348,46"
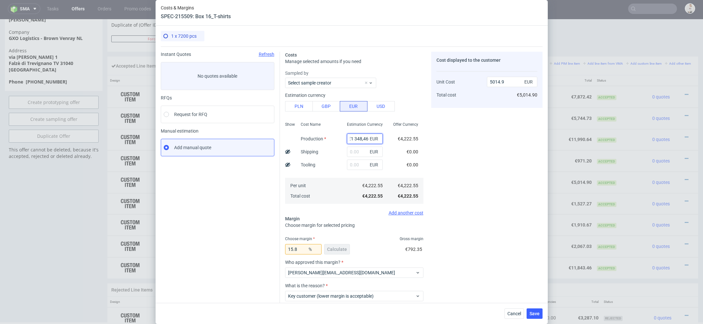
type input "0"
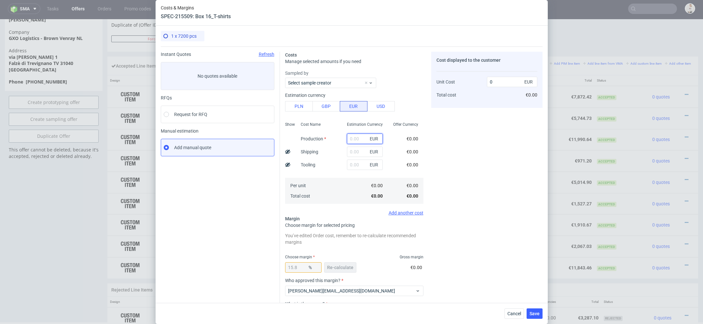
scroll to position [0, 0]
paste input "€1 348,46"
click at [355, 140] on input "€1 348,46" at bounding box center [365, 139] width 36 height 10
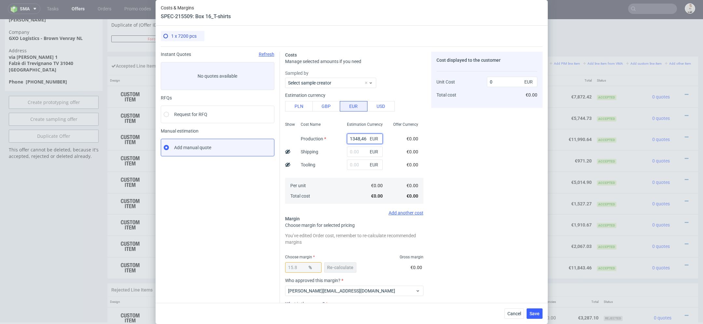
type input "1348.46"
type input "1601.5"
type input "1348.46"
click at [475, 157] on div "Cost displayed to the customer Unit Cost Total cost 1601.5 EUR €1,601.50" at bounding box center [486, 203] width 111 height 303
click at [342, 269] on span "Re-calculate" at bounding box center [340, 267] width 26 height 5
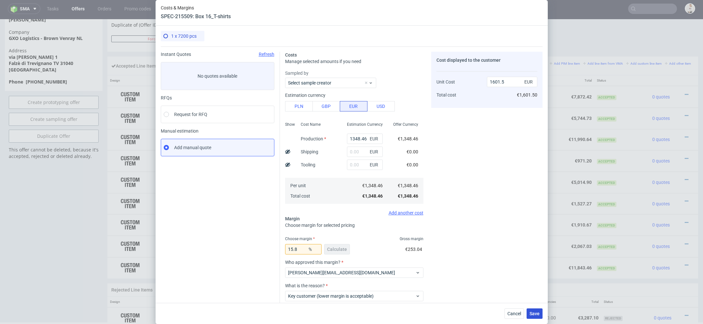
click at [535, 312] on span "Save" at bounding box center [534, 314] width 10 height 5
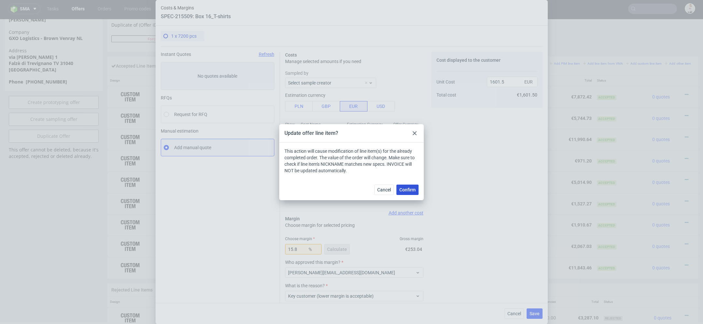
click at [409, 192] on button "Confirm" at bounding box center [407, 190] width 22 height 10
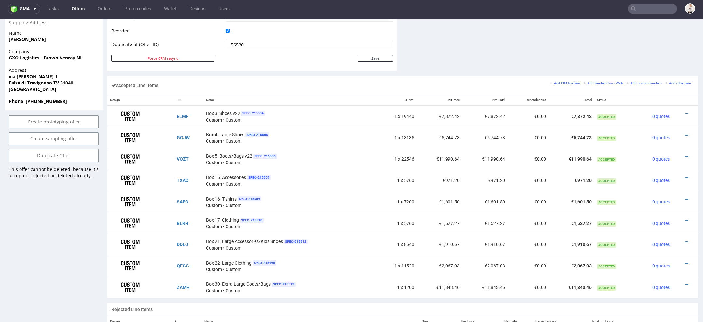
scroll to position [381, 0]
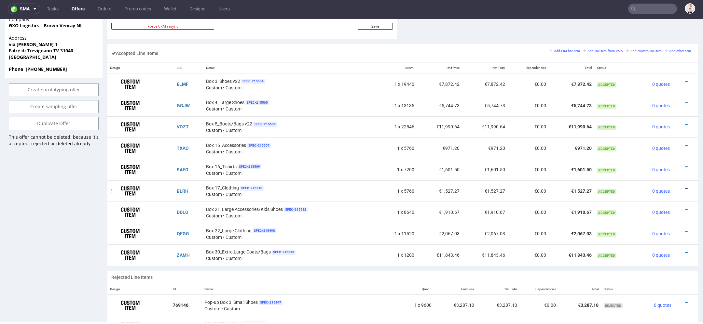
click at [684, 186] on icon at bounding box center [686, 188] width 4 height 5
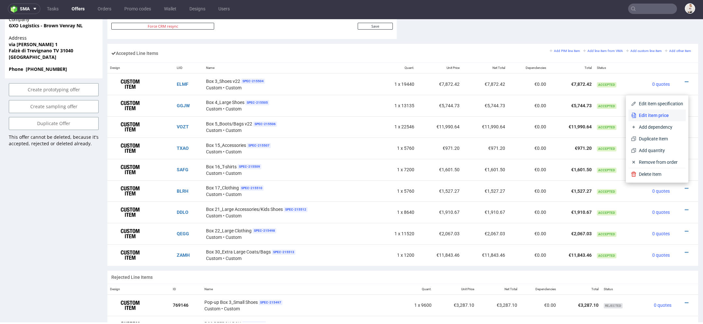
click at [662, 118] on span "Edit item price" at bounding box center [659, 115] width 47 height 7
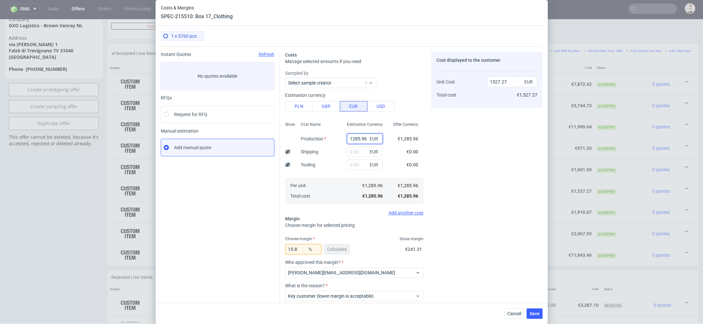
click at [356, 140] on input "1285.96" at bounding box center [365, 139] width 36 height 10
paste input "€1 285,"
type input "€1 285,96"
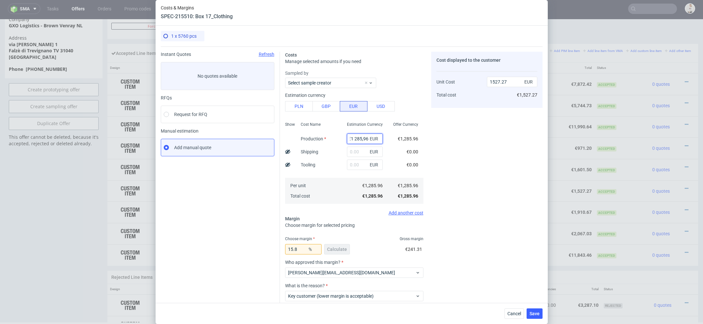
type input "0"
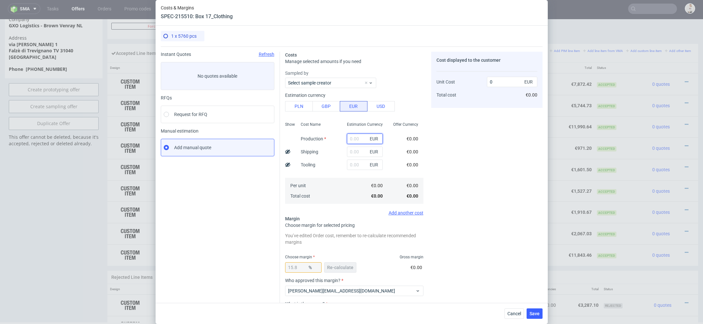
scroll to position [0, 0]
paste input "€1 285,96"
click at [354, 139] on input "€1 285,96" at bounding box center [365, 139] width 36 height 10
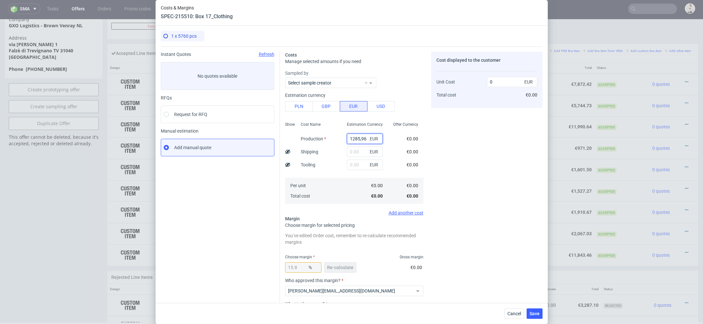
type input "1285.96"
type input "1527.27"
click at [497, 174] on div "Cost displayed to the customer Unit Cost Total cost 1527.27 EUR €1,527.27" at bounding box center [486, 203] width 111 height 303
click at [338, 269] on span "Re-calculate" at bounding box center [340, 267] width 26 height 5
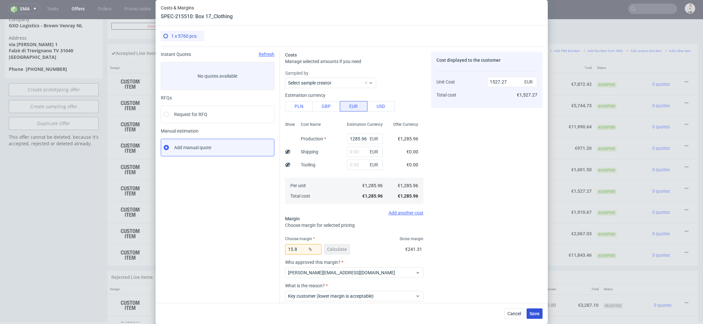
click at [530, 313] on span "Save" at bounding box center [534, 314] width 10 height 5
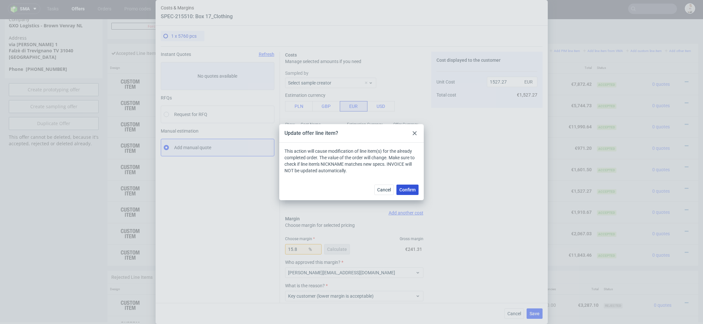
click at [407, 185] on button "Confirm" at bounding box center [407, 190] width 22 height 10
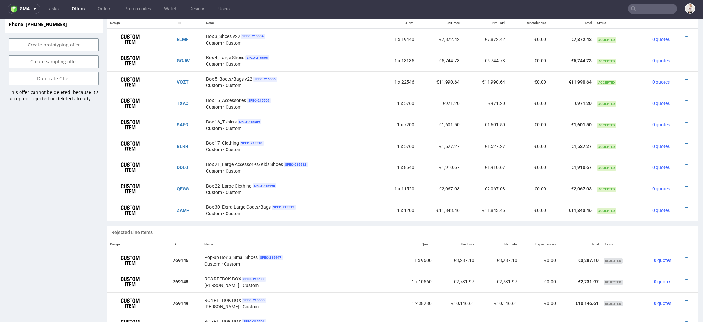
scroll to position [424, 0]
click at [684, 165] on icon at bounding box center [686, 166] width 4 height 5
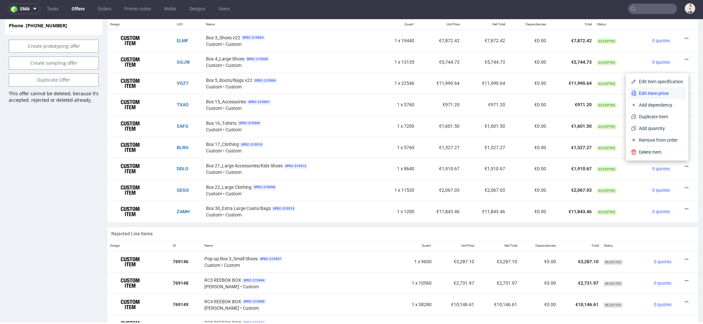
click at [658, 90] on li "Edit item price" at bounding box center [656, 93] width 57 height 12
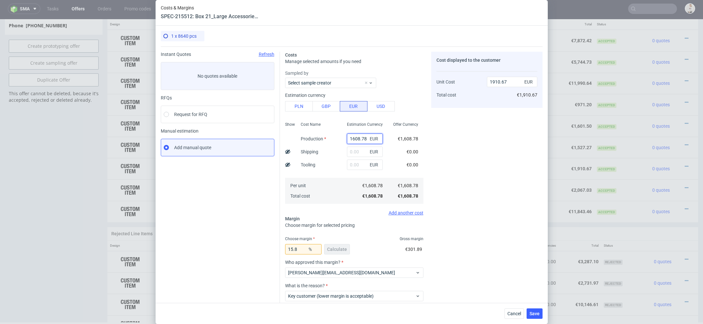
click at [352, 142] on input "1608.78" at bounding box center [365, 139] width 36 height 10
paste input "€1 930,53"
type input "€1 930,53"
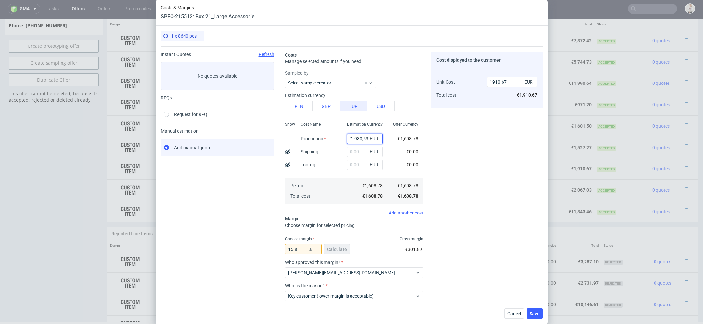
type input "0"
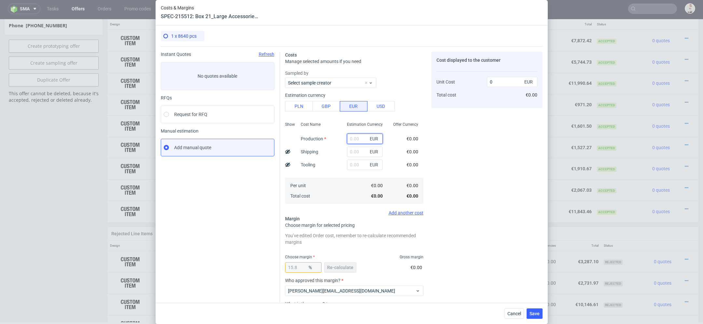
scroll to position [0, 0]
paste input "€1 930,53"
click at [354, 138] on input "€1 930,53" at bounding box center [365, 139] width 36 height 10
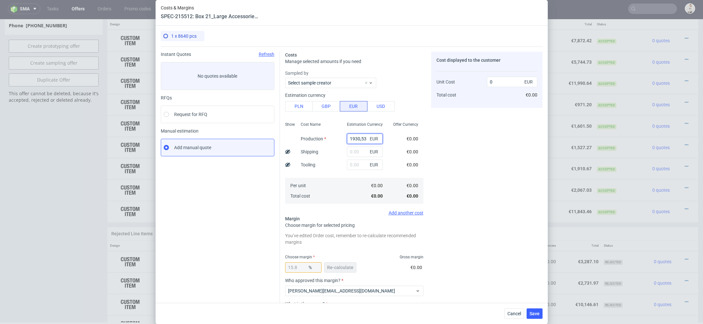
type input "1930.53"
type input "2292.79"
type input "1930.53"
click at [427, 170] on div "Costs Manage selected amounts if you need Sampled by Select sample creator Esti…" at bounding box center [411, 201] width 262 height 308
click at [348, 266] on span "Re-calculate" at bounding box center [340, 267] width 26 height 5
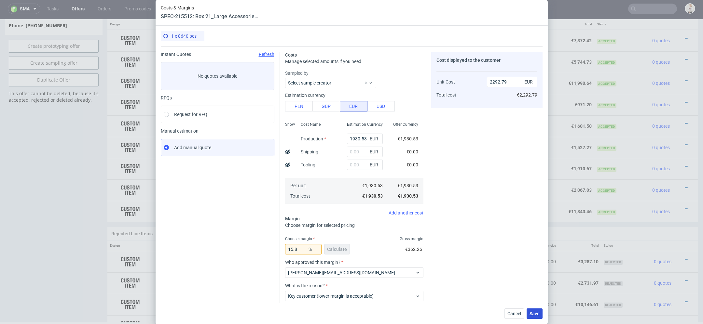
click at [534, 314] on span "Save" at bounding box center [534, 314] width 10 height 5
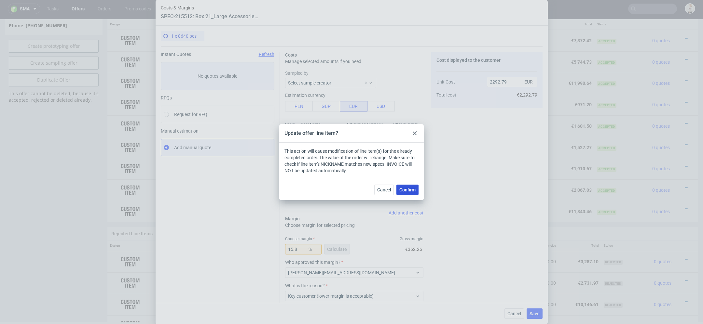
click at [410, 190] on span "Confirm" at bounding box center [407, 190] width 16 height 5
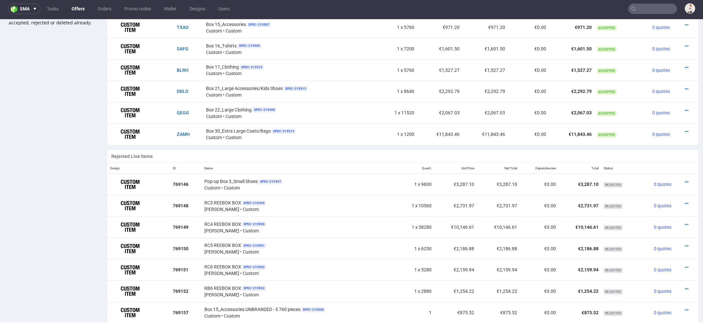
scroll to position [493, 0]
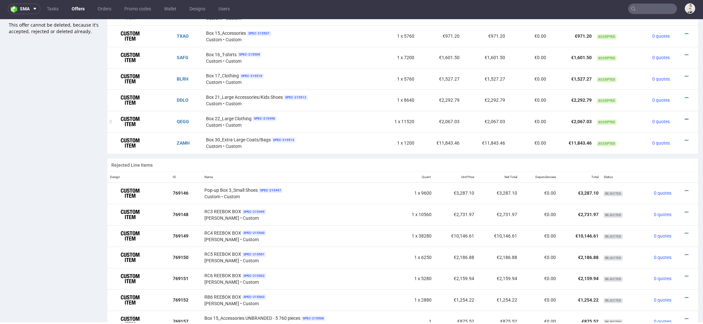
click at [684, 117] on icon at bounding box center [686, 119] width 4 height 5
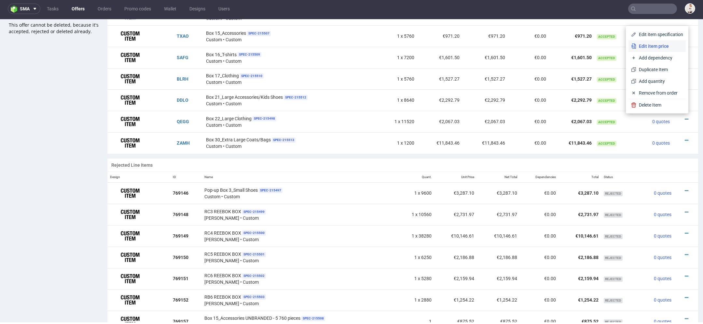
click at [655, 46] on span "Edit item price" at bounding box center [659, 46] width 47 height 7
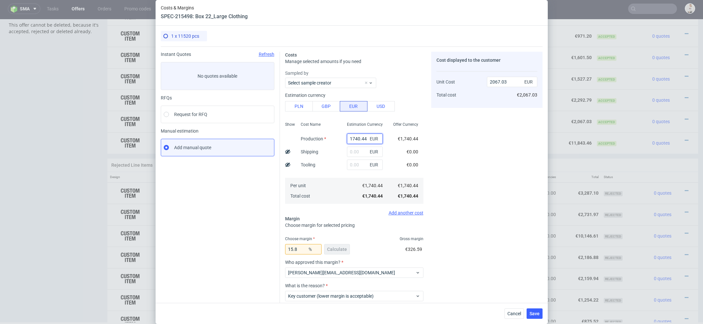
click at [361, 139] on input "1740.44" at bounding box center [365, 139] width 36 height 10
paste input "€3 480,88"
type input "€3 480,88"
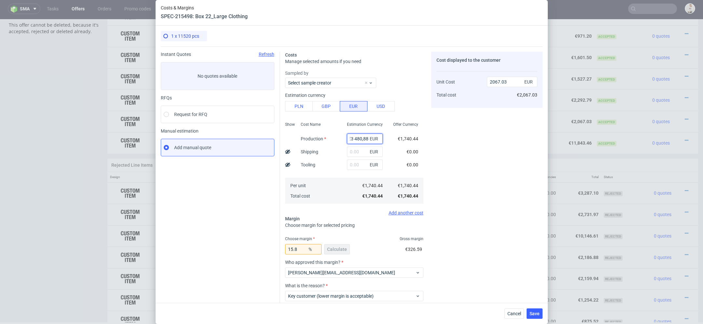
type input "0"
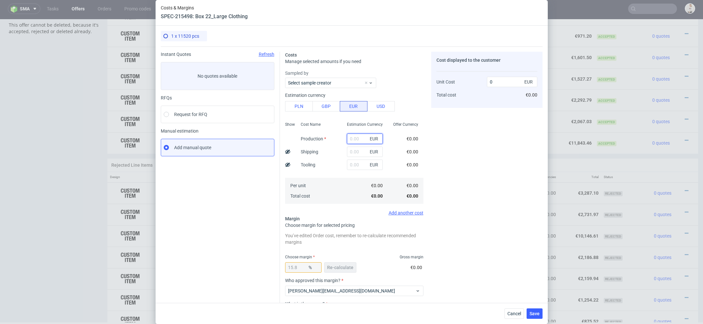
scroll to position [0, 0]
paste input "€3 480,88"
click at [354, 139] on input "€3 480,88" at bounding box center [365, 139] width 36 height 10
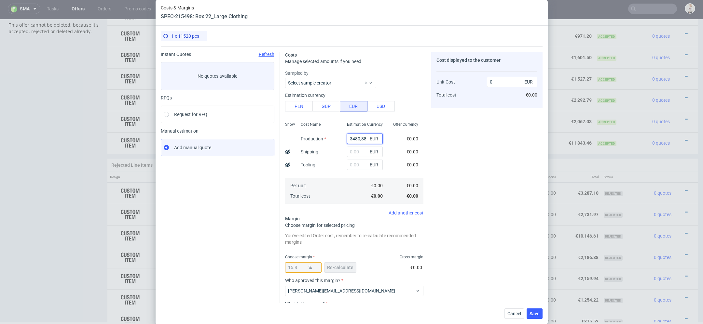
type input "3480.88"
type input "4134.06"
type input "3480.88"
click at [458, 179] on div "Cost displayed to the customer Unit Cost Total cost 4134.06 EUR €4,134.06" at bounding box center [486, 203] width 111 height 303
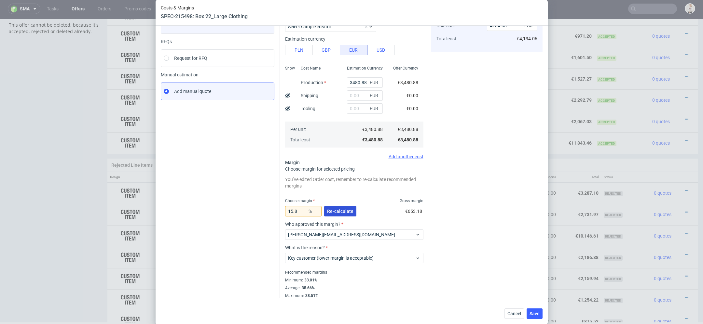
click at [343, 211] on span "Re-calculate" at bounding box center [340, 211] width 26 height 5
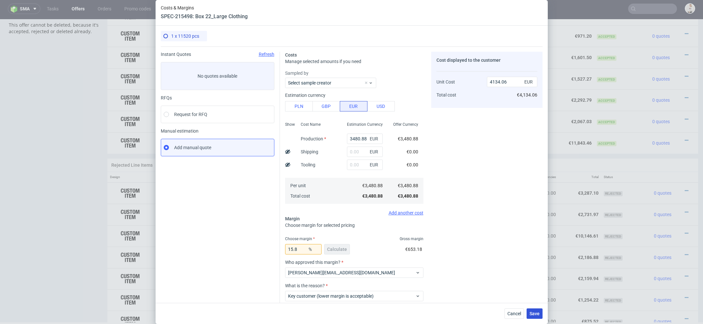
click at [534, 313] on span "Save" at bounding box center [534, 314] width 10 height 5
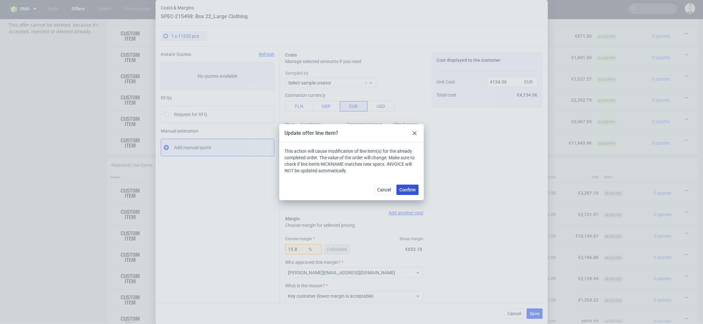
click at [405, 191] on span "Confirm" at bounding box center [407, 190] width 16 height 5
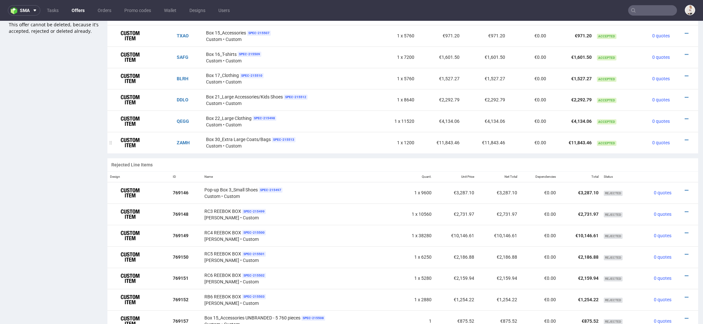
scroll to position [2, 0]
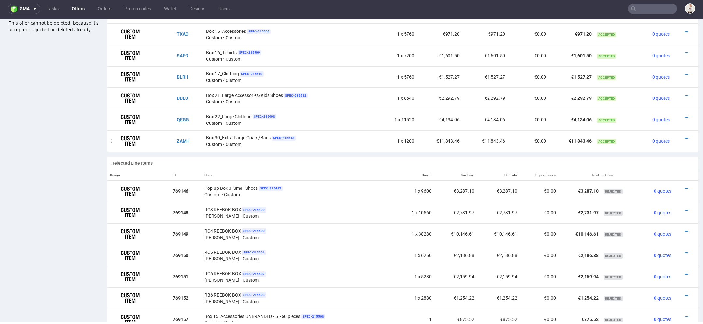
click at [680, 136] on div at bounding box center [683, 138] width 17 height 7
click at [684, 136] on icon at bounding box center [686, 138] width 4 height 5
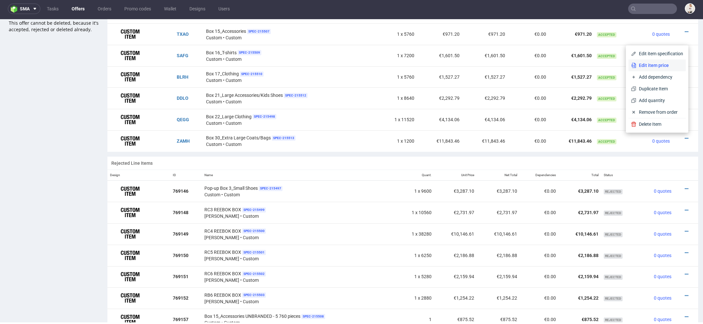
click at [648, 70] on li "Edit item price" at bounding box center [656, 66] width 57 height 12
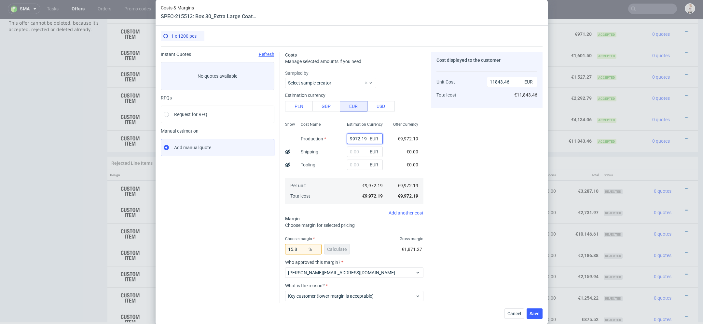
click at [360, 140] on input "9972.19" at bounding box center [365, 139] width 36 height 10
paste input "€1 385,03"
type input "€1 385,03"
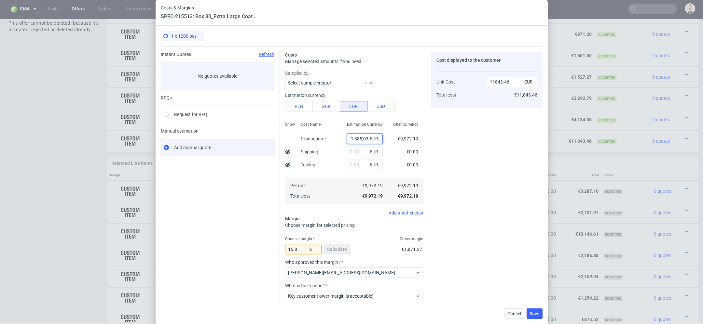
type input "0"
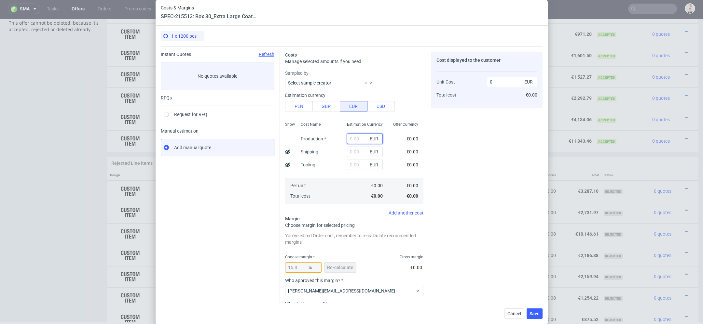
paste input "€1 385,03"
click at [354, 139] on input "€1 385,03" at bounding box center [365, 139] width 36 height 10
type input "1385.03"
type input "1644.93"
type input "1385.03"
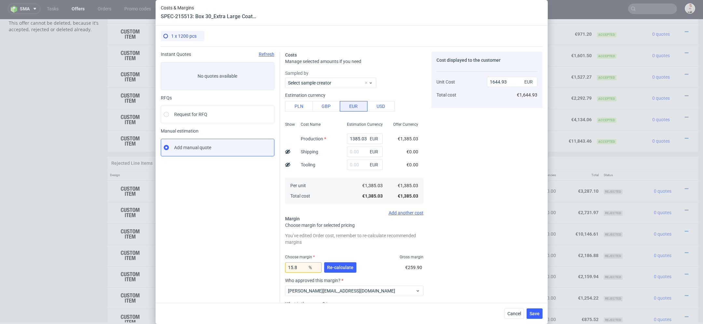
click at [408, 155] on div "€0.00" at bounding box center [412, 151] width 22 height 13
click at [342, 265] on span "Re-calculate" at bounding box center [340, 267] width 26 height 5
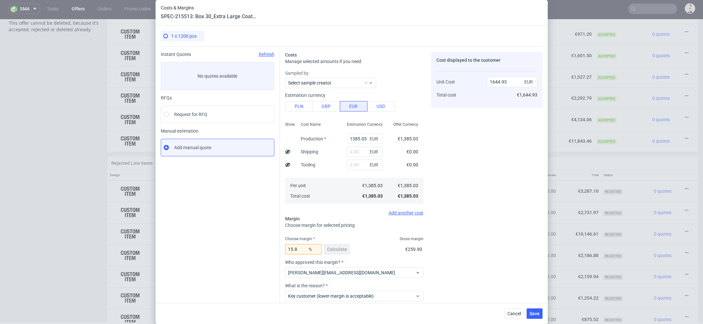
scroll to position [38, 0]
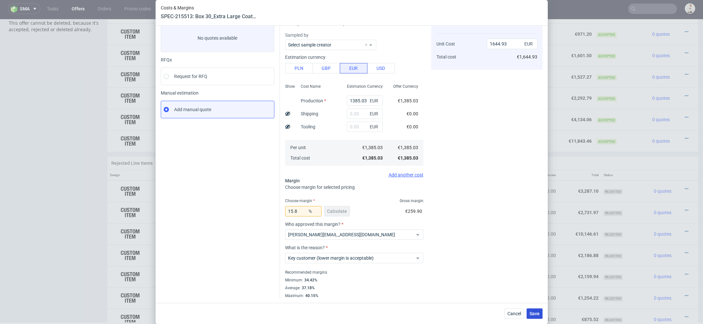
click at [534, 313] on span "Save" at bounding box center [534, 314] width 10 height 5
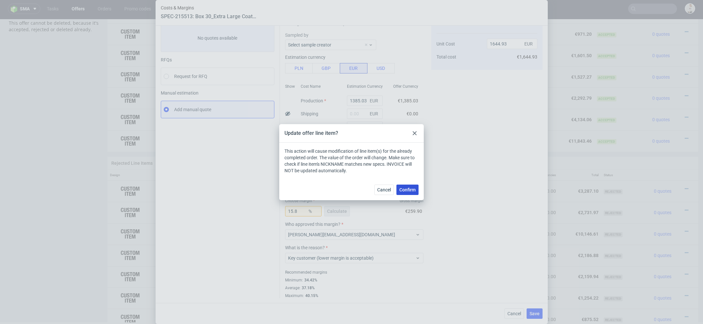
click at [412, 191] on span "Confirm" at bounding box center [407, 190] width 16 height 5
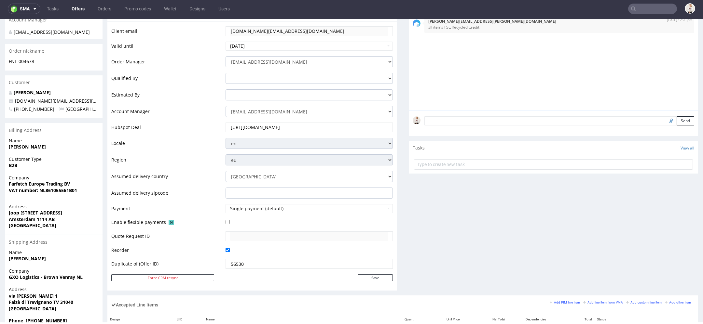
scroll to position [0, 0]
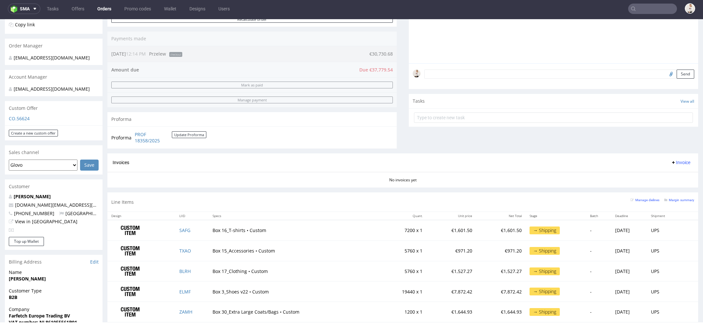
scroll to position [154, 0]
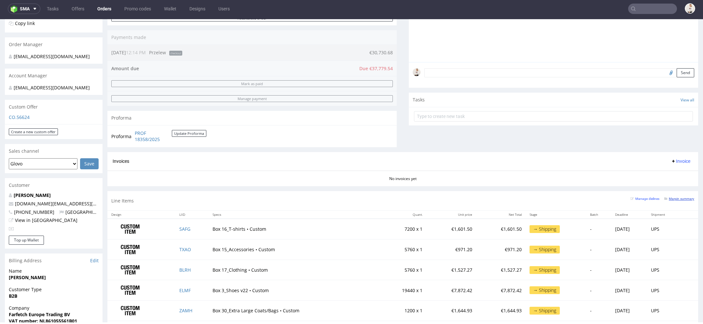
click at [667, 198] on small "Margin summary" at bounding box center [679, 199] width 30 height 4
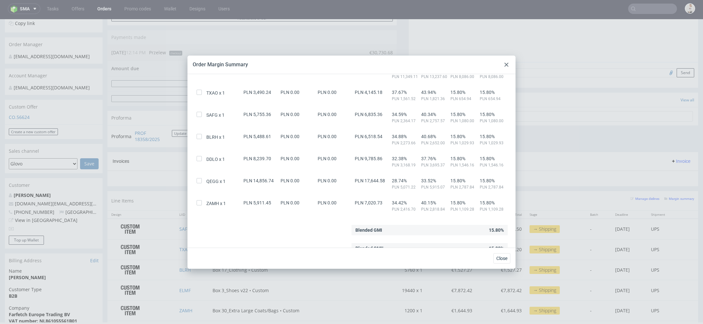
scroll to position [118, 0]
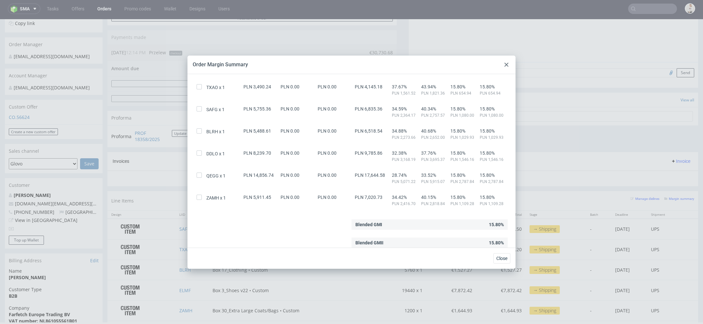
click at [507, 65] on icon at bounding box center [506, 65] width 4 height 4
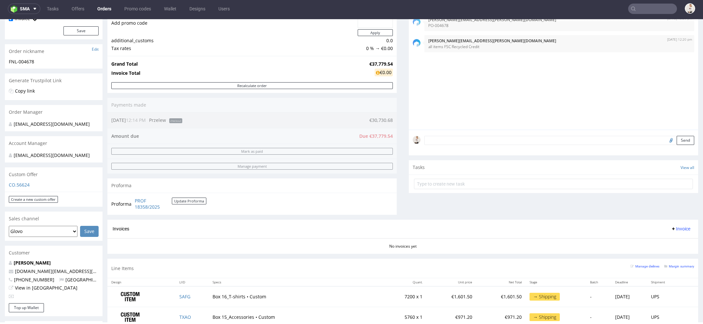
scroll to position [0, 0]
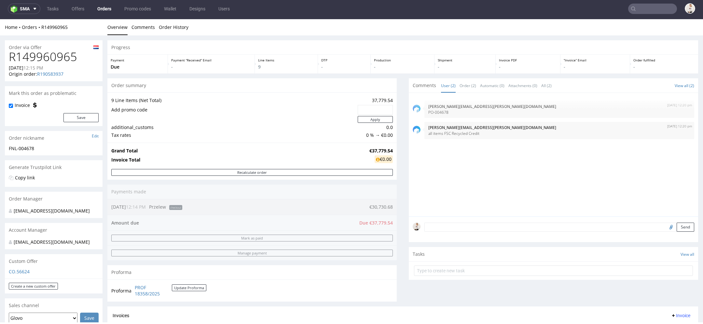
click at [103, 10] on link "Orders" at bounding box center [104, 9] width 22 height 10
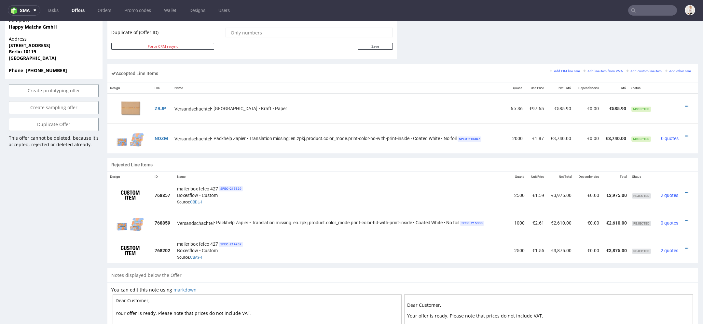
scroll to position [363, 0]
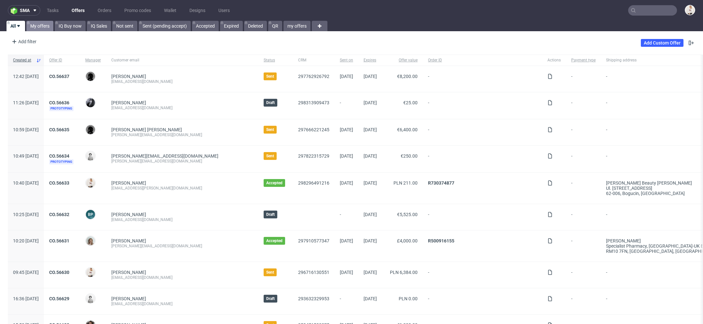
click at [36, 23] on link "My offers" at bounding box center [39, 26] width 27 height 10
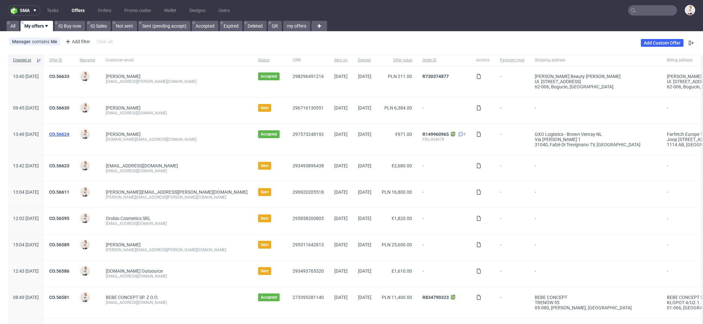
click at [69, 133] on link "CO.56624" at bounding box center [59, 134] width 20 height 5
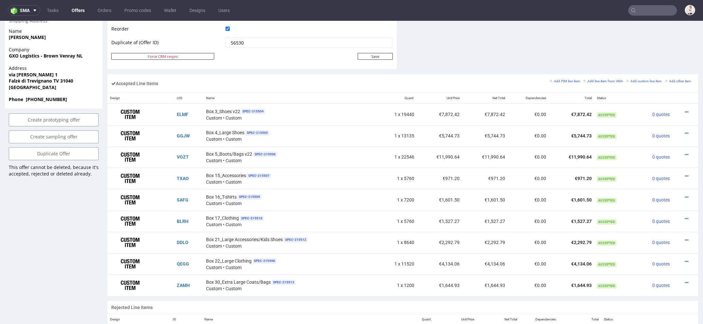
scroll to position [355, 0]
